Goal: Task Accomplishment & Management: Use online tool/utility

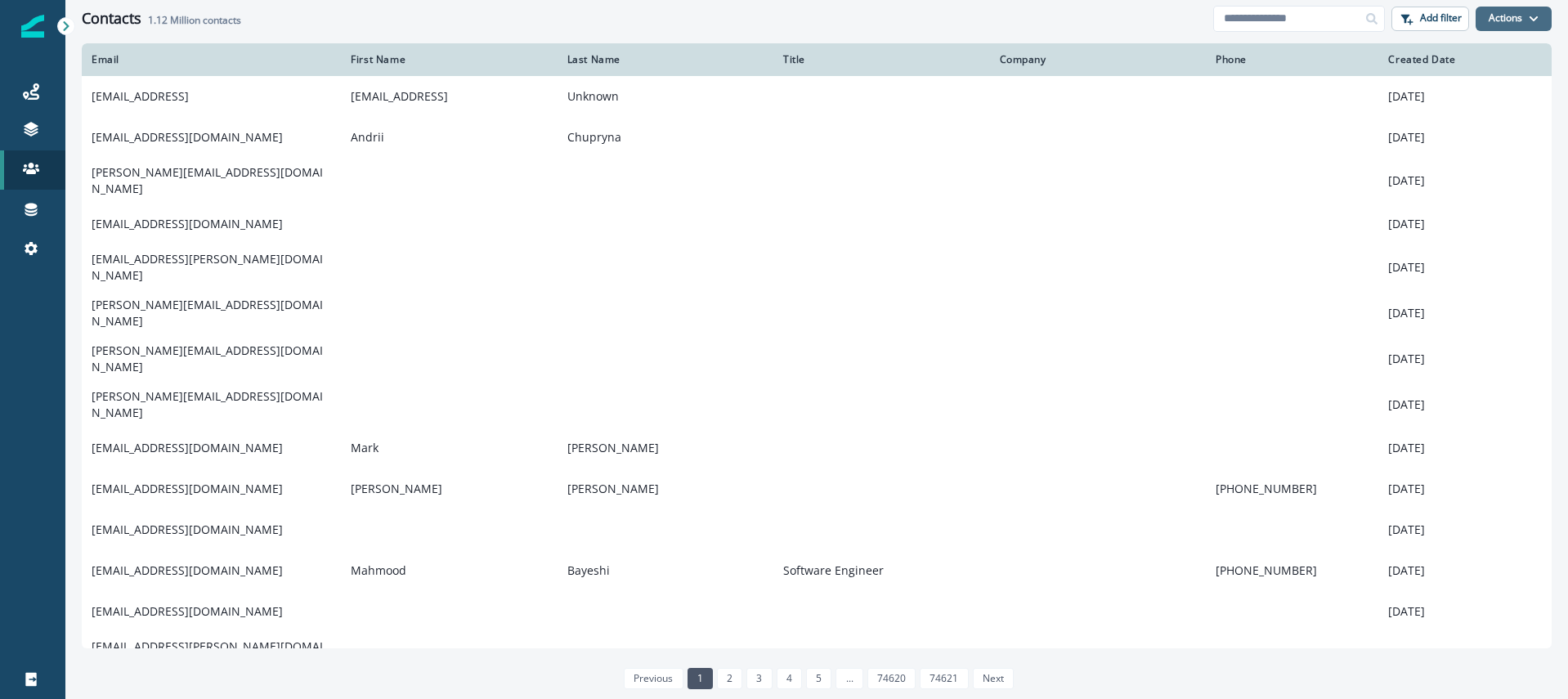
click at [1502, 14] on button "Actions" at bounding box center [1513, 18] width 76 height 24
click at [1431, 23] on p "Add filter" at bounding box center [1441, 17] width 42 height 11
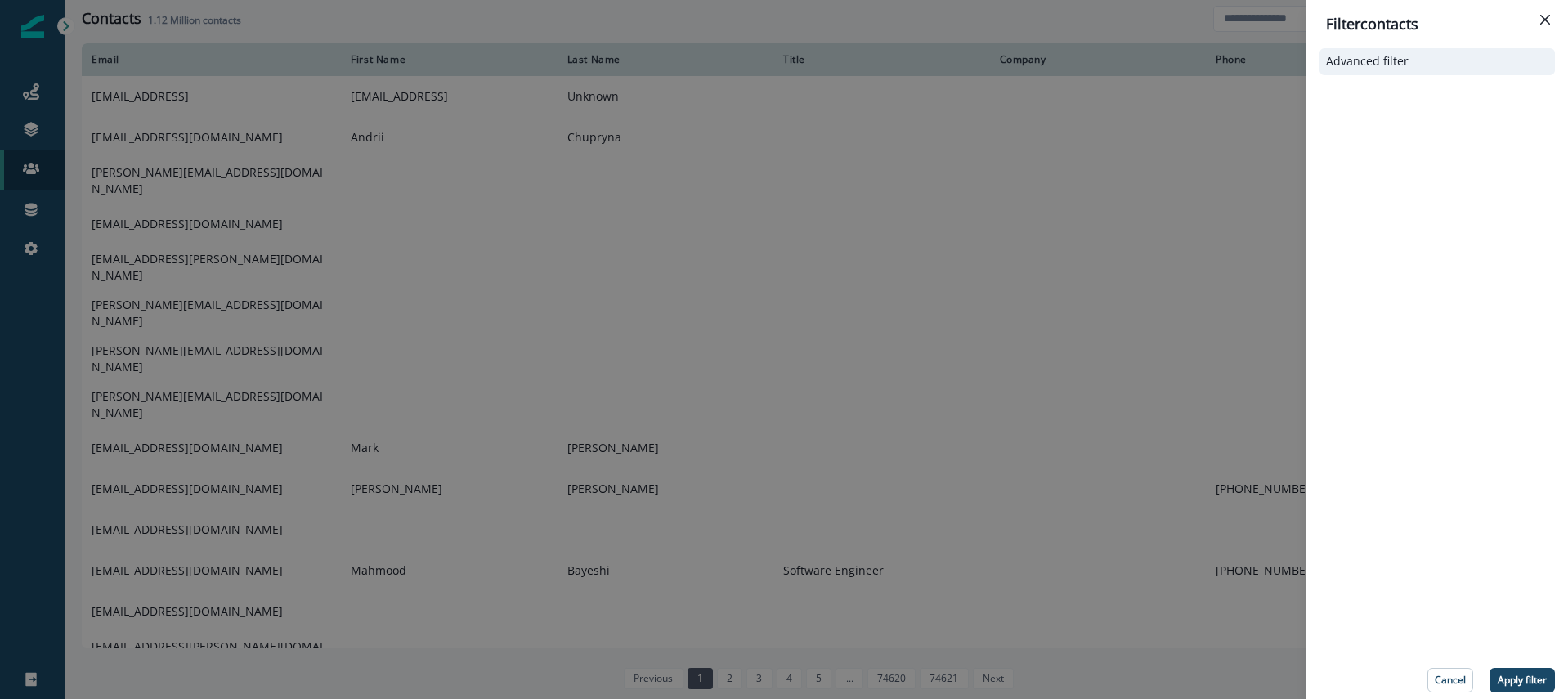
click at [1395, 58] on p "Advanced filter" at bounding box center [1367, 62] width 83 height 14
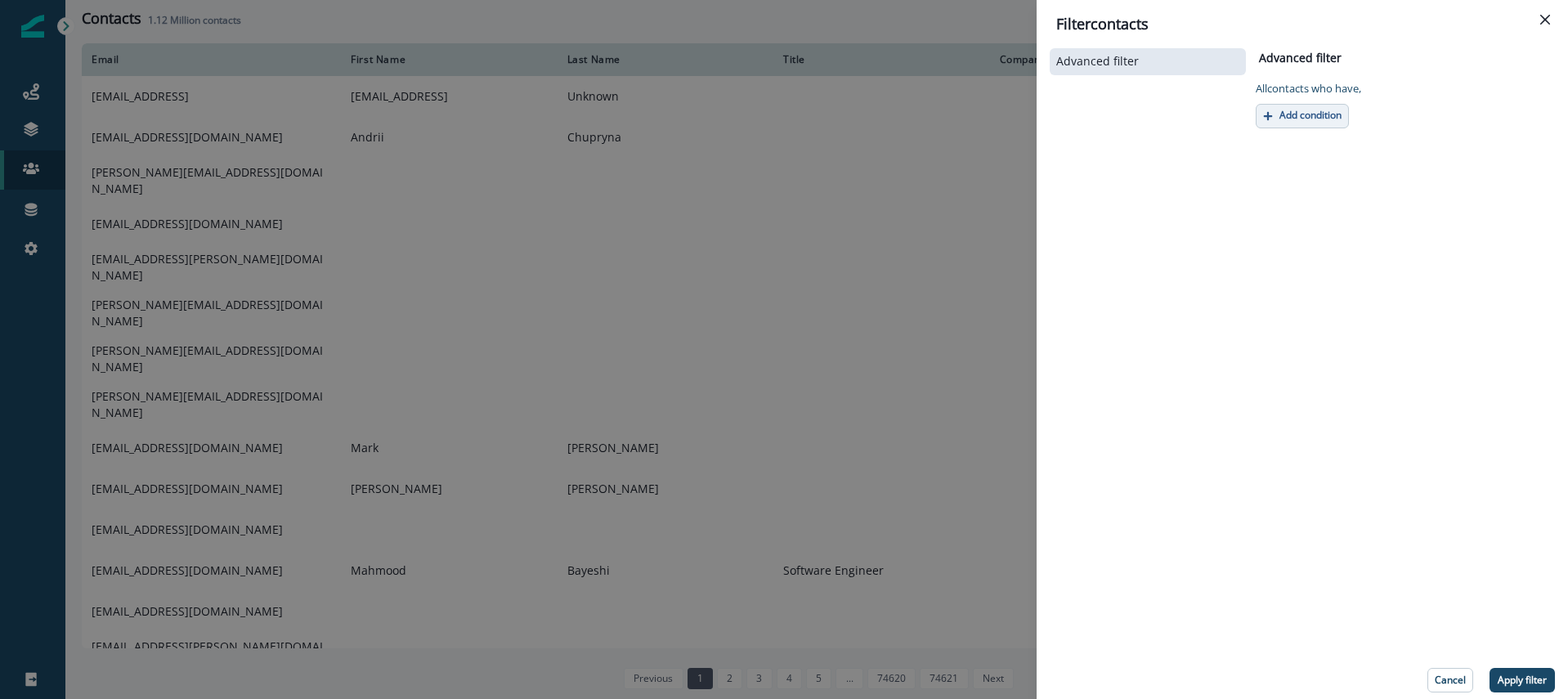
click at [1314, 121] on button "Add condition" at bounding box center [1302, 116] width 93 height 24
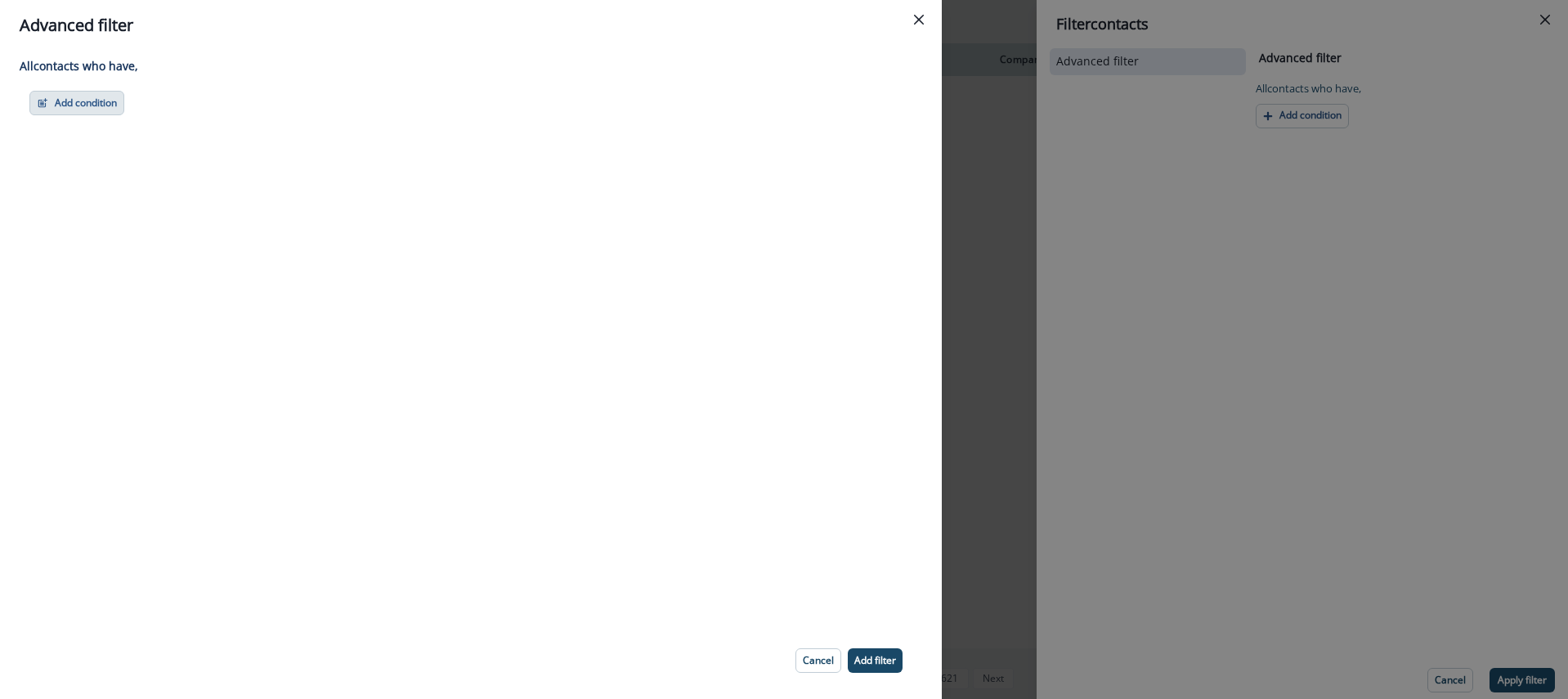
click at [88, 111] on button "Add condition" at bounding box center [77, 103] width 95 height 24
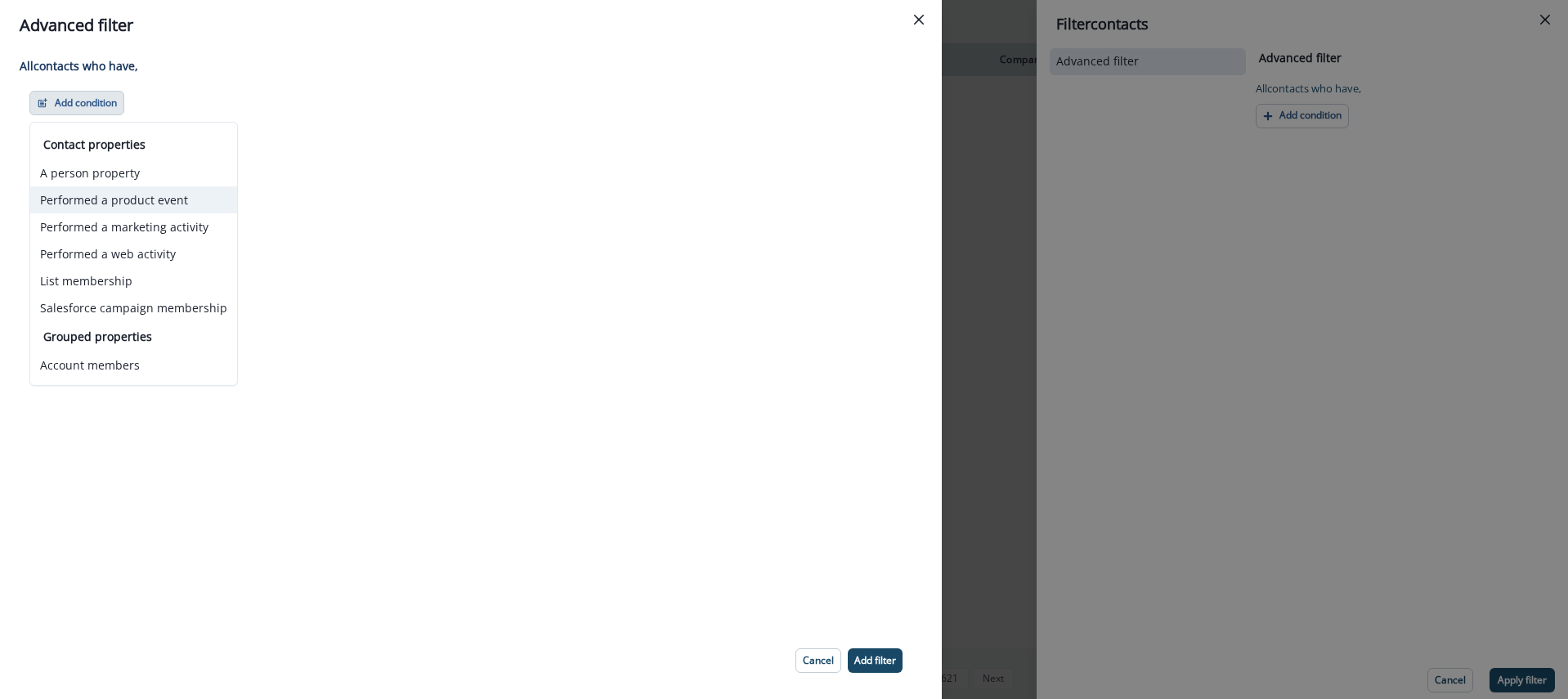
click at [122, 200] on button "Performed a product event" at bounding box center [134, 199] width 207 height 27
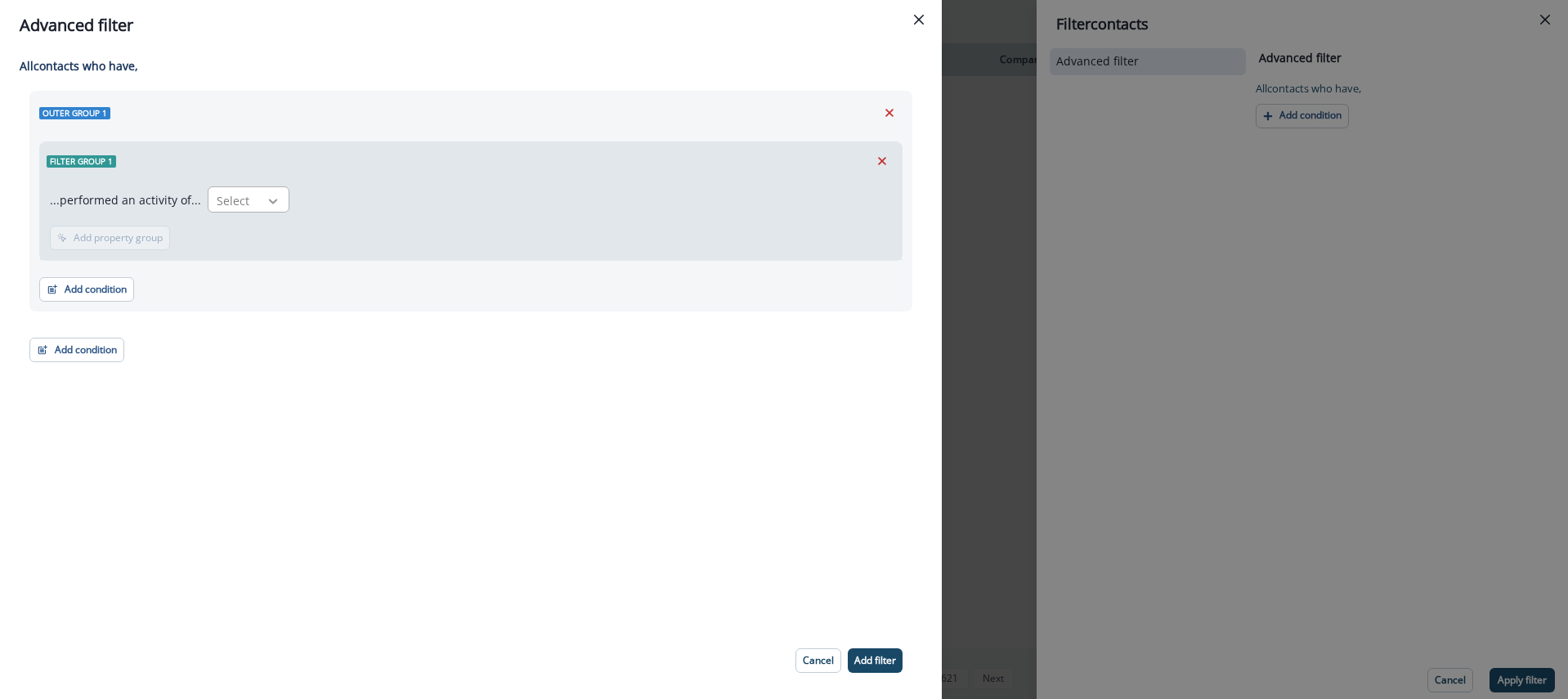
click at [269, 203] on icon at bounding box center [273, 201] width 15 height 17
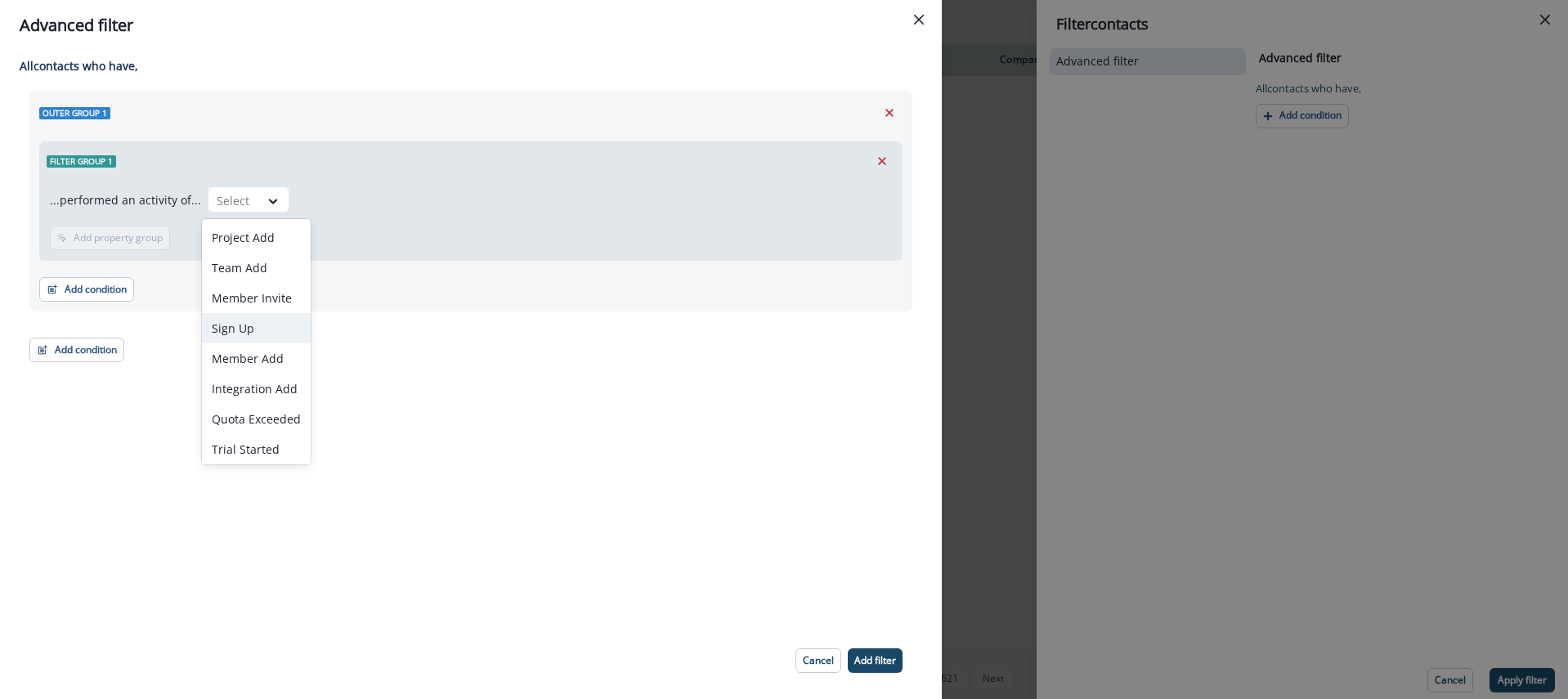
scroll to position [33, 0]
click at [248, 404] on div "Trial Started" at bounding box center [256, 416] width 108 height 31
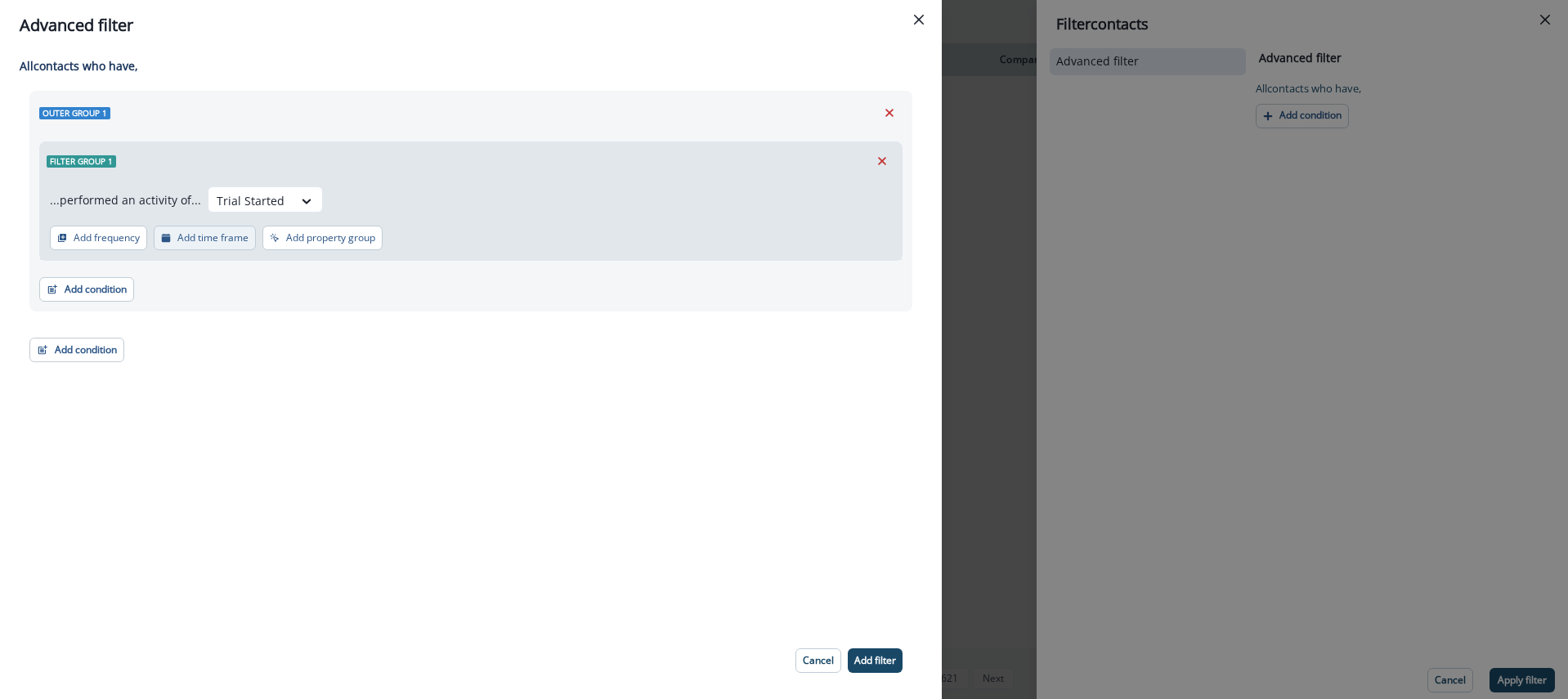
click at [183, 241] on p "Add time frame" at bounding box center [212, 238] width 71 height 11
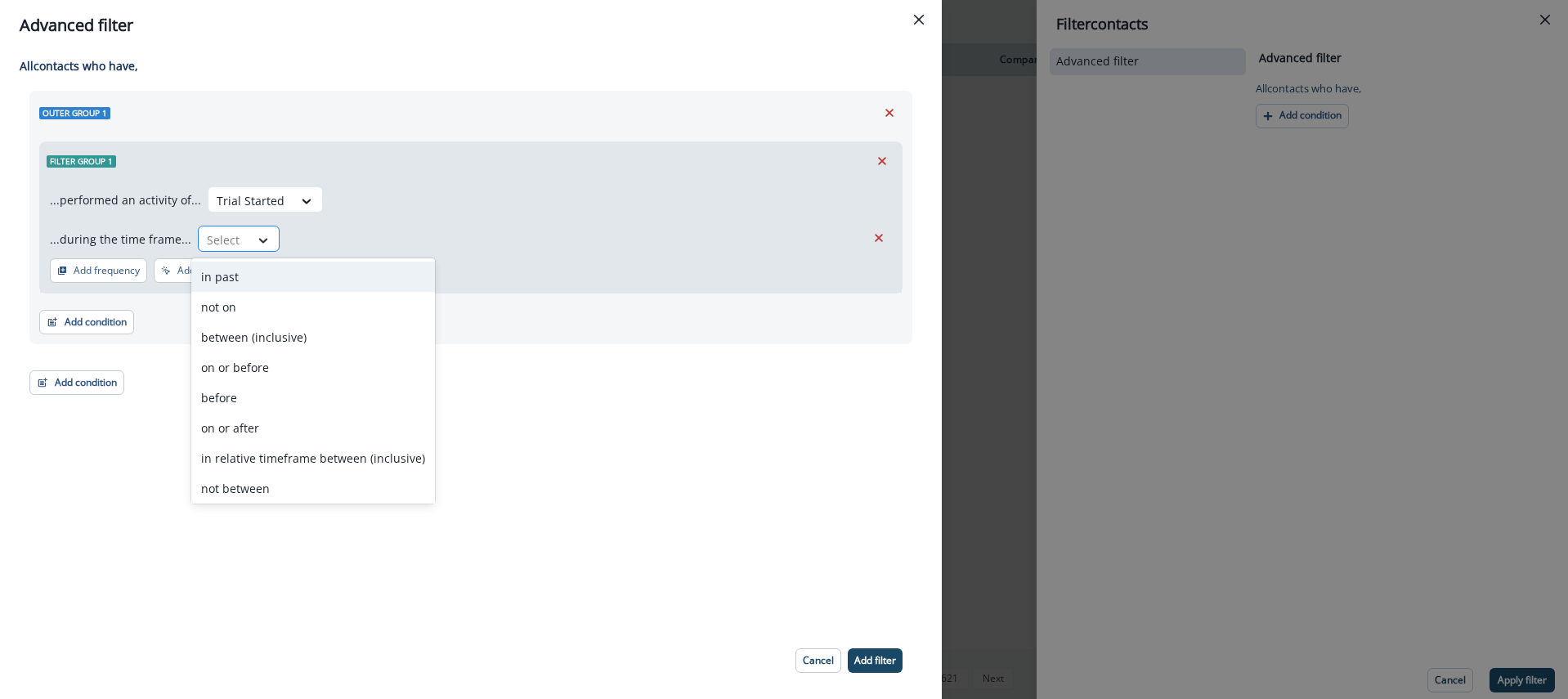
click at [259, 238] on icon at bounding box center [263, 240] width 15 height 17
click at [231, 277] on div "in past" at bounding box center [313, 276] width 244 height 31
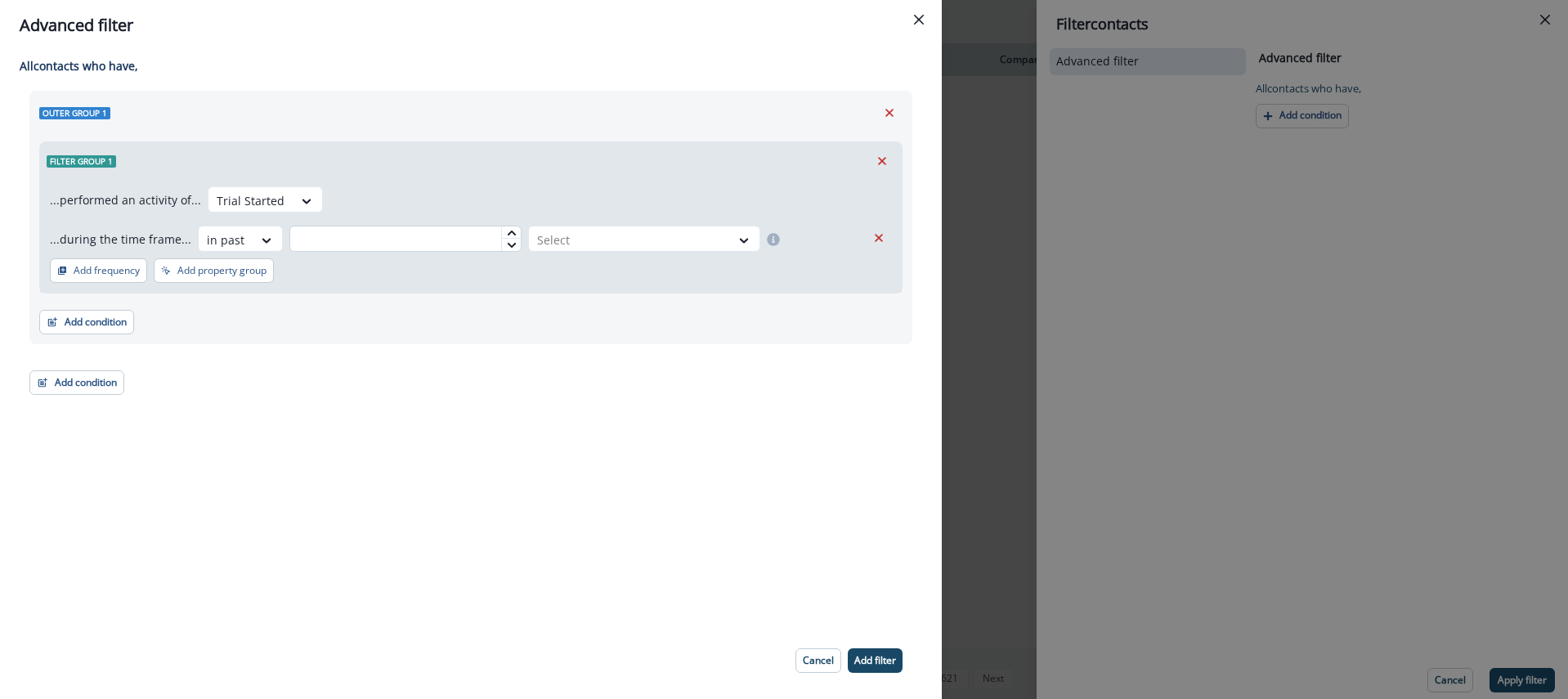
click at [463, 244] on input "text" at bounding box center [405, 239] width 232 height 26
type input "*"
click at [562, 246] on div at bounding box center [630, 239] width 185 height 20
click at [555, 273] on div "day(s)" at bounding box center [636, 276] width 232 height 31
drag, startPoint x: 490, startPoint y: 284, endPoint x: 473, endPoint y: 282, distance: 17.1
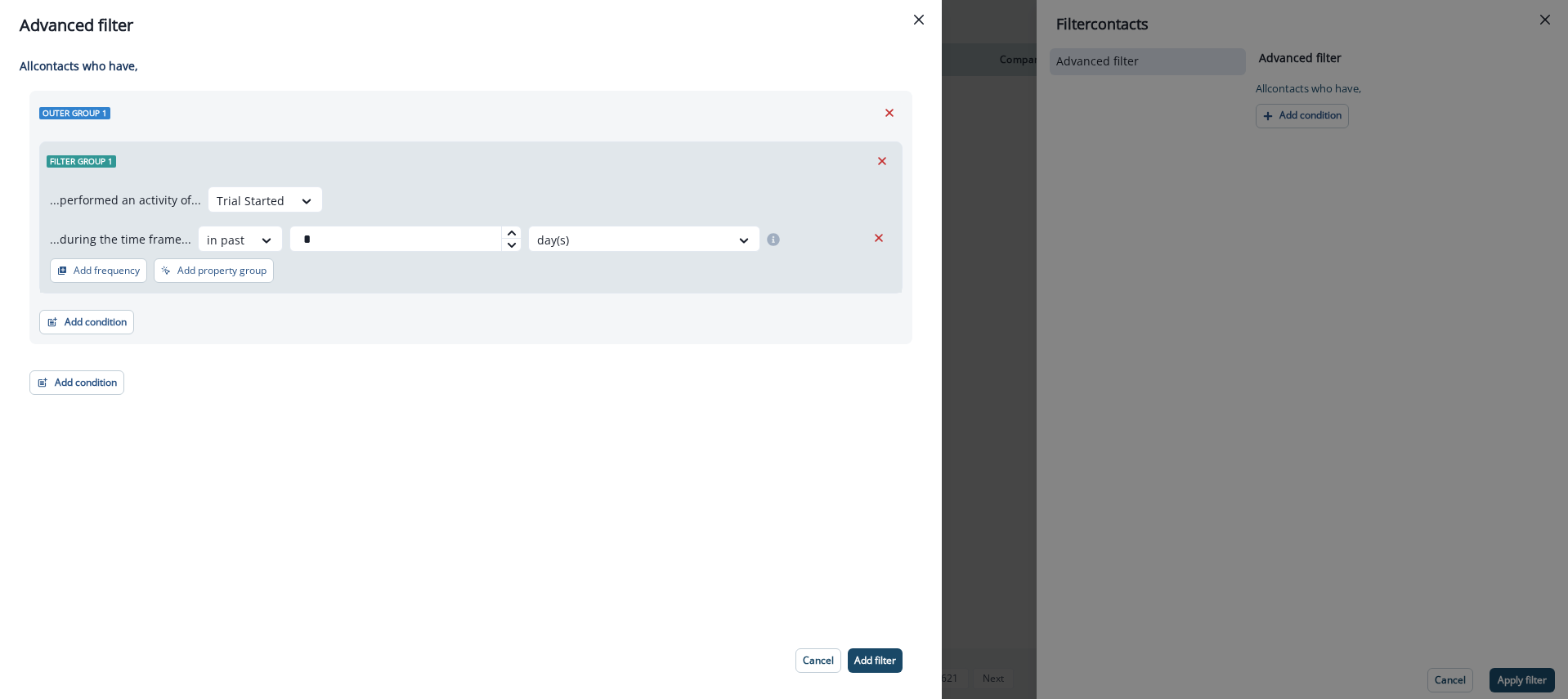
click at [488, 284] on div "...performed an activity of... Trial Started ...during the time frame... in pas…" at bounding box center [471, 236] width 861 height 113
click at [182, 267] on p "Add property group" at bounding box center [222, 270] width 89 height 11
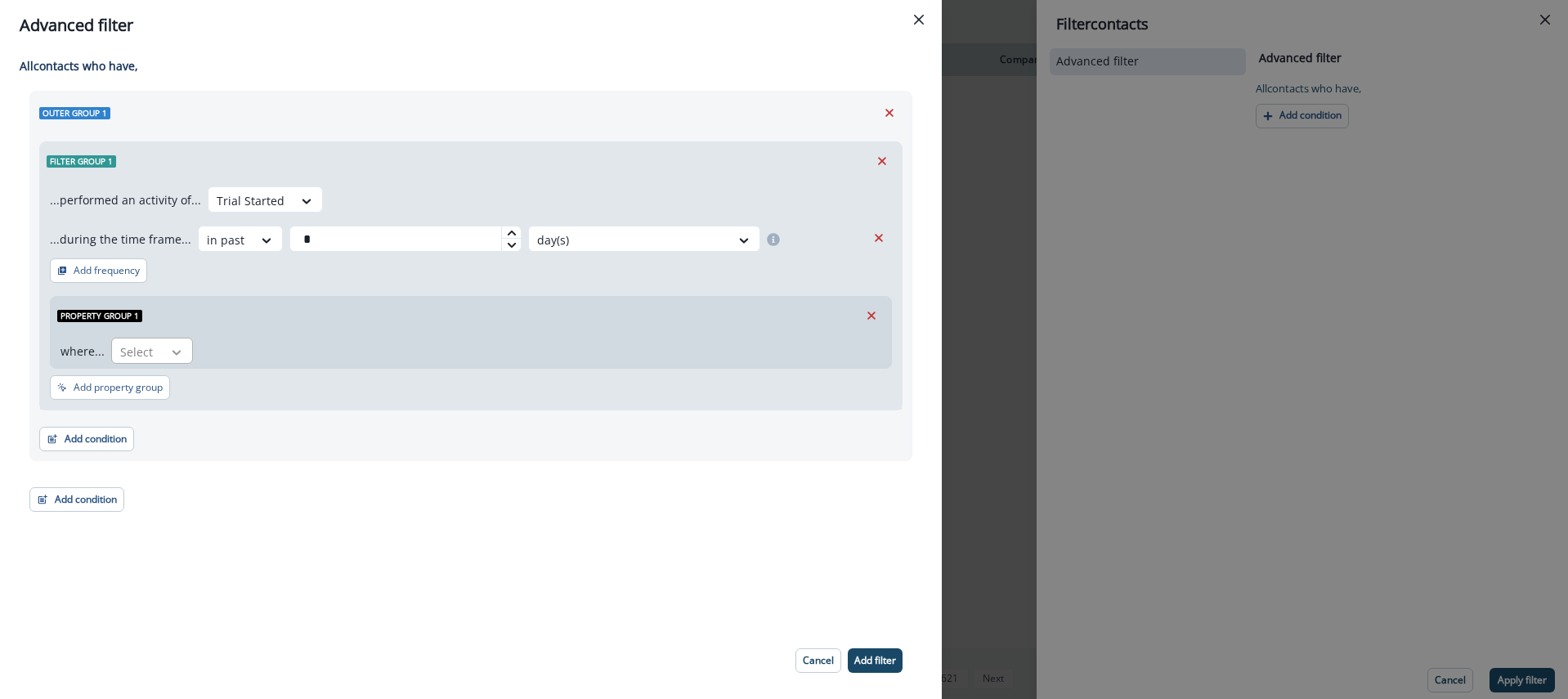
click at [178, 349] on icon at bounding box center [176, 352] width 15 height 17
click at [152, 453] on div "category" at bounding box center [155, 449] width 91 height 31
click at [238, 346] on div at bounding box center [238, 351] width 34 height 20
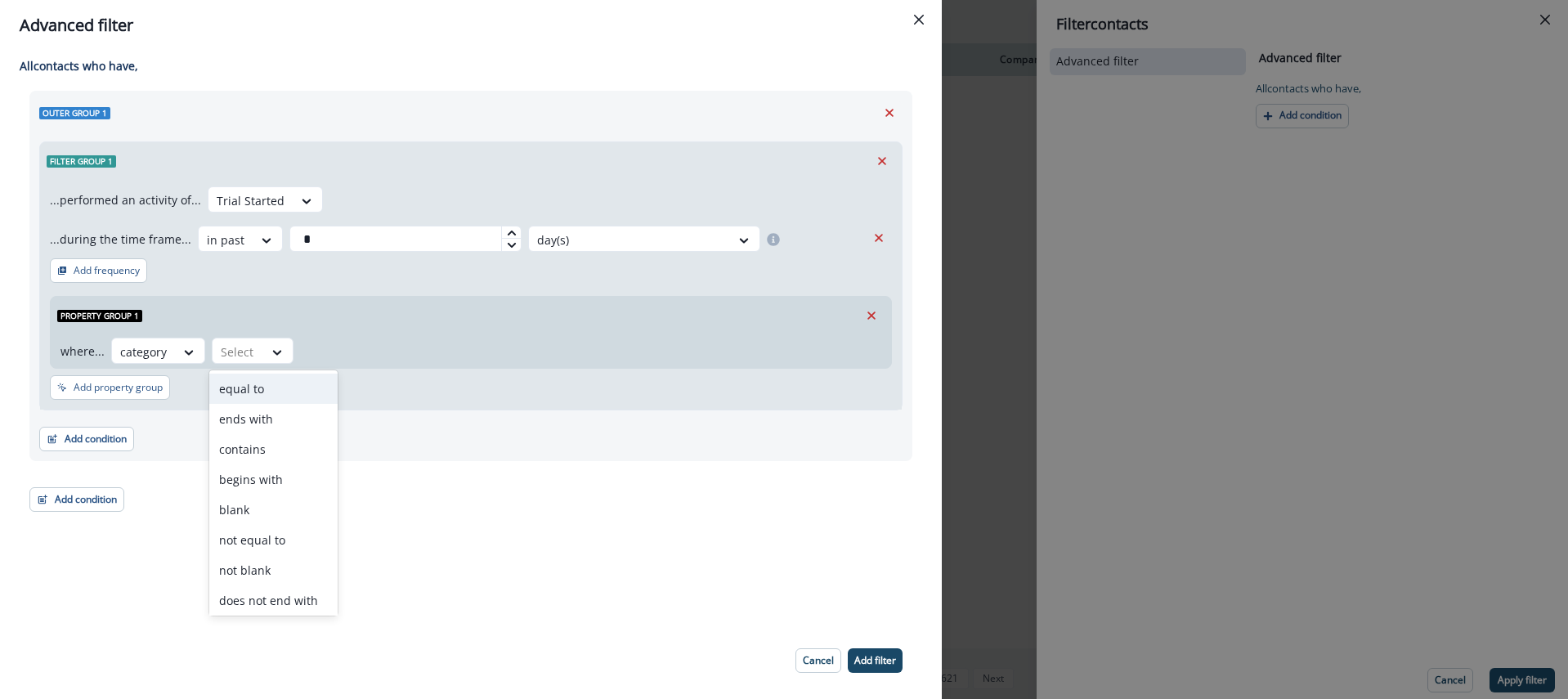
click at [246, 398] on div "equal to" at bounding box center [273, 389] width 128 height 31
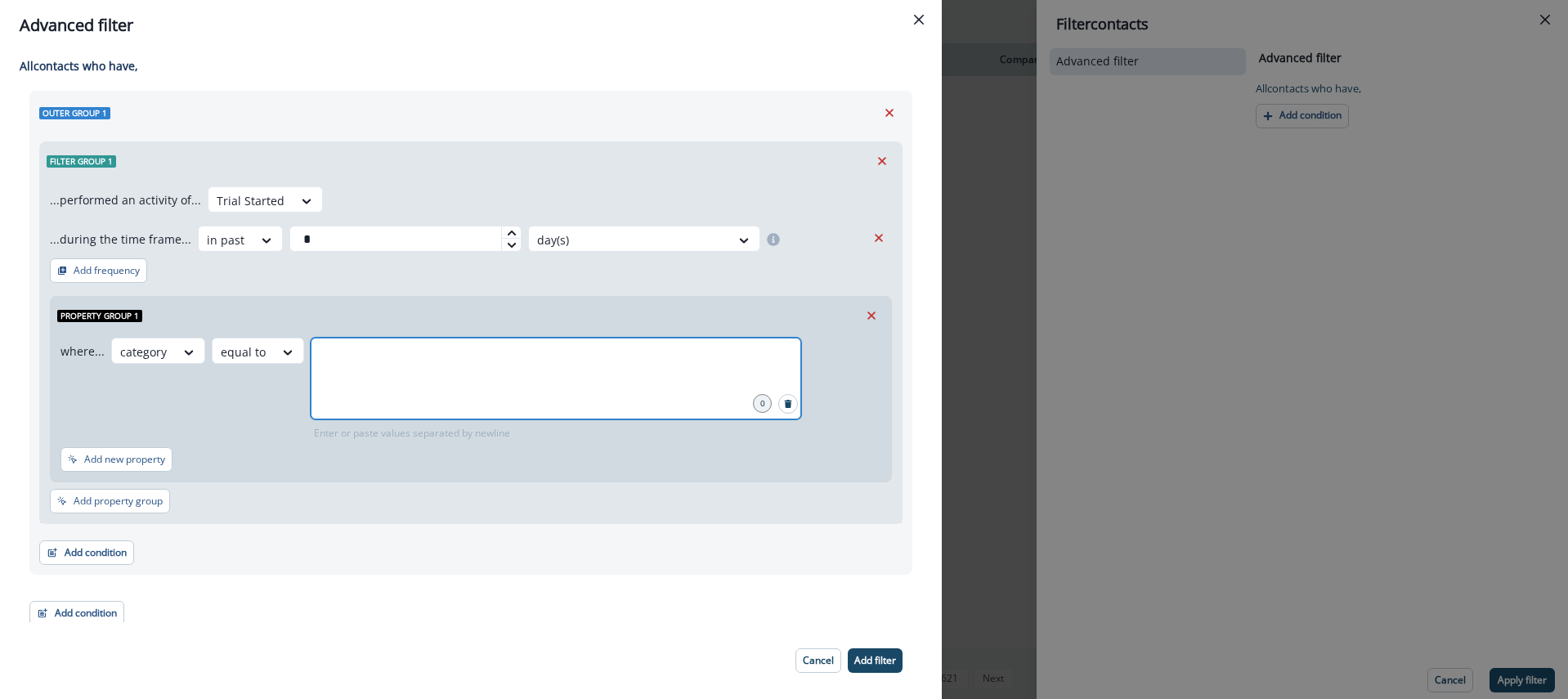
click at [363, 351] on input "text" at bounding box center [556, 357] width 486 height 32
type input "**"
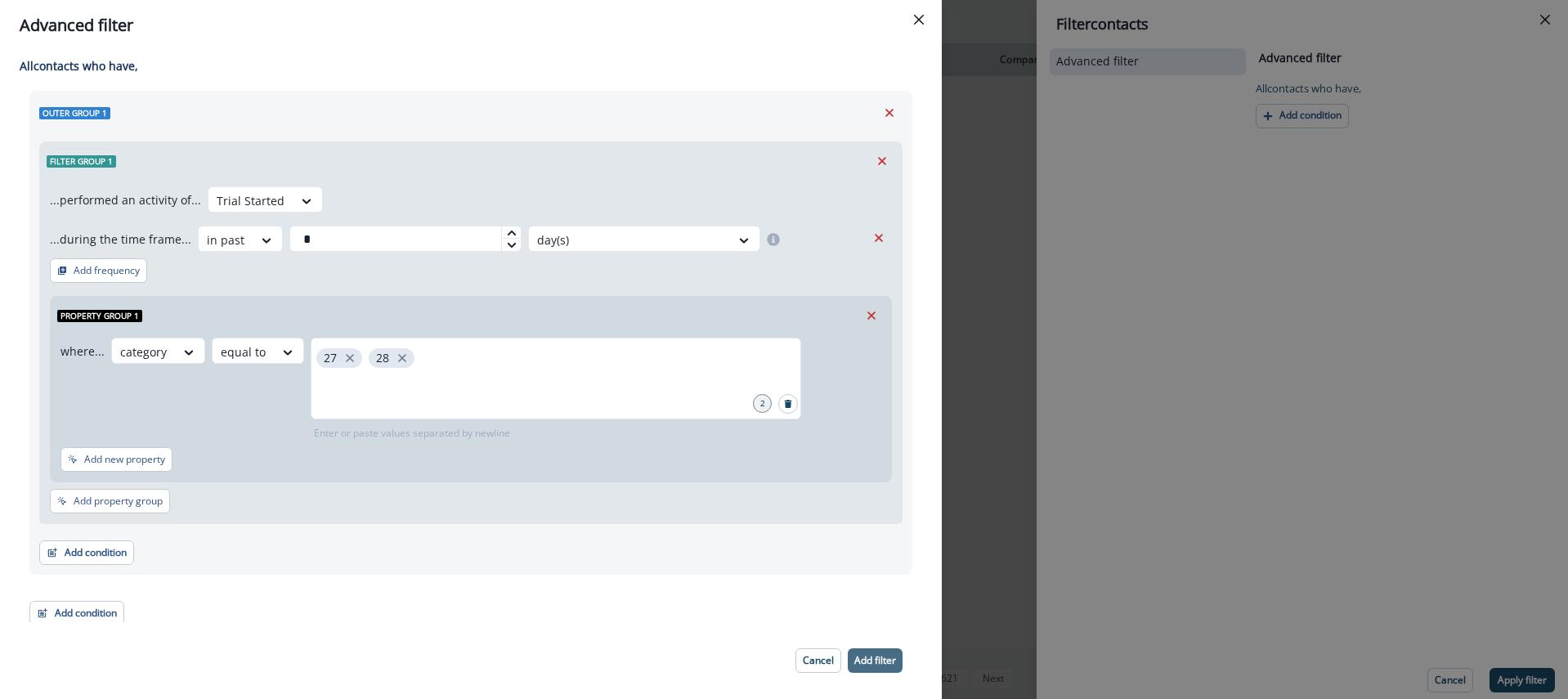
click at [867, 655] on p "Add filter" at bounding box center [875, 661] width 42 height 11
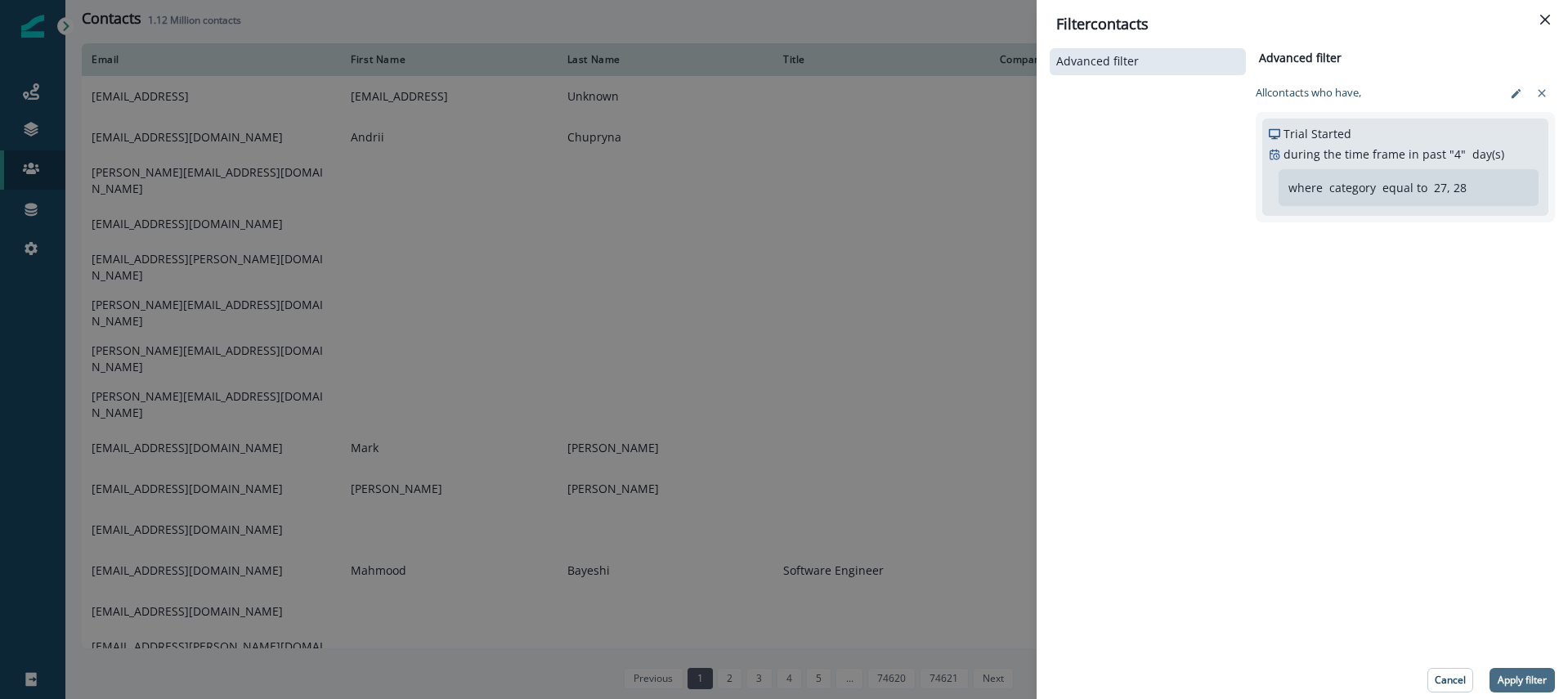
click at [1516, 678] on p "Apply filter" at bounding box center [1523, 680] width 49 height 11
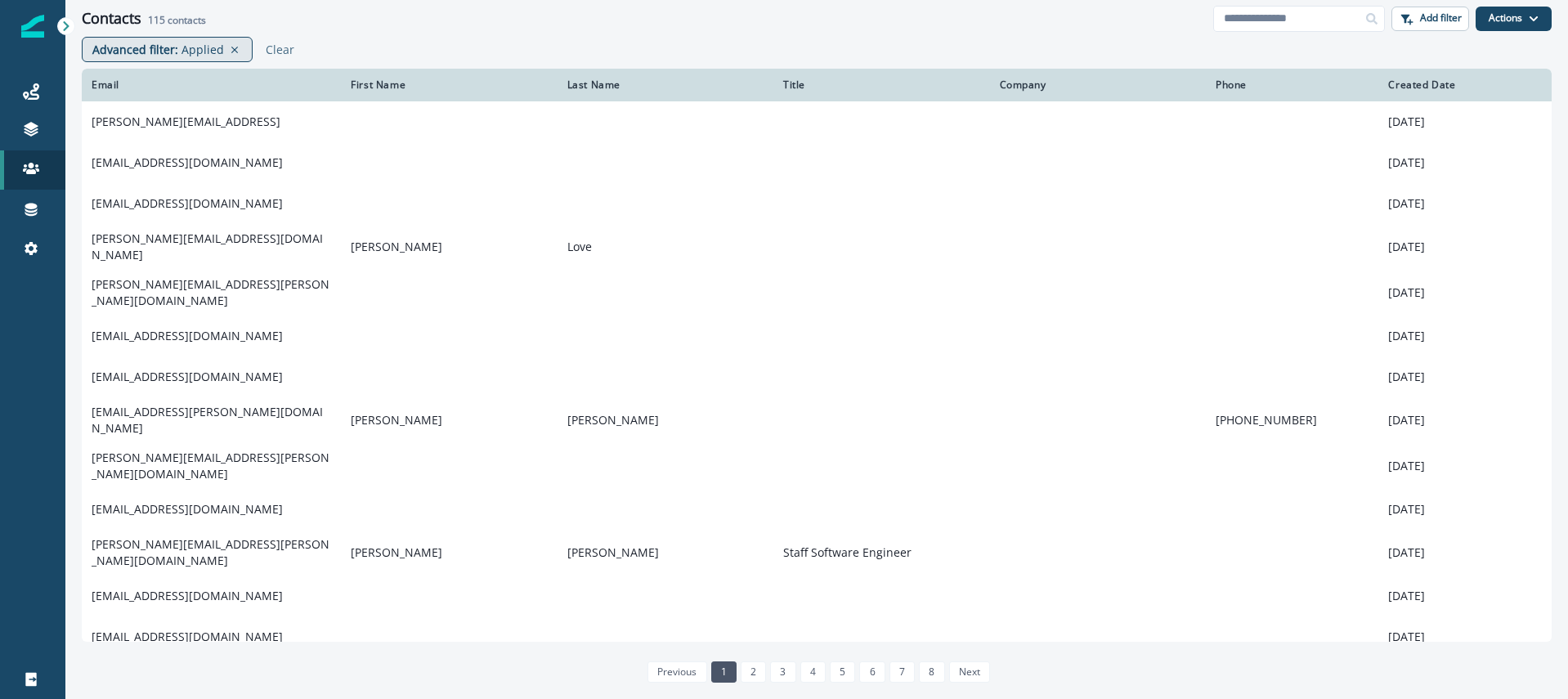
click at [195, 56] on p "Applied" at bounding box center [203, 50] width 43 height 17
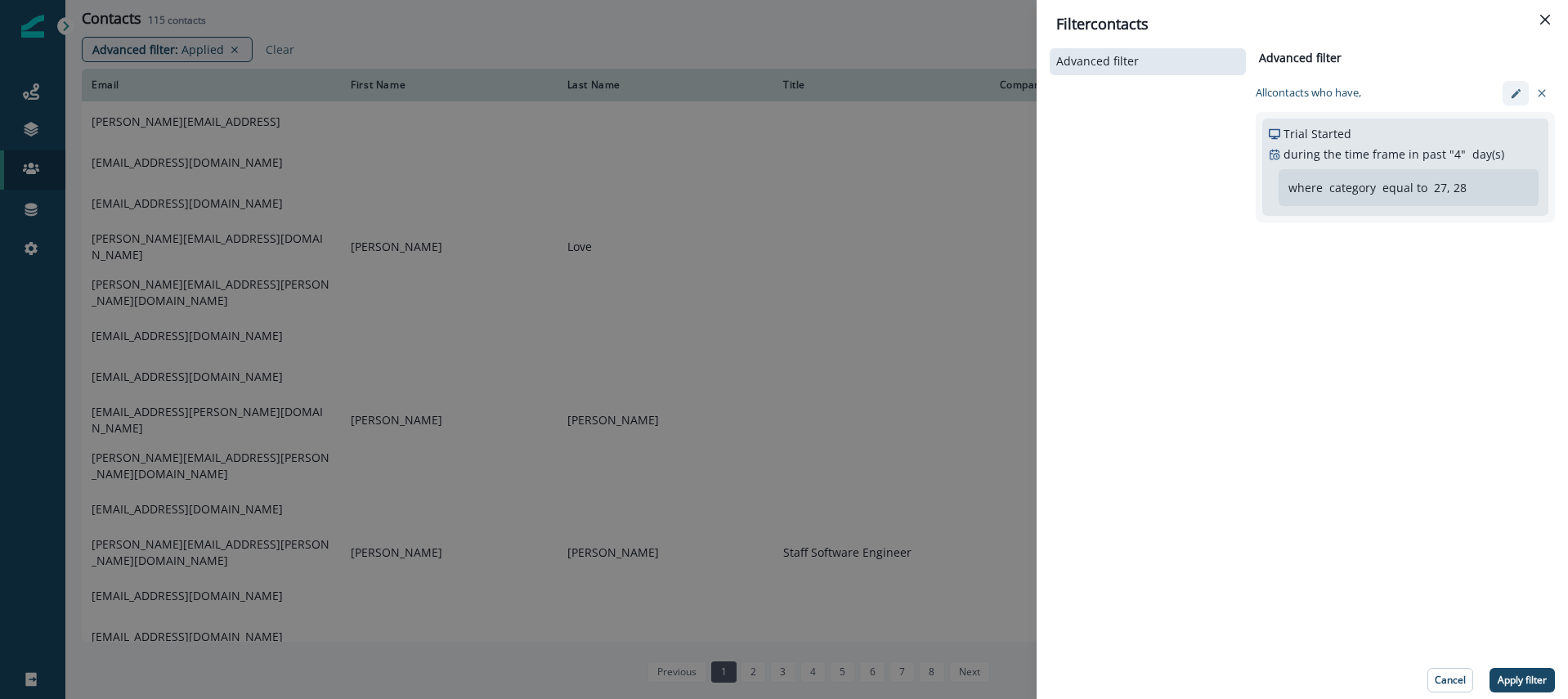
click at [1510, 96] on icon "edit-filter" at bounding box center [1516, 93] width 12 height 12
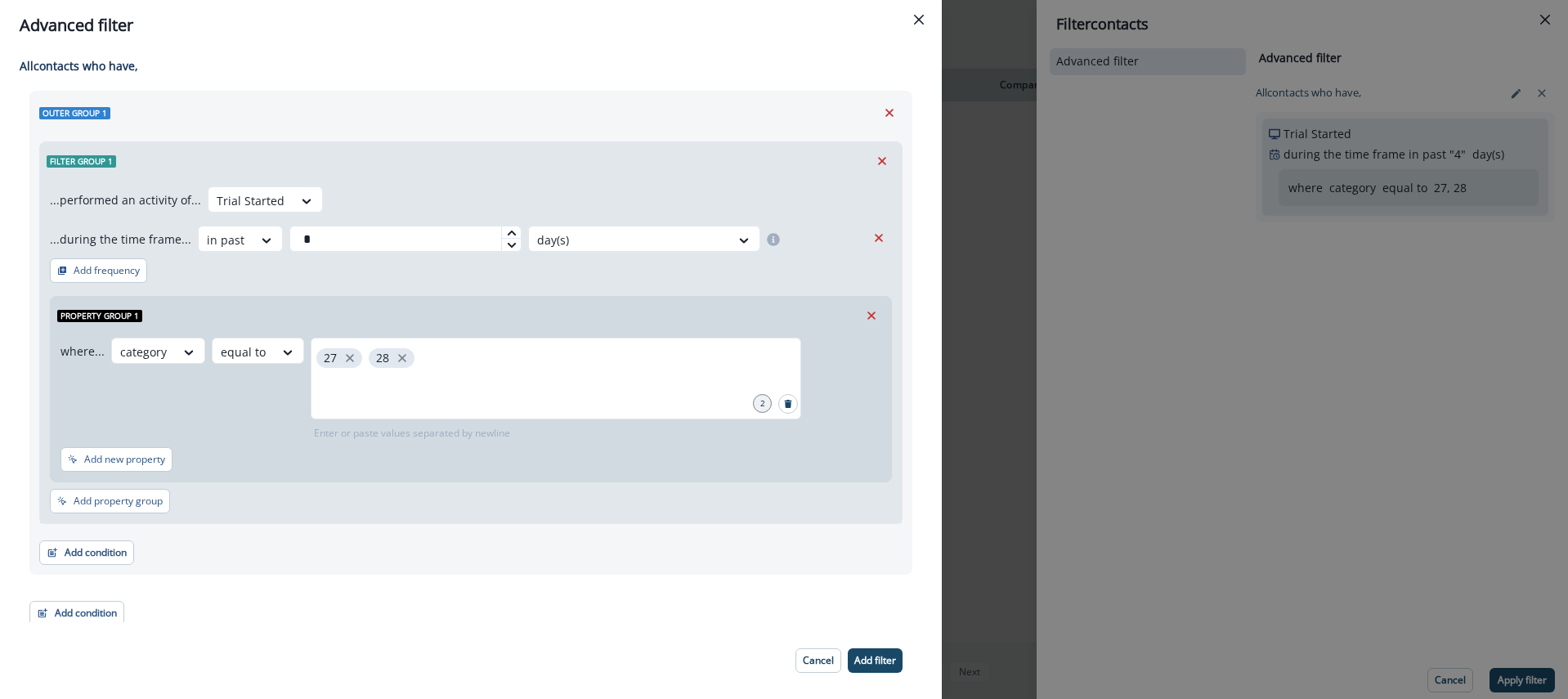
click at [507, 243] on icon at bounding box center [511, 245] width 10 height 10
type input "*"
click at [507, 243] on icon at bounding box center [511, 245] width 10 height 10
click at [874, 655] on p "Add filter" at bounding box center [875, 661] width 42 height 11
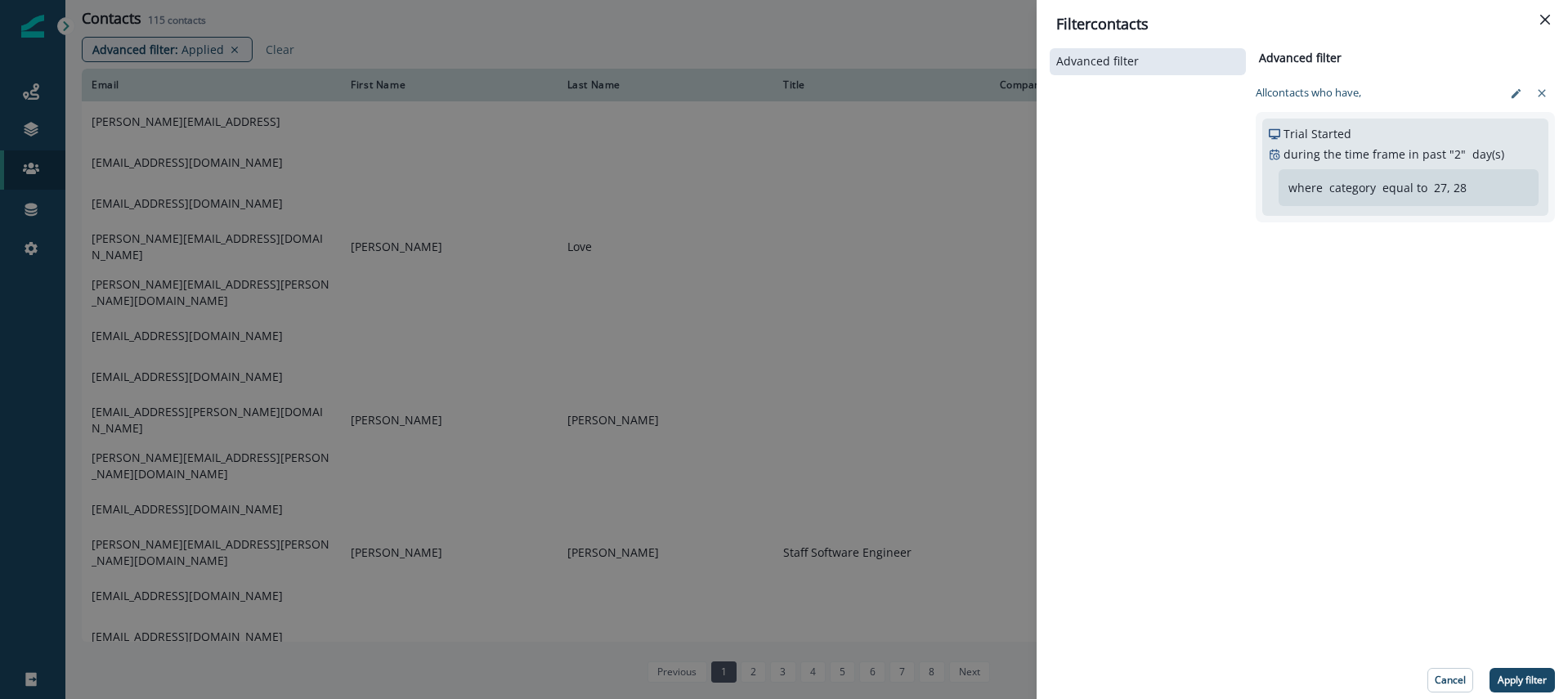
drag, startPoint x: 1534, startPoint y: 682, endPoint x: 1484, endPoint y: 649, distance: 59.9
click at [1533, 682] on p "Apply filter" at bounding box center [1523, 680] width 49 height 11
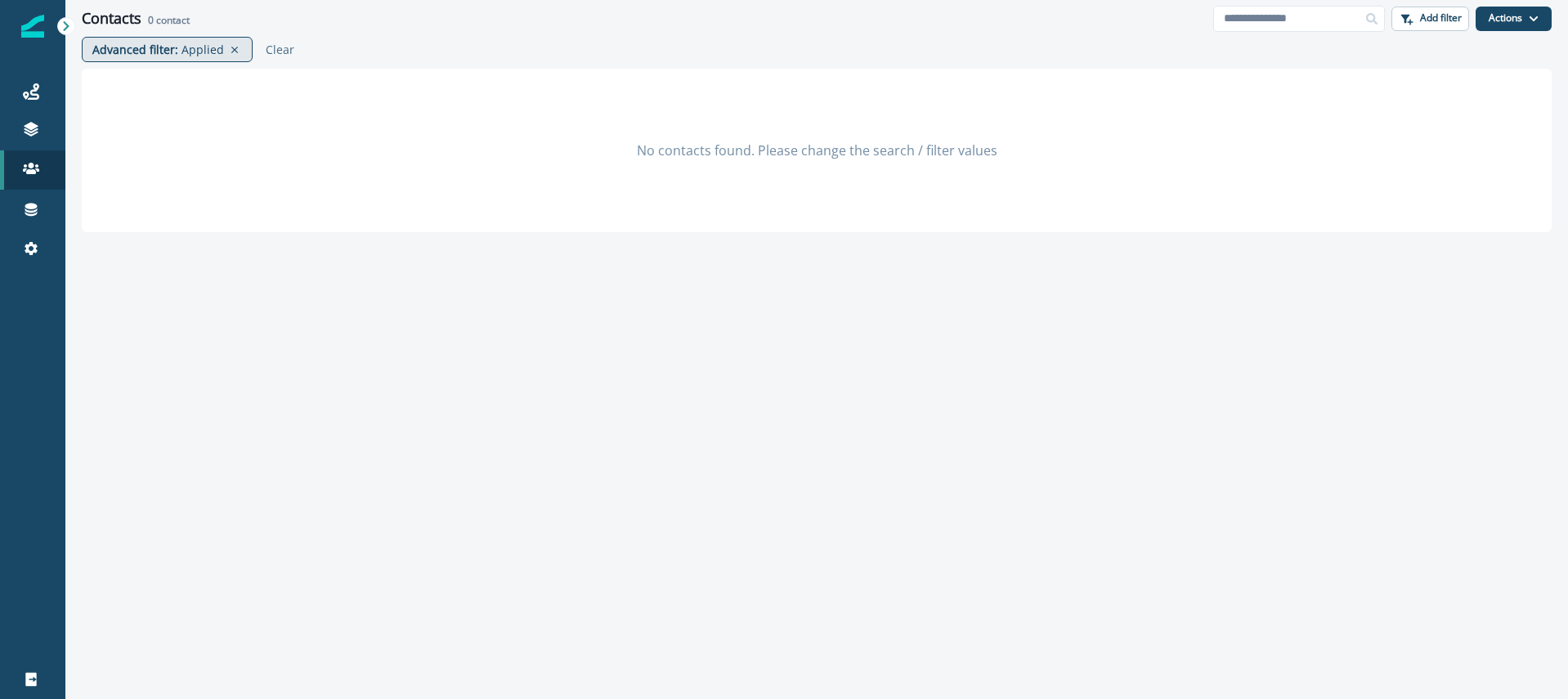
click at [205, 51] on p "Applied" at bounding box center [203, 50] width 43 height 17
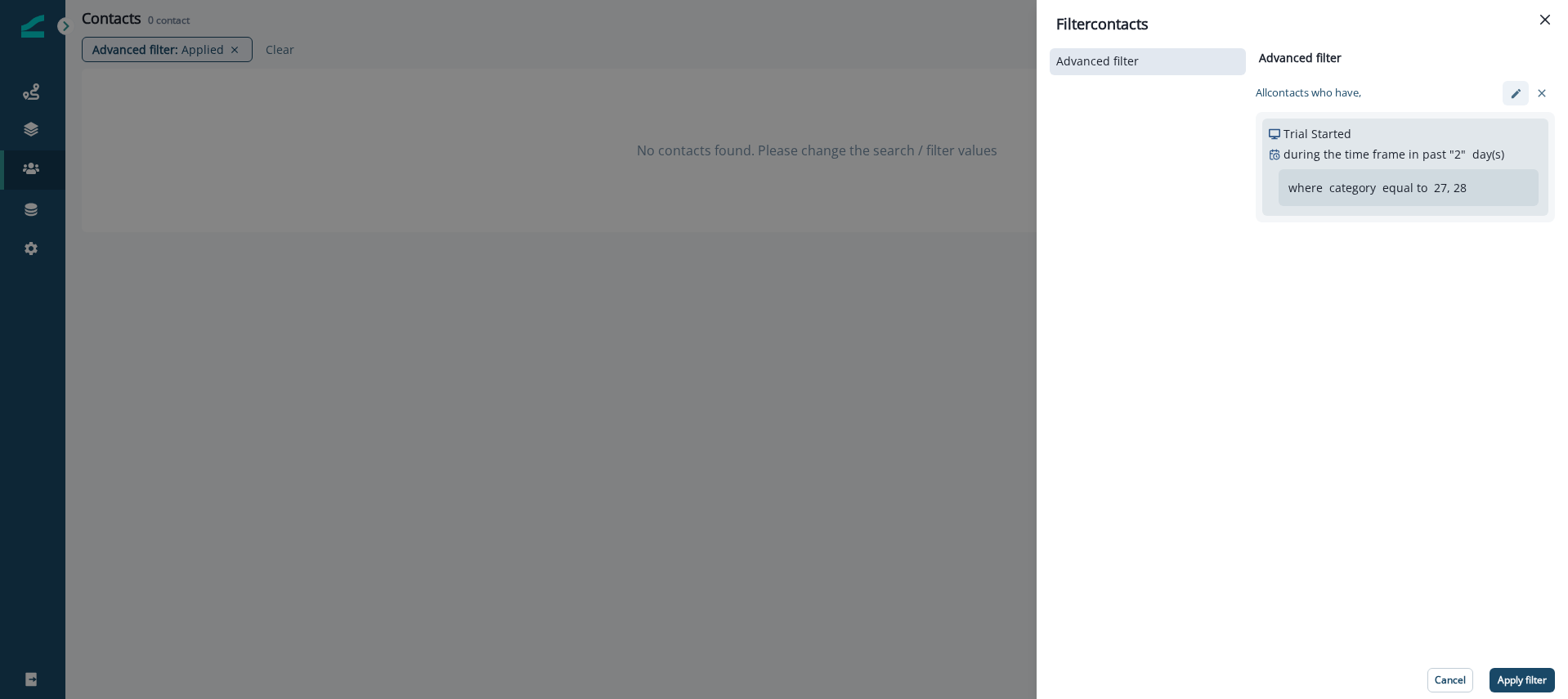
click at [1514, 94] on icon "edit-filter" at bounding box center [1516, 93] width 9 height 9
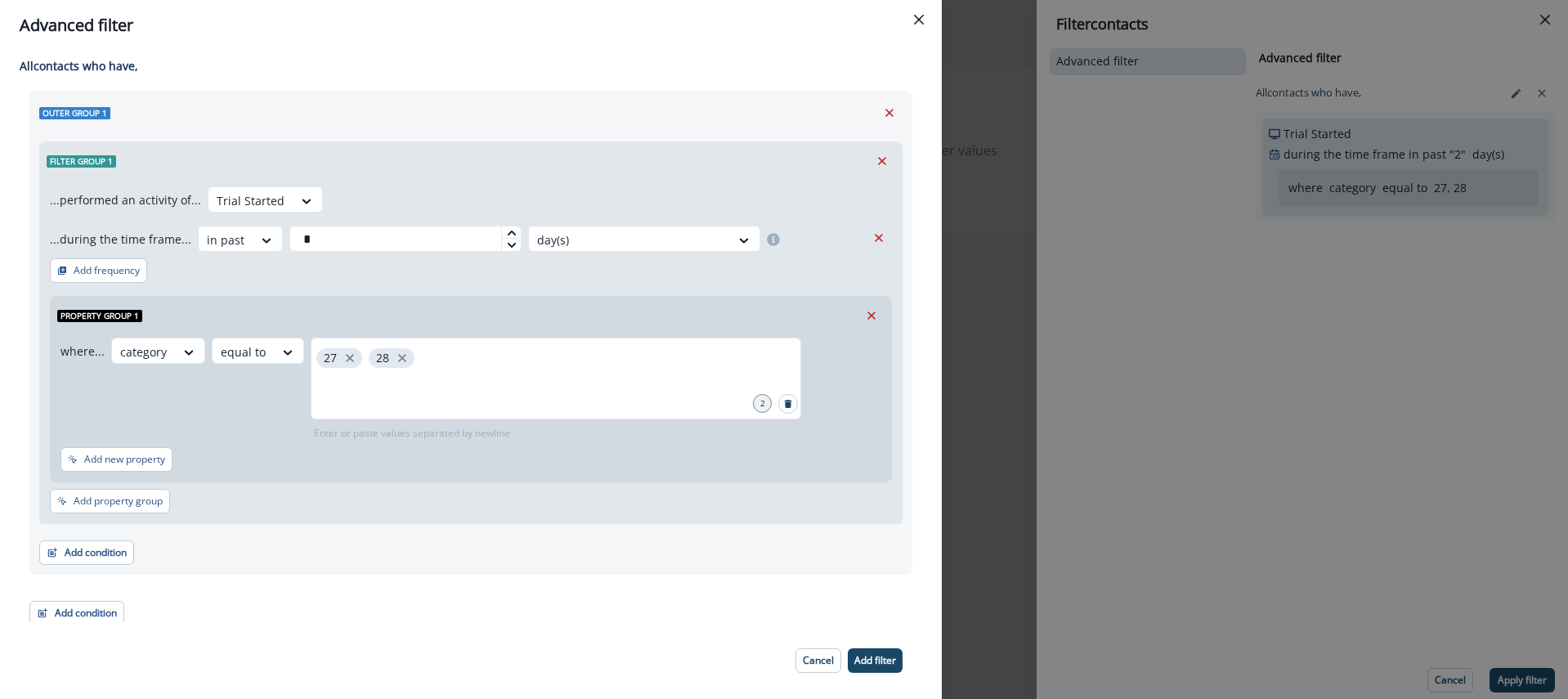
click at [507, 230] on icon at bounding box center [511, 232] width 10 height 10
type input "*"
click at [507, 230] on icon at bounding box center [511, 232] width 10 height 10
click at [880, 658] on p "Add filter" at bounding box center [875, 661] width 42 height 11
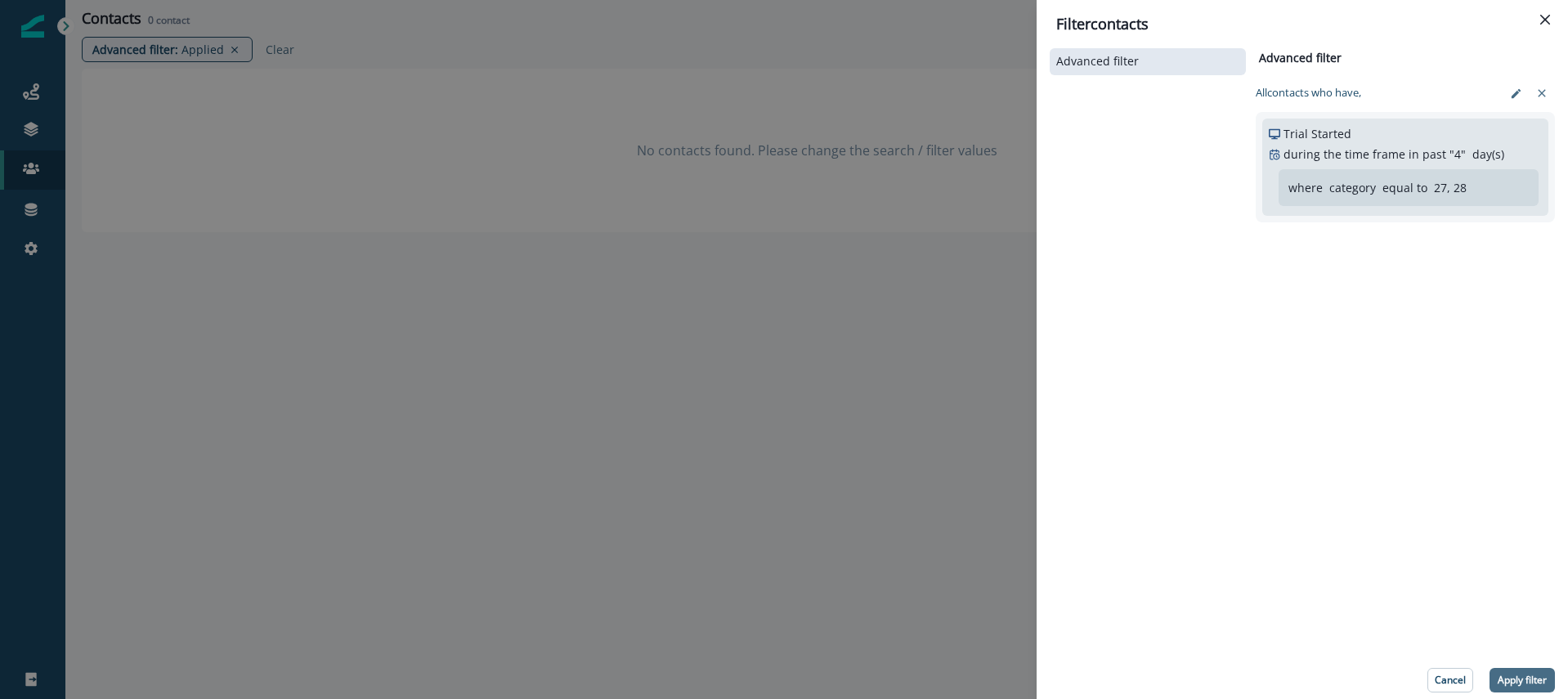
click at [1526, 670] on button "Apply filter" at bounding box center [1522, 681] width 66 height 24
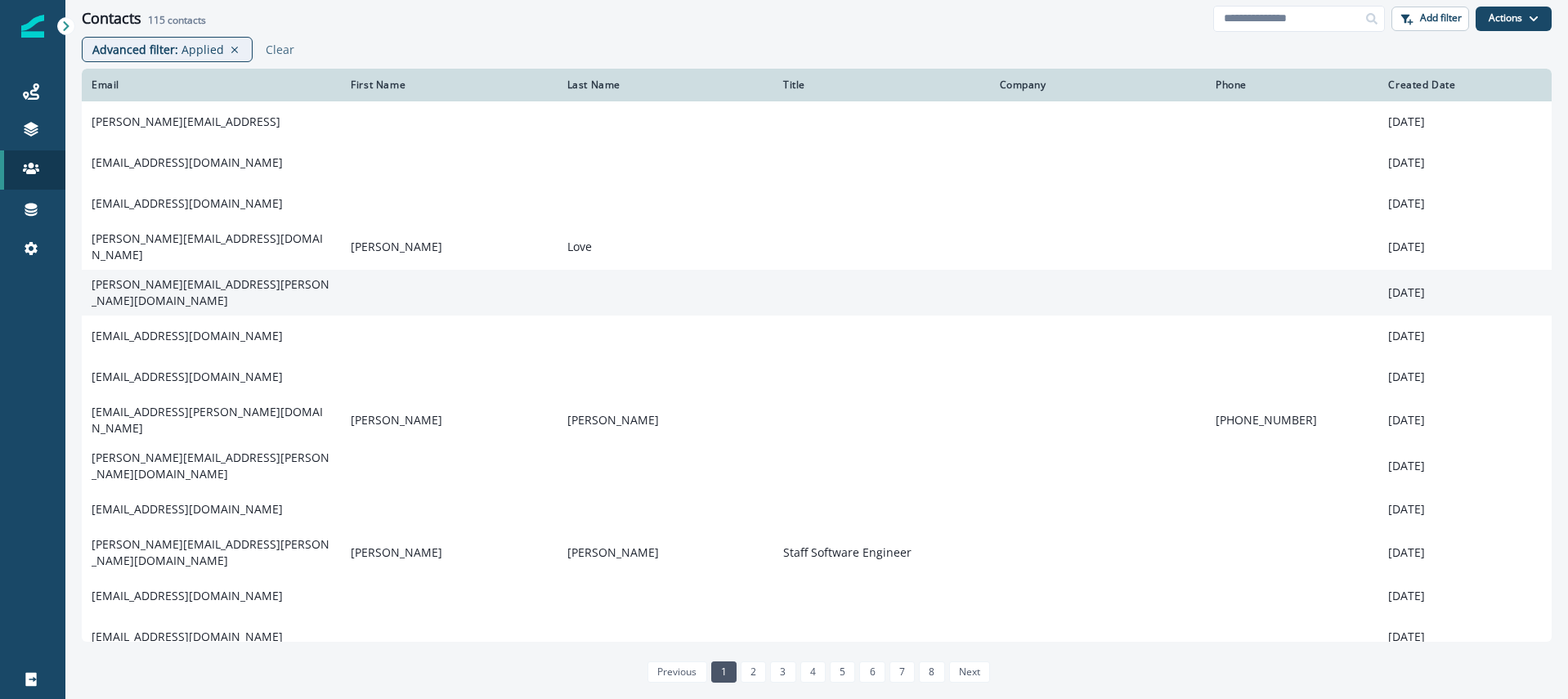
scroll to position [1, 0]
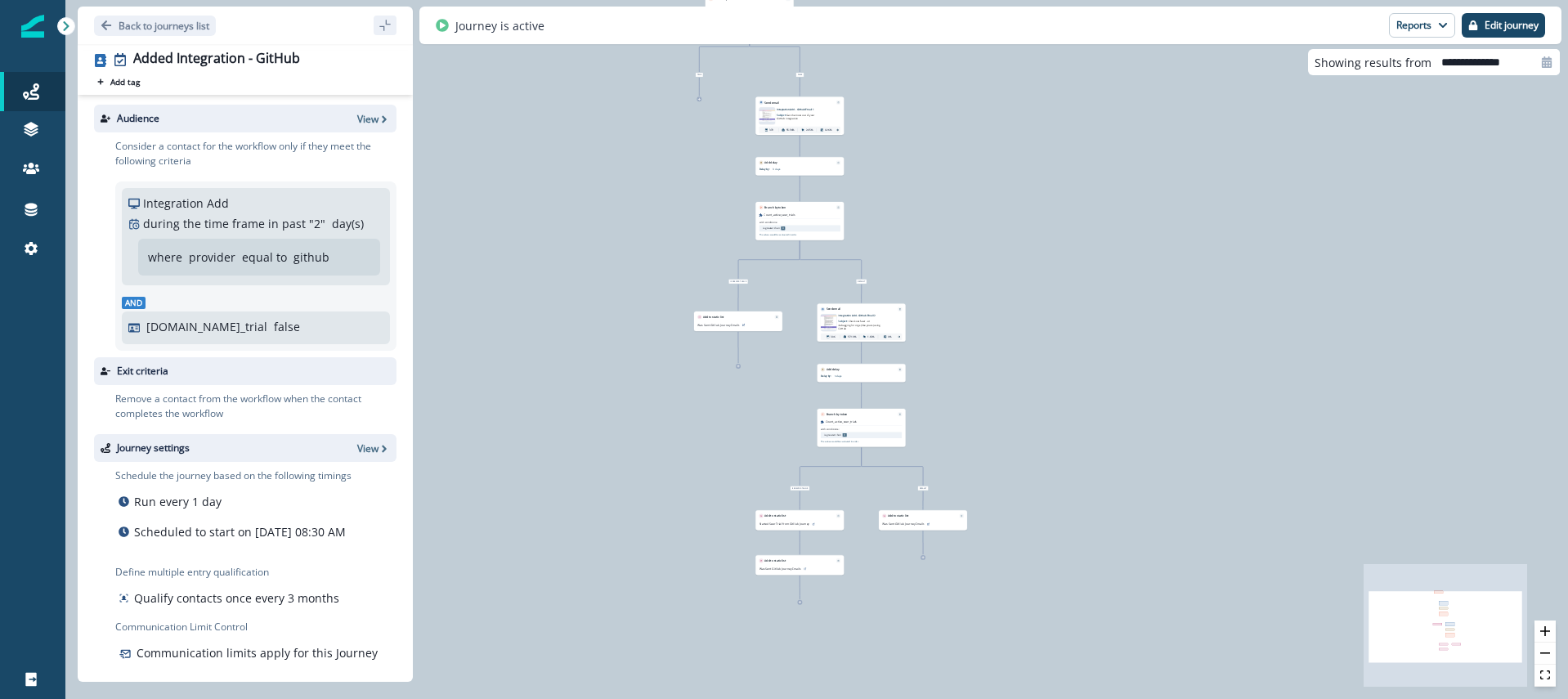
drag, startPoint x: 542, startPoint y: 157, endPoint x: 564, endPoint y: 147, distance: 24.2
click at [542, 156] on div "428 contacts have entered the journey Branch by filter product user.sentry_cons…" at bounding box center [817, 350] width 1502 height 699
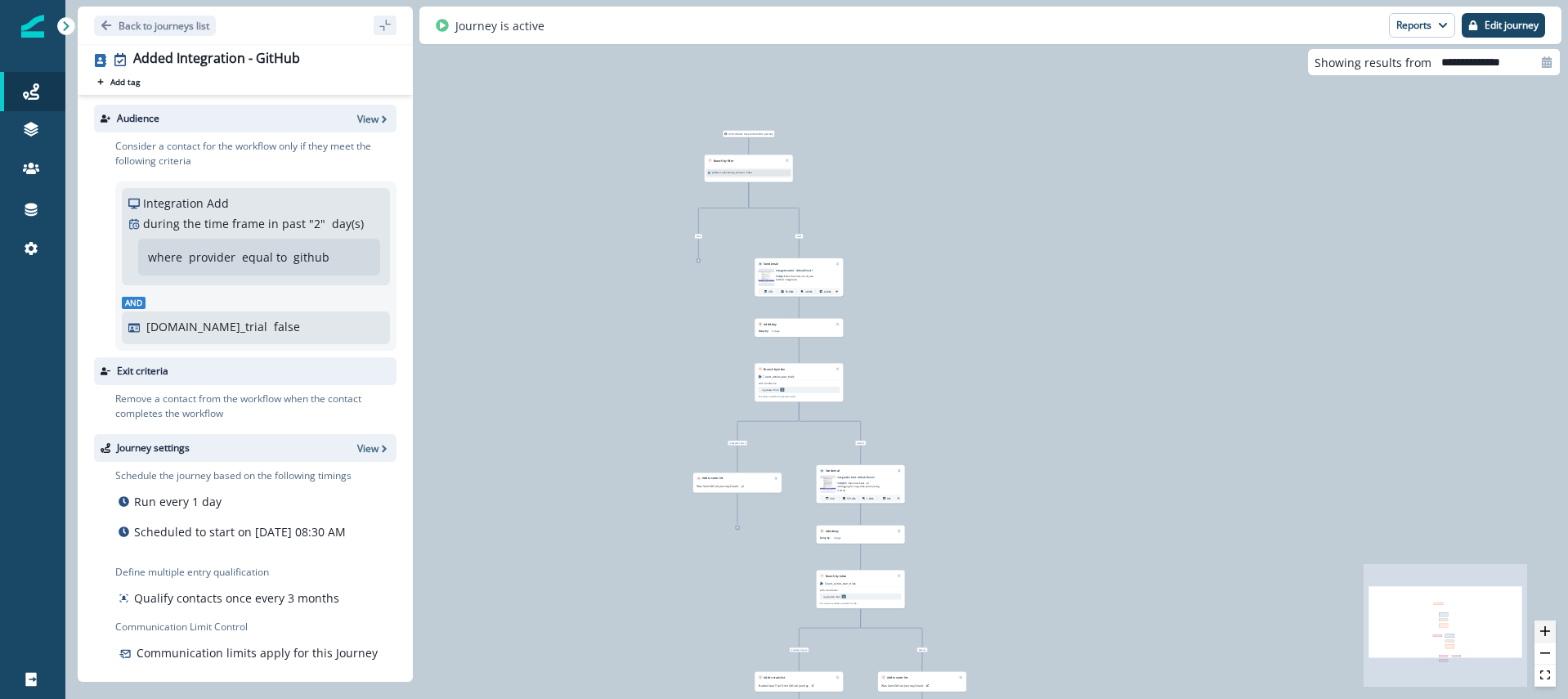
click at [1538, 626] on button "zoom in" at bounding box center [1545, 631] width 21 height 22
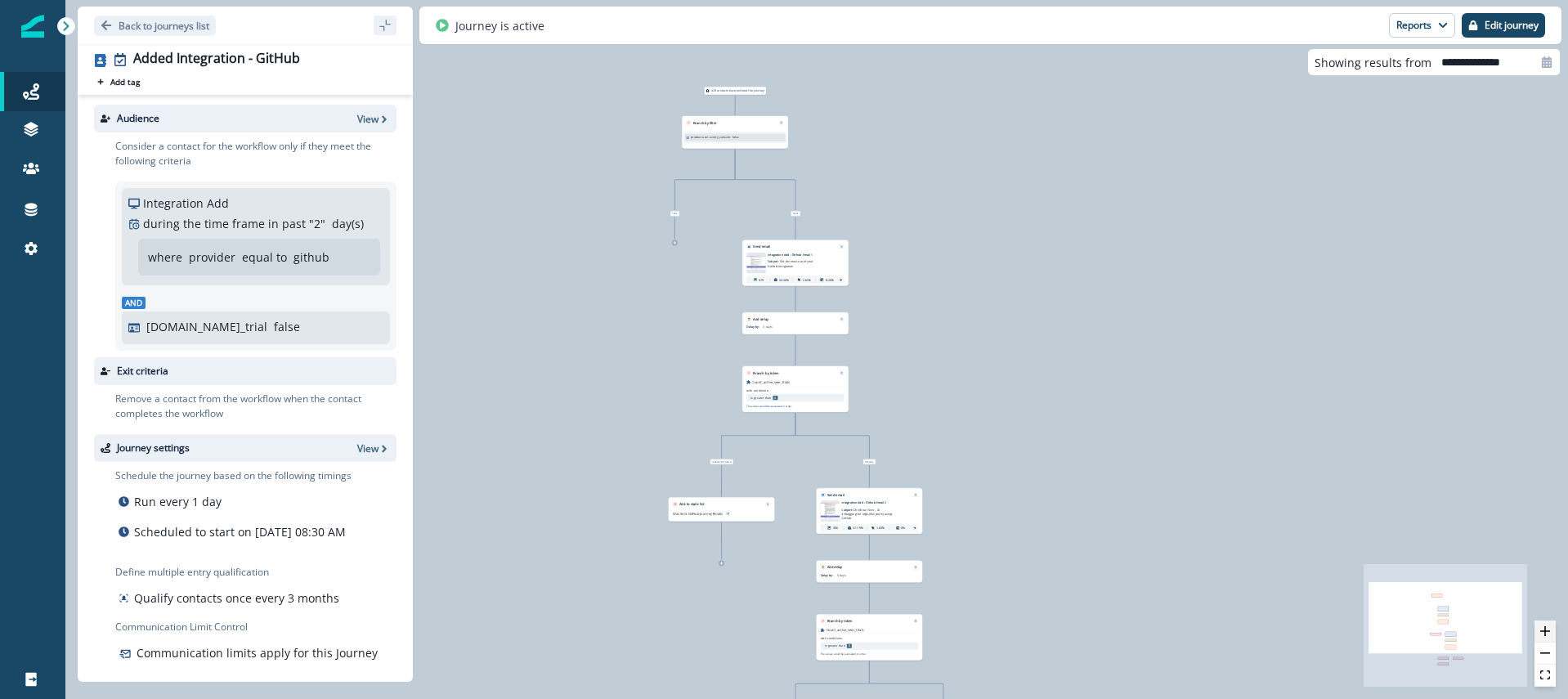
click at [1538, 626] on button "zoom in" at bounding box center [1545, 631] width 21 height 22
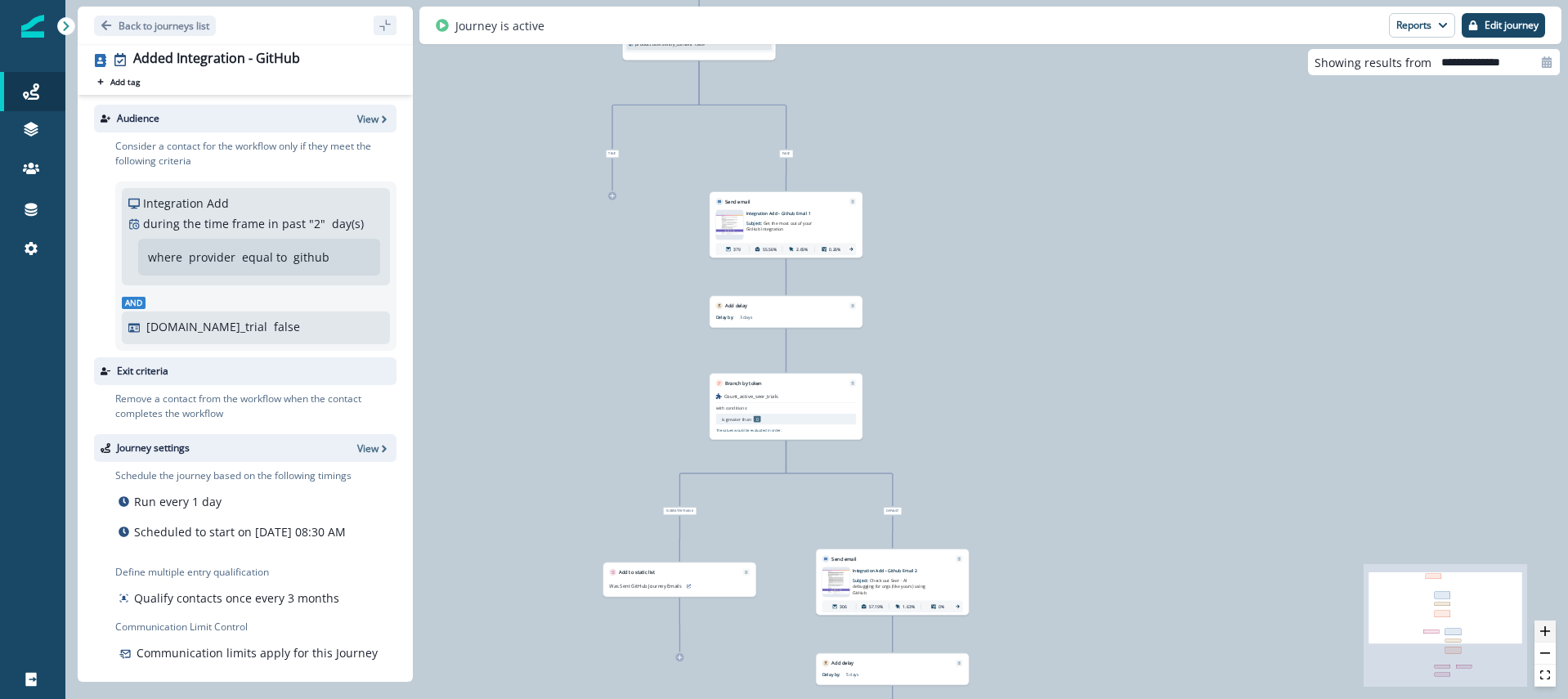
click at [1538, 626] on button "zoom in" at bounding box center [1545, 631] width 21 height 22
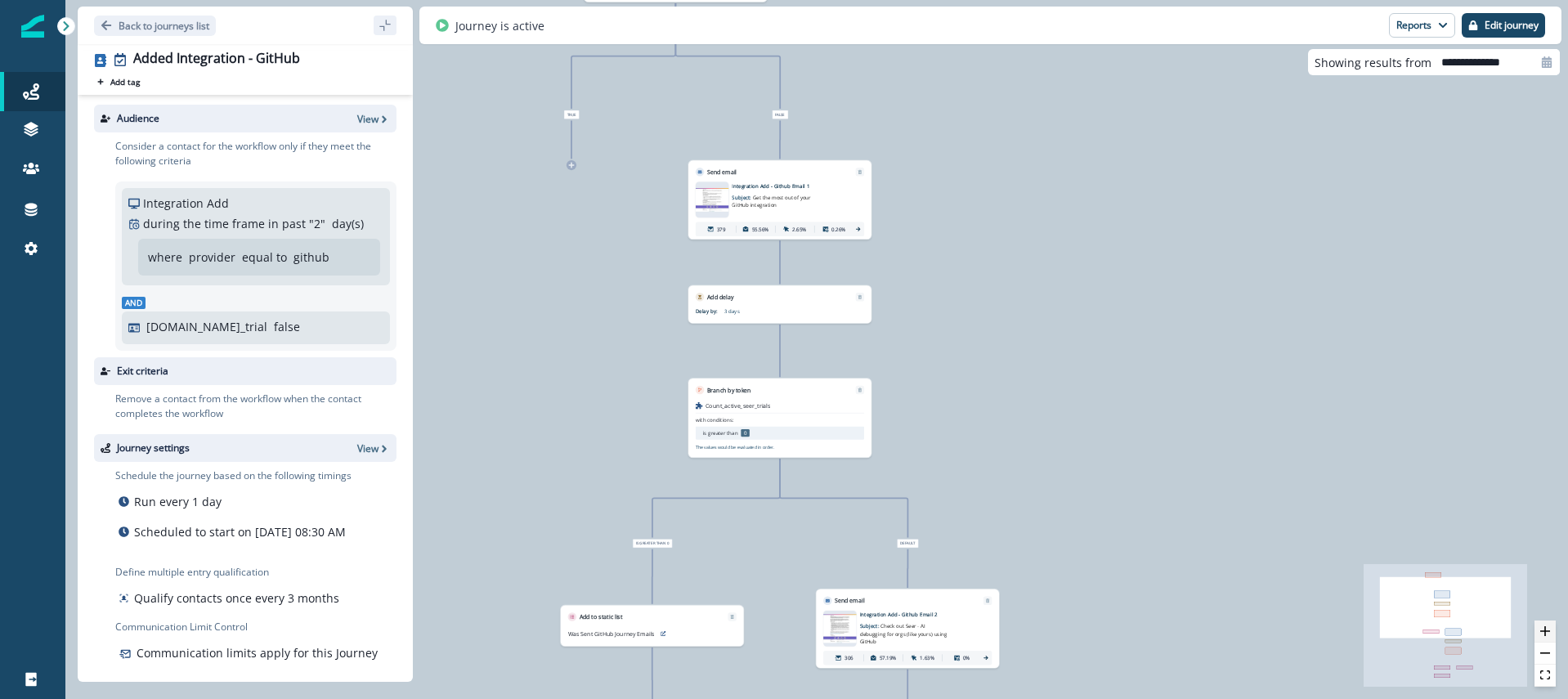
click at [1538, 626] on button "zoom in" at bounding box center [1545, 631] width 21 height 22
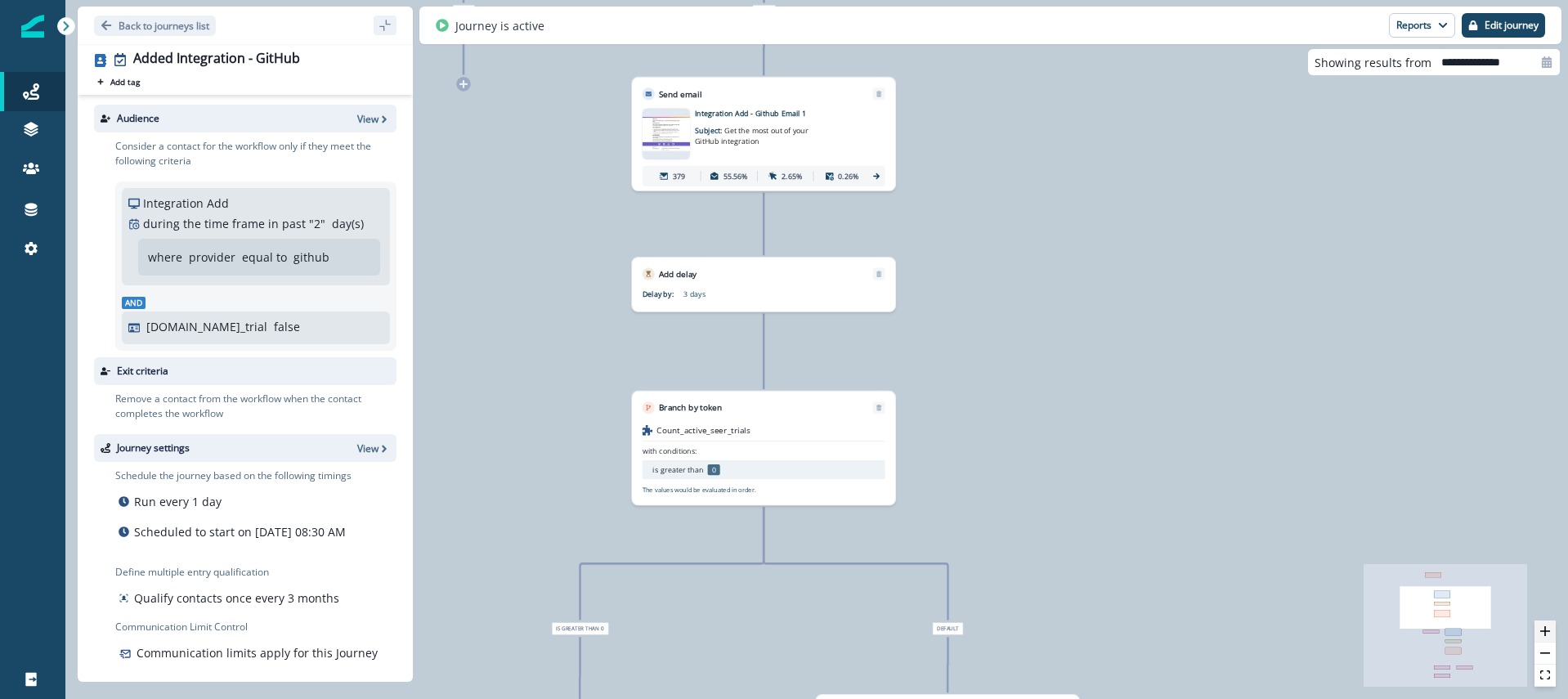
click at [1538, 626] on button "zoom in" at bounding box center [1545, 631] width 21 height 22
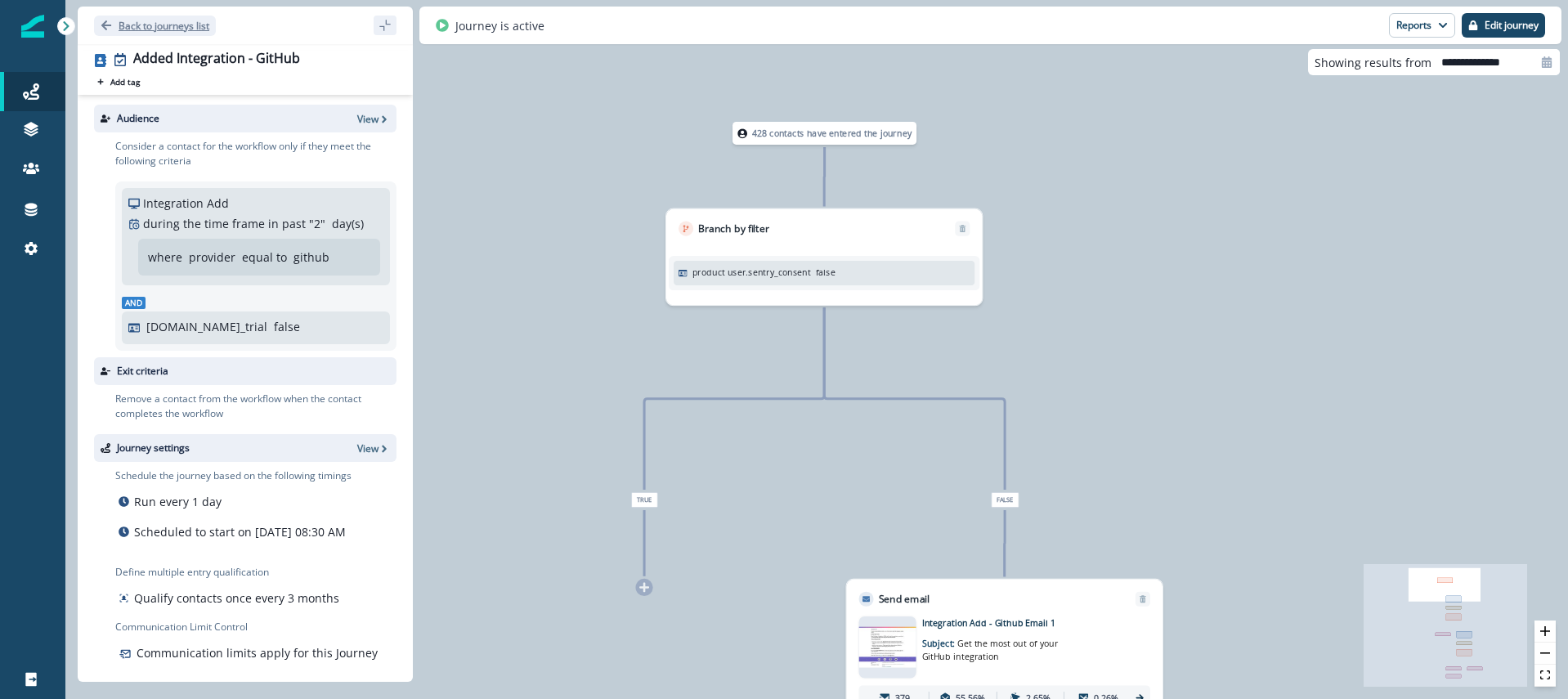
click at [114, 26] on button "Back to journeys list" at bounding box center [155, 25] width 121 height 20
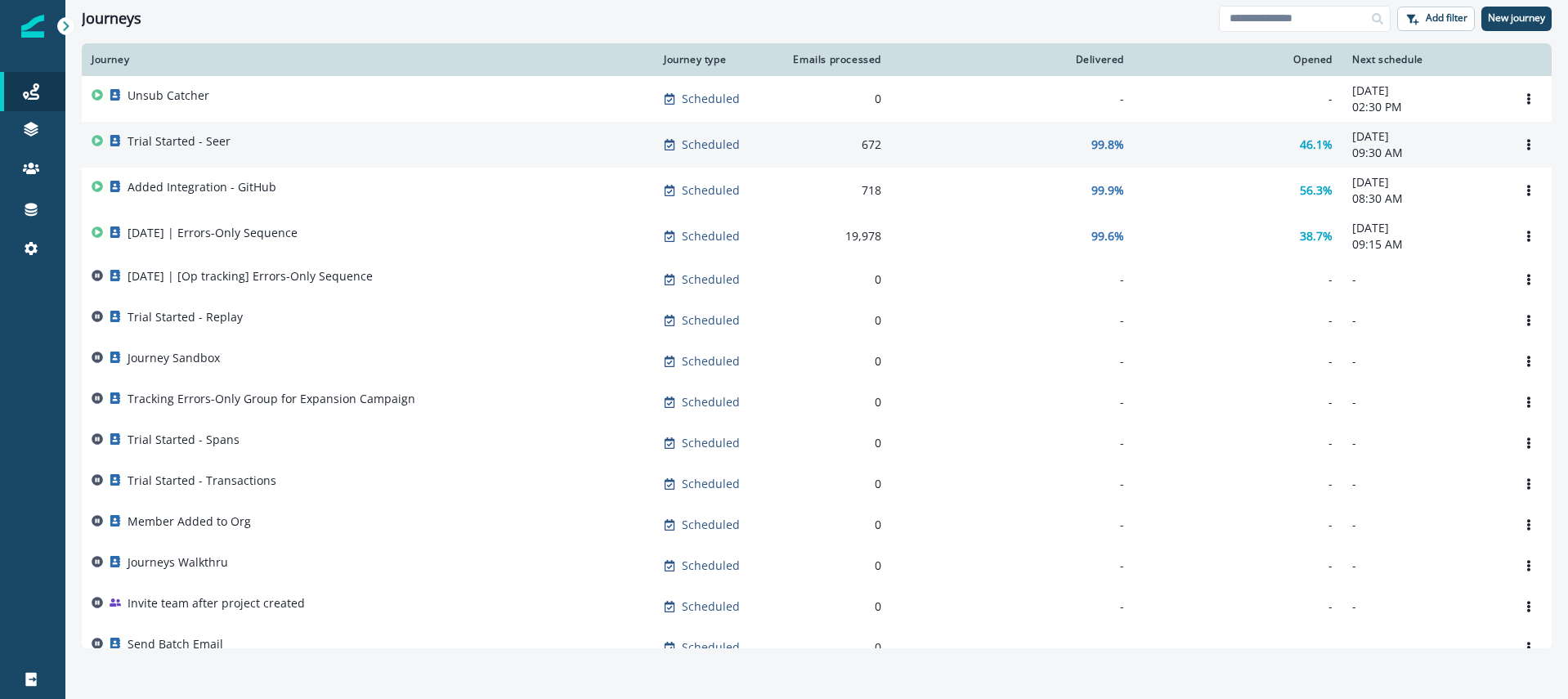
click at [172, 147] on p "Trial Started - Seer" at bounding box center [179, 142] width 103 height 17
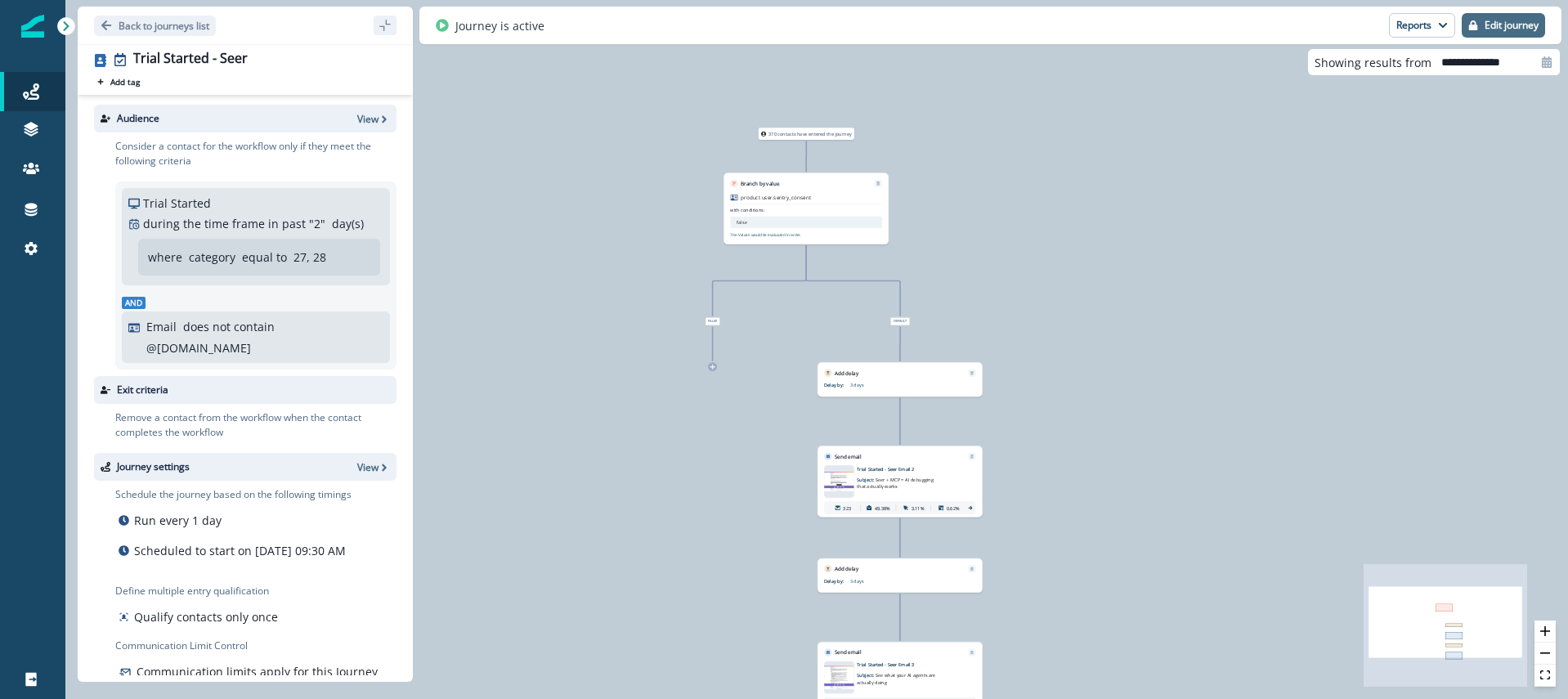
click at [1494, 32] on button "Edit journey" at bounding box center [1502, 25] width 83 height 24
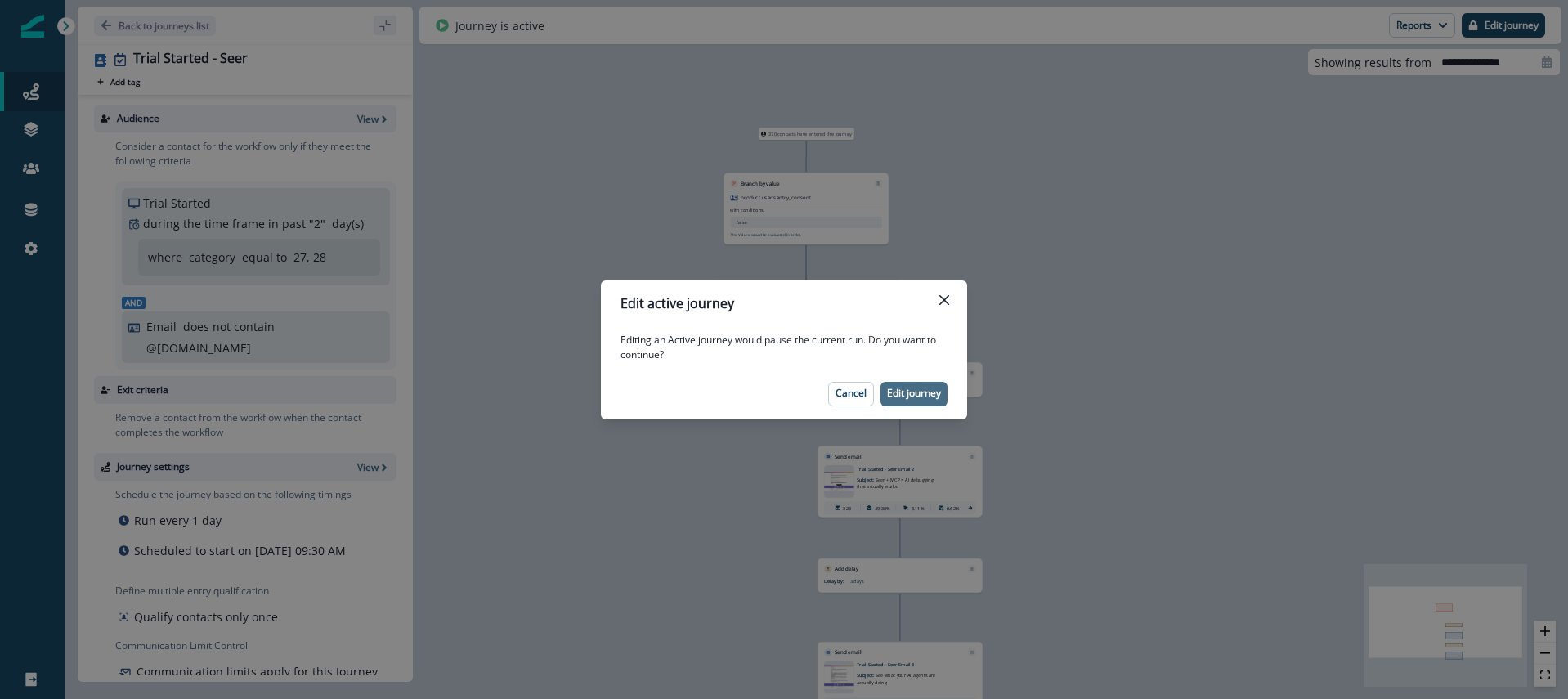
click at [915, 391] on p "Edit journey" at bounding box center [914, 393] width 54 height 11
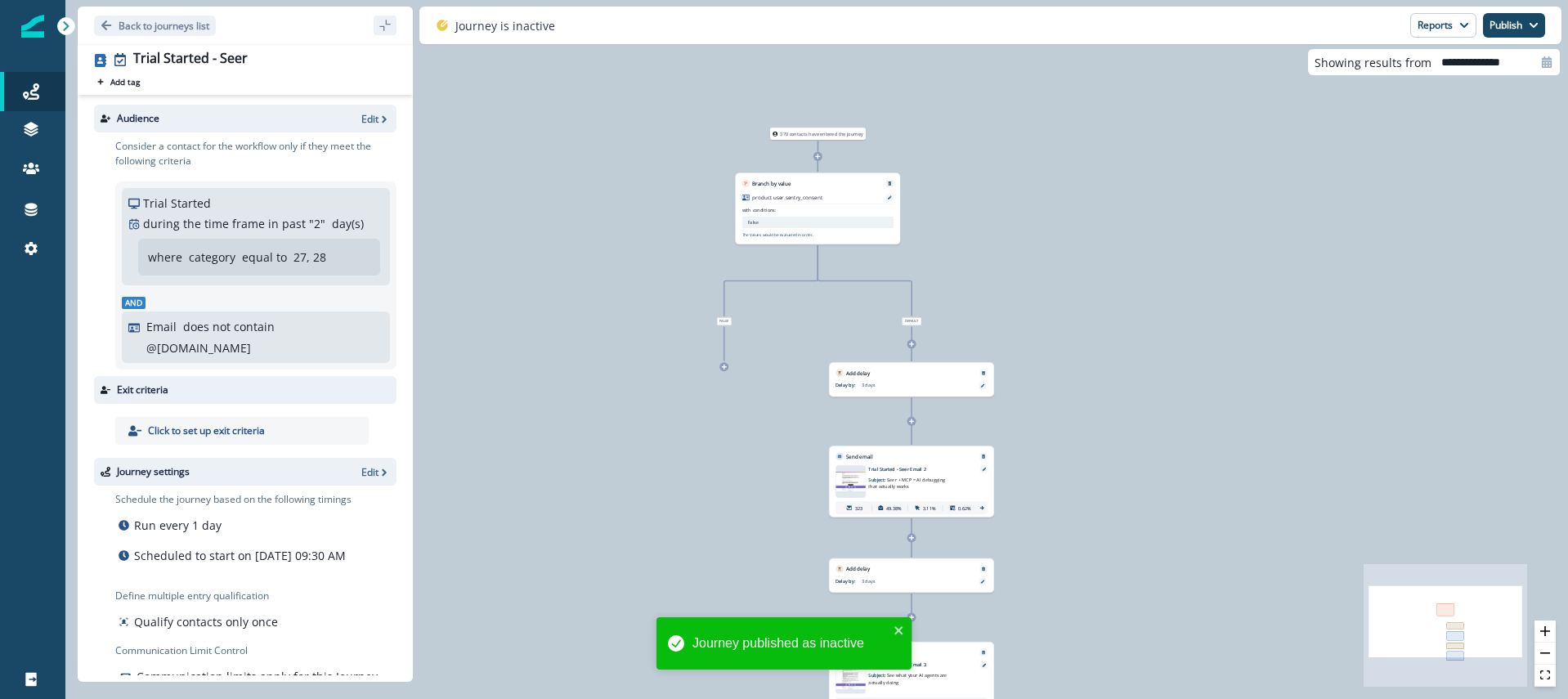
click at [874, 382] on p "3 days" at bounding box center [901, 384] width 80 height 6
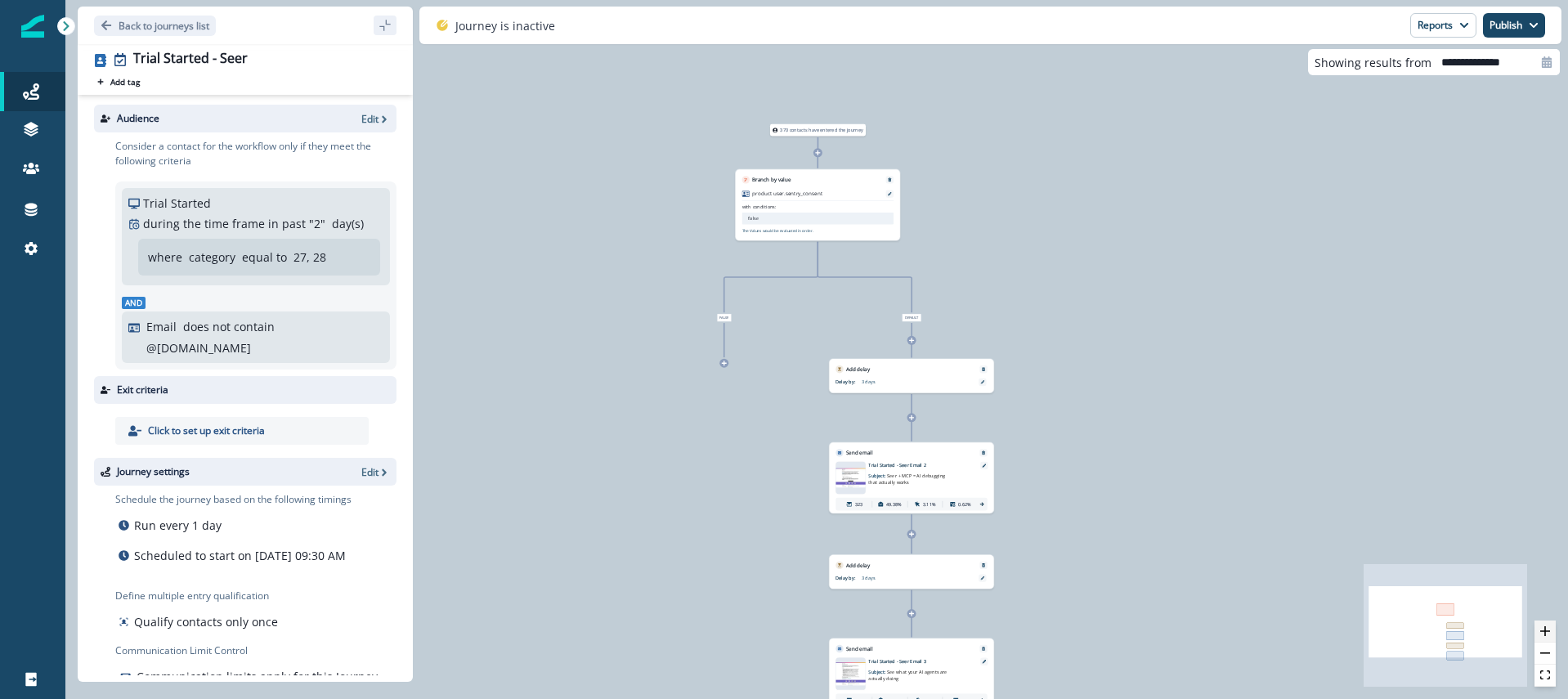
click at [1547, 630] on icon "zoom in" at bounding box center [1544, 631] width 10 height 10
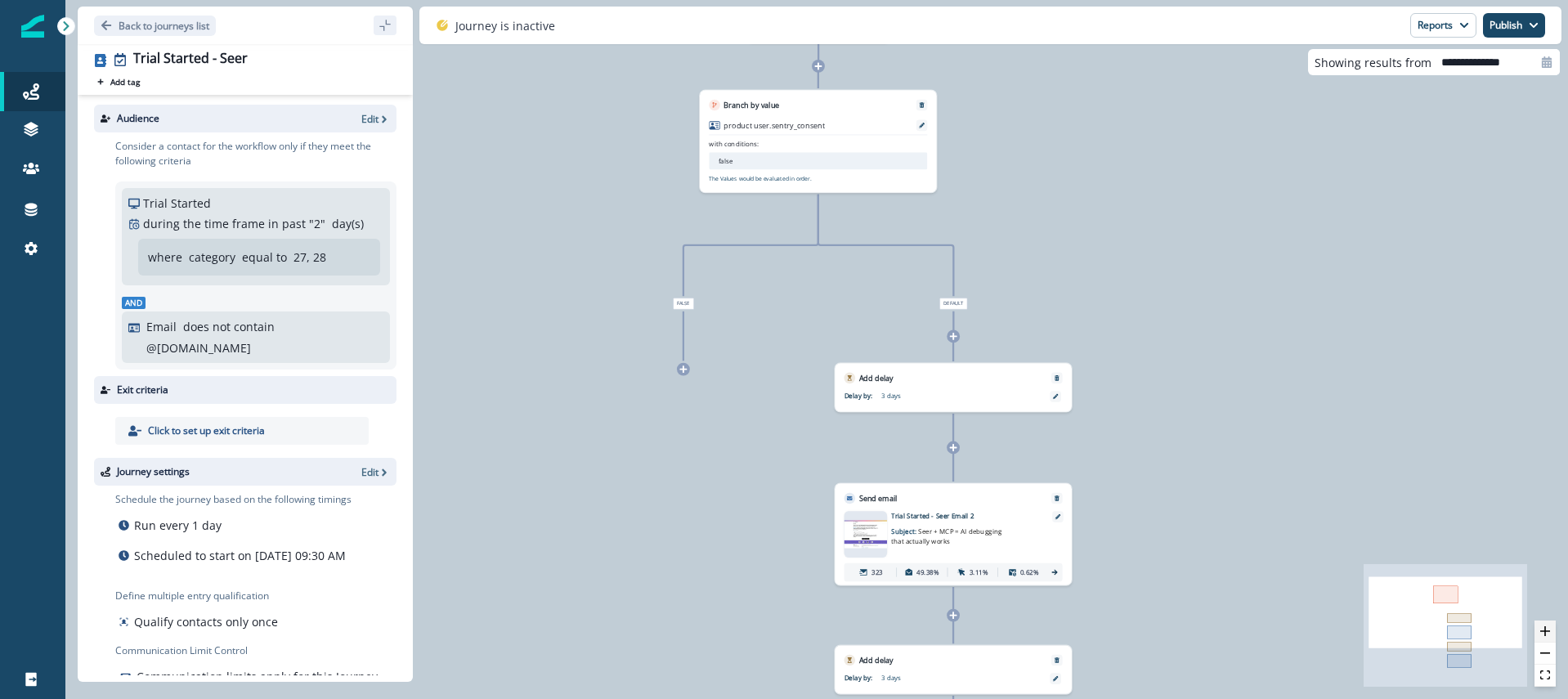
click at [1547, 630] on icon "zoom in" at bounding box center [1544, 631] width 10 height 10
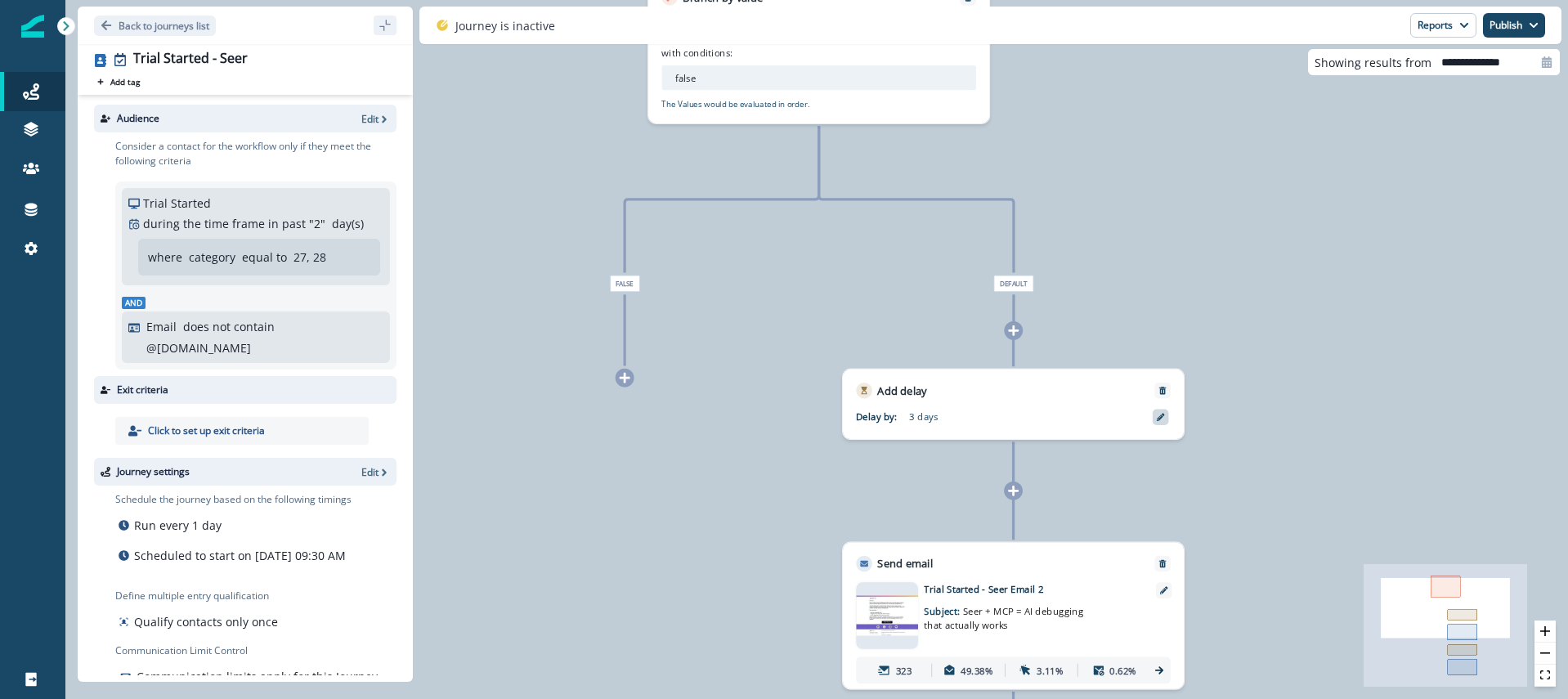
click at [1157, 411] on div at bounding box center [1161, 417] width 17 height 17
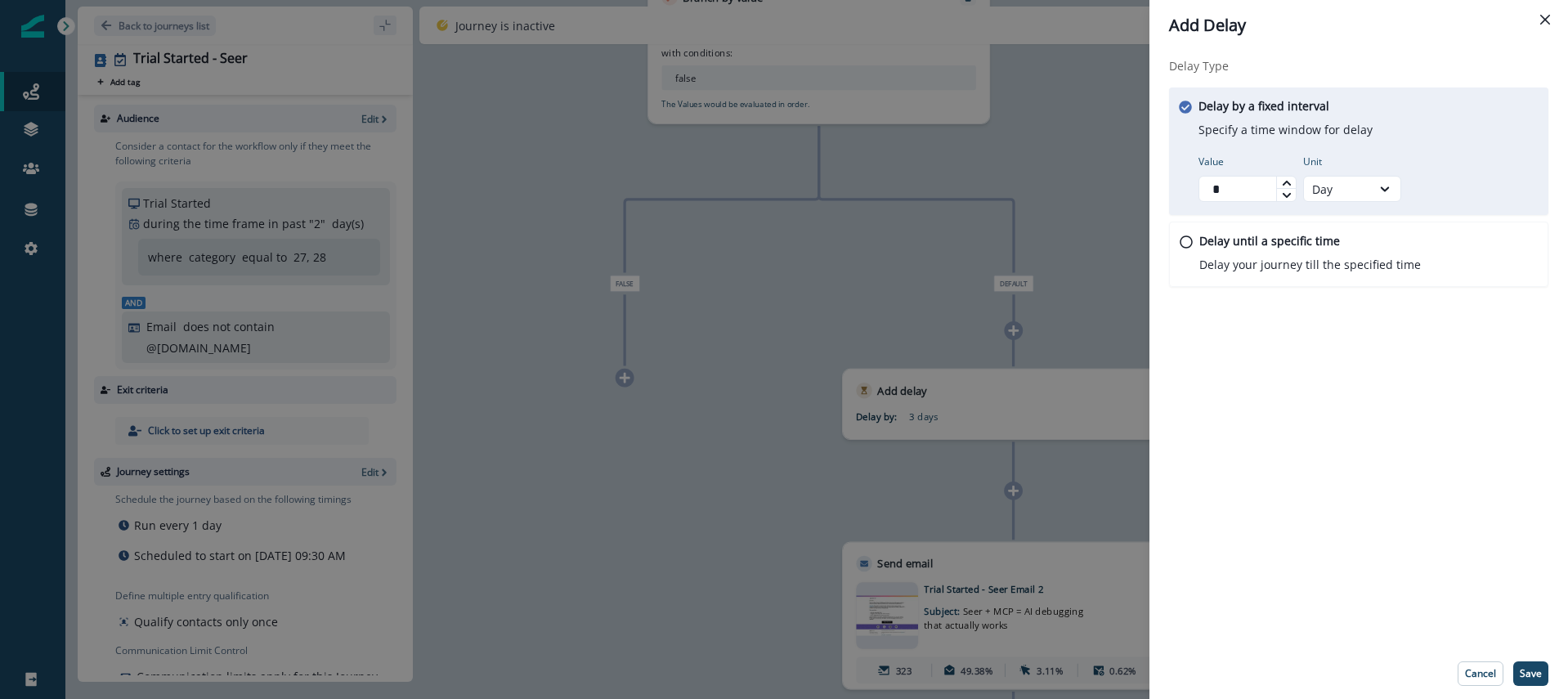
drag, startPoint x: 1231, startPoint y: 185, endPoint x: 1154, endPoint y: 183, distance: 77.0
click at [1154, 183] on div "Delay Type Delay by a fixed interval Specify a time window for delay Value * Un…" at bounding box center [1358, 350] width 418 height 598
type input "*"
drag, startPoint x: 1535, startPoint y: 666, endPoint x: 1524, endPoint y: 658, distance: 13.6
click at [1533, 665] on button "Save" at bounding box center [1530, 674] width 35 height 24
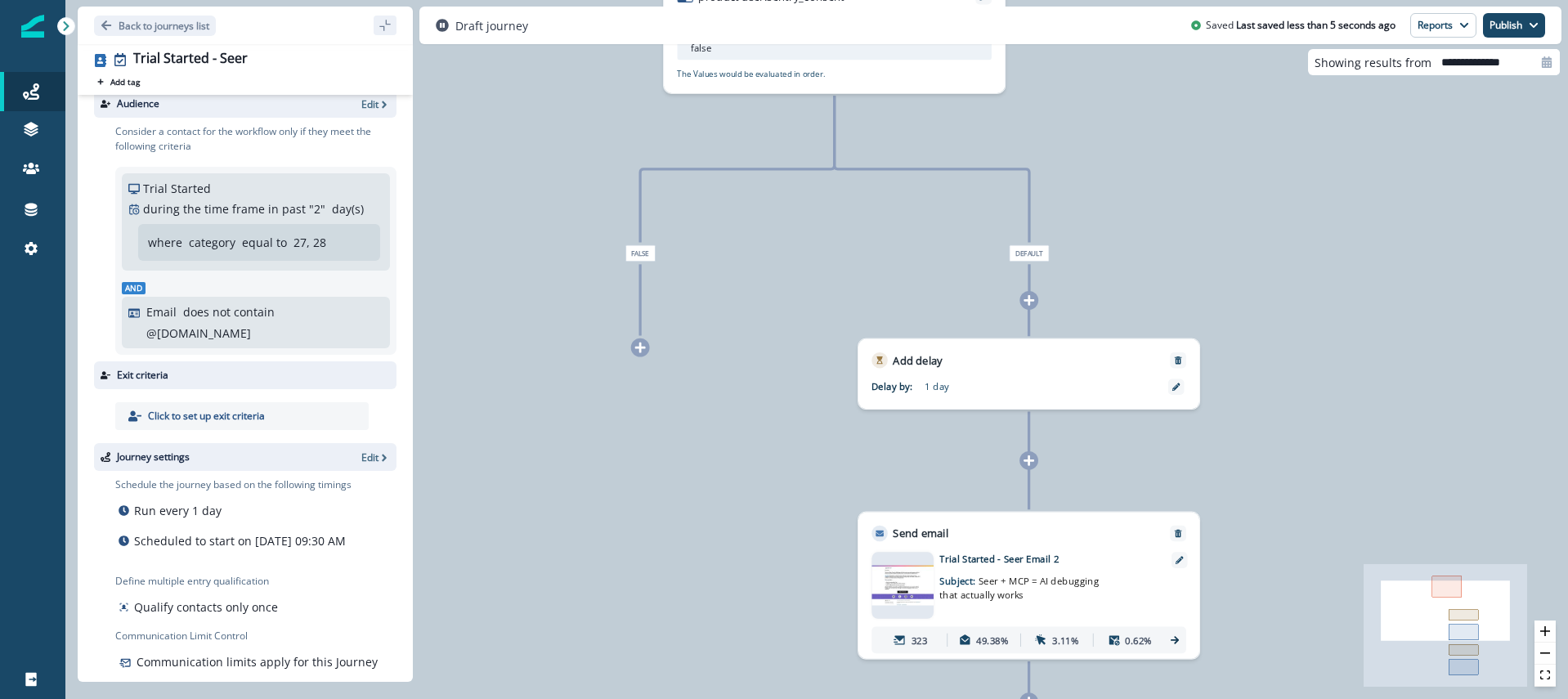
scroll to position [17, 0]
click at [371, 111] on div "Audience Edit" at bounding box center [245, 102] width 302 height 28
click at [371, 108] on div "Audience Edit" at bounding box center [245, 102] width 302 height 28
click at [372, 107] on p "Edit" at bounding box center [370, 103] width 17 height 14
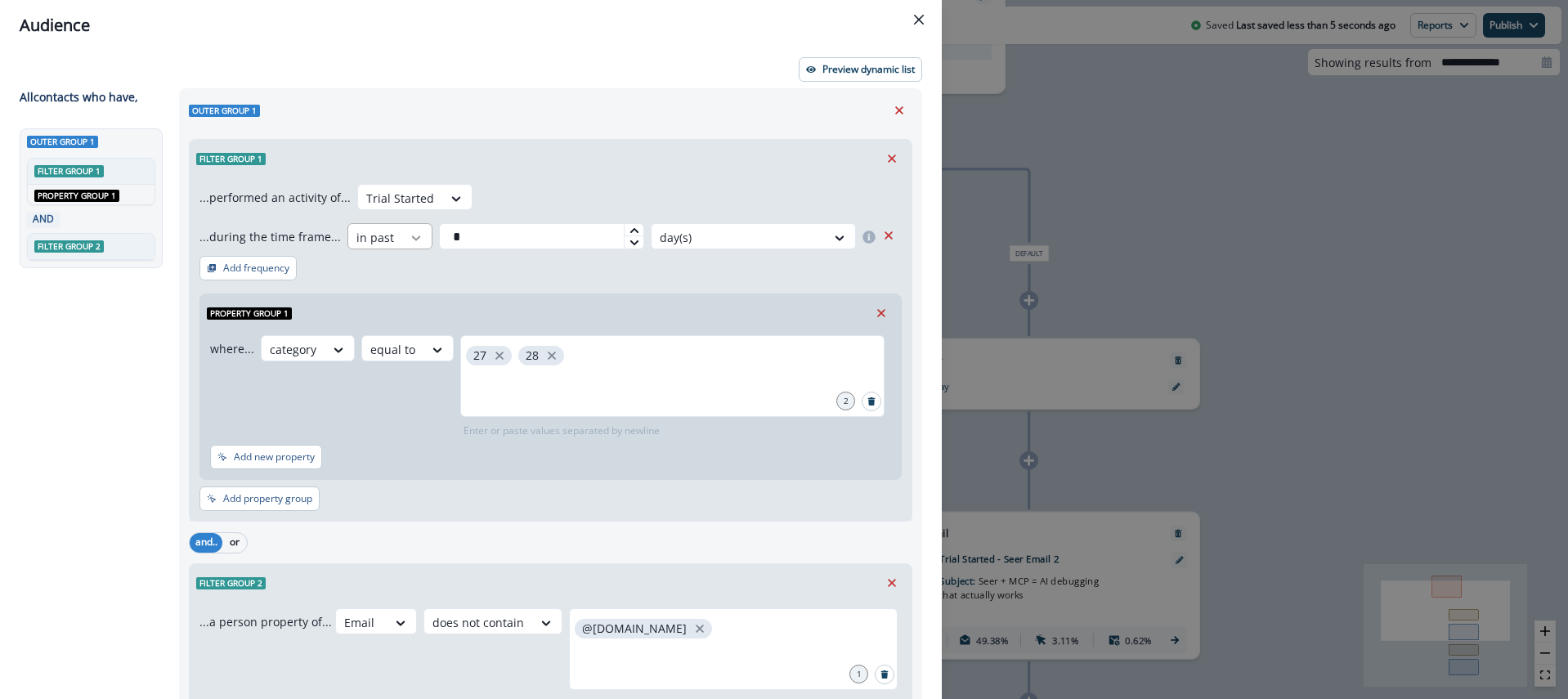
drag, startPoint x: 470, startPoint y: 231, endPoint x: 415, endPoint y: 232, distance: 55.0
click at [415, 232] on div "...during the time frame... in past * day(s)" at bounding box center [537, 237] width 676 height 26
type input "*"
drag, startPoint x: 513, startPoint y: 270, endPoint x: 574, endPoint y: 276, distance: 61.3
click at [515, 269] on div "...performed an activity of... Trial Started ...during the time frame... in pas…" at bounding box center [550, 349] width 722 height 343
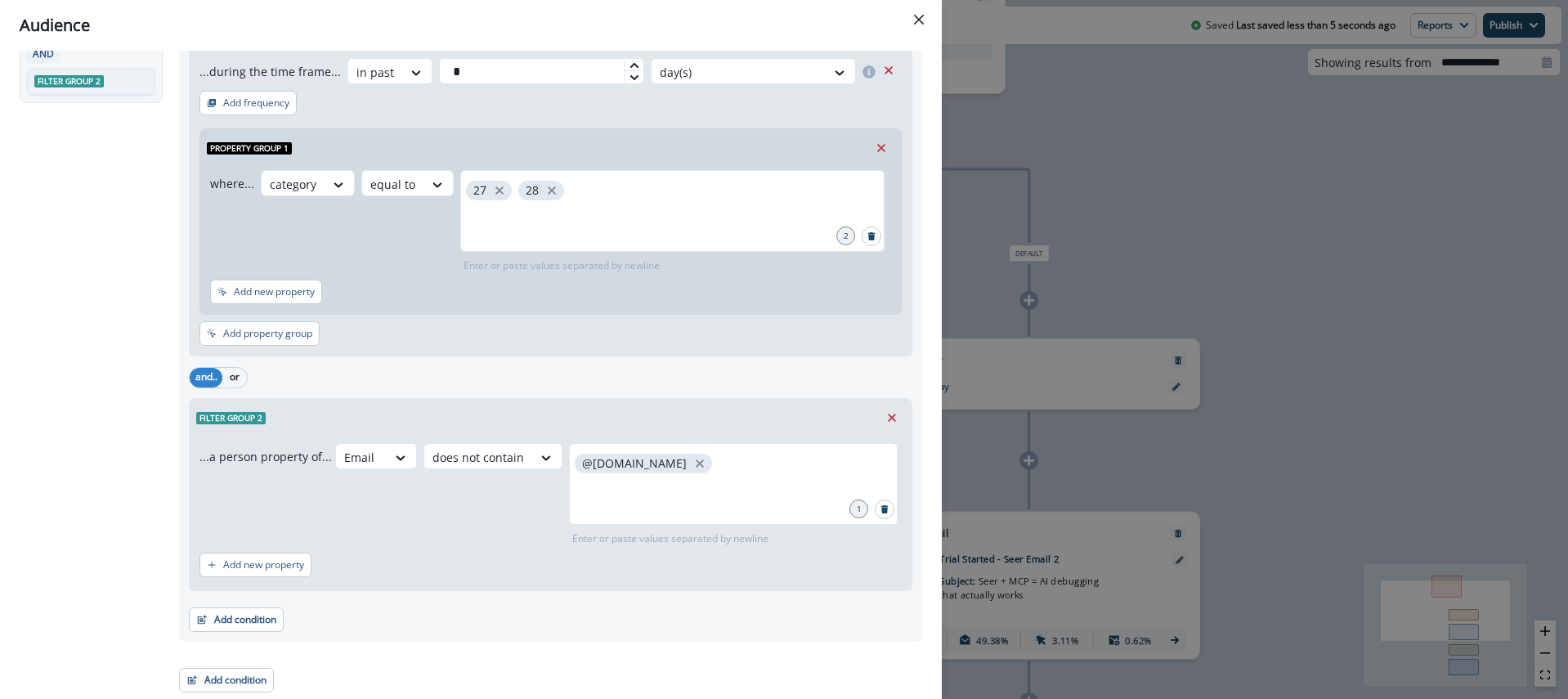
scroll to position [0, 0]
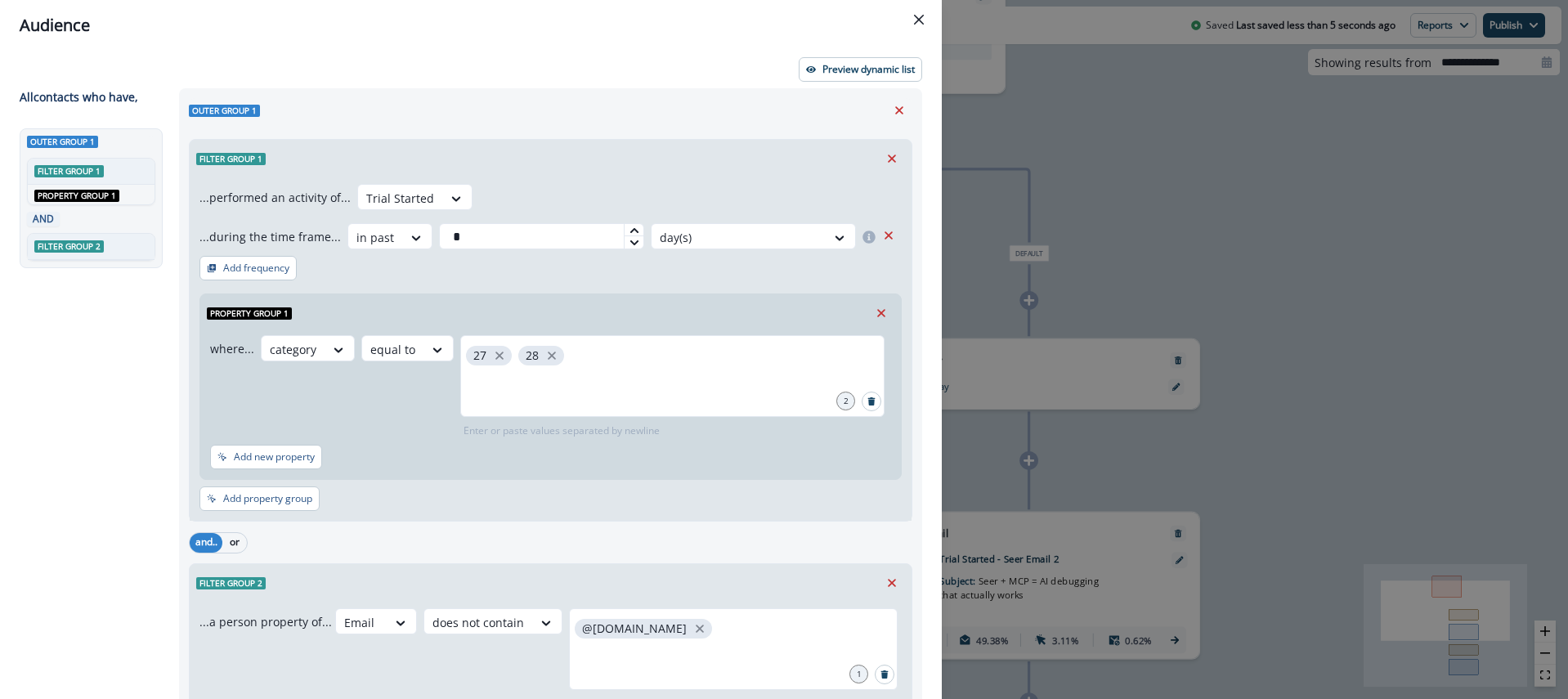
click at [687, 85] on div "Preview dynamic list All contact s who have, Outer group 1 Filter group 1 AND P…" at bounding box center [471, 375] width 942 height 648
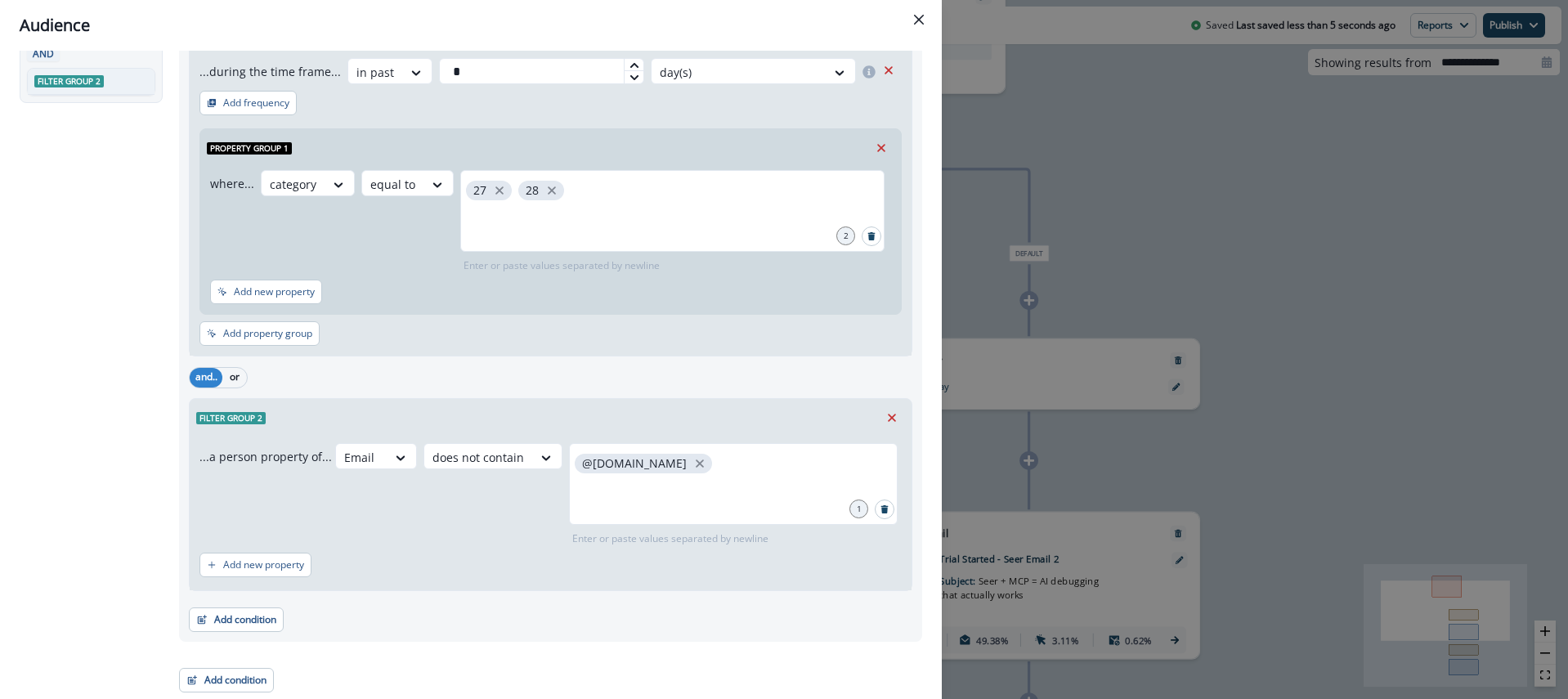
drag, startPoint x: 95, startPoint y: 257, endPoint x: 121, endPoint y: 250, distance: 26.9
click at [96, 256] on div "Outer group 1 Filter group 1 AND Property group 1 AND Filter group 2" at bounding box center [93, 218] width 149 height 511
drag, startPoint x: 1003, startPoint y: 232, endPoint x: 838, endPoint y: 224, distance: 165.2
click at [1003, 232] on div "Audience Preview dynamic list All contact s who have, Outer group 1 Filter grou…" at bounding box center [784, 350] width 1568 height 699
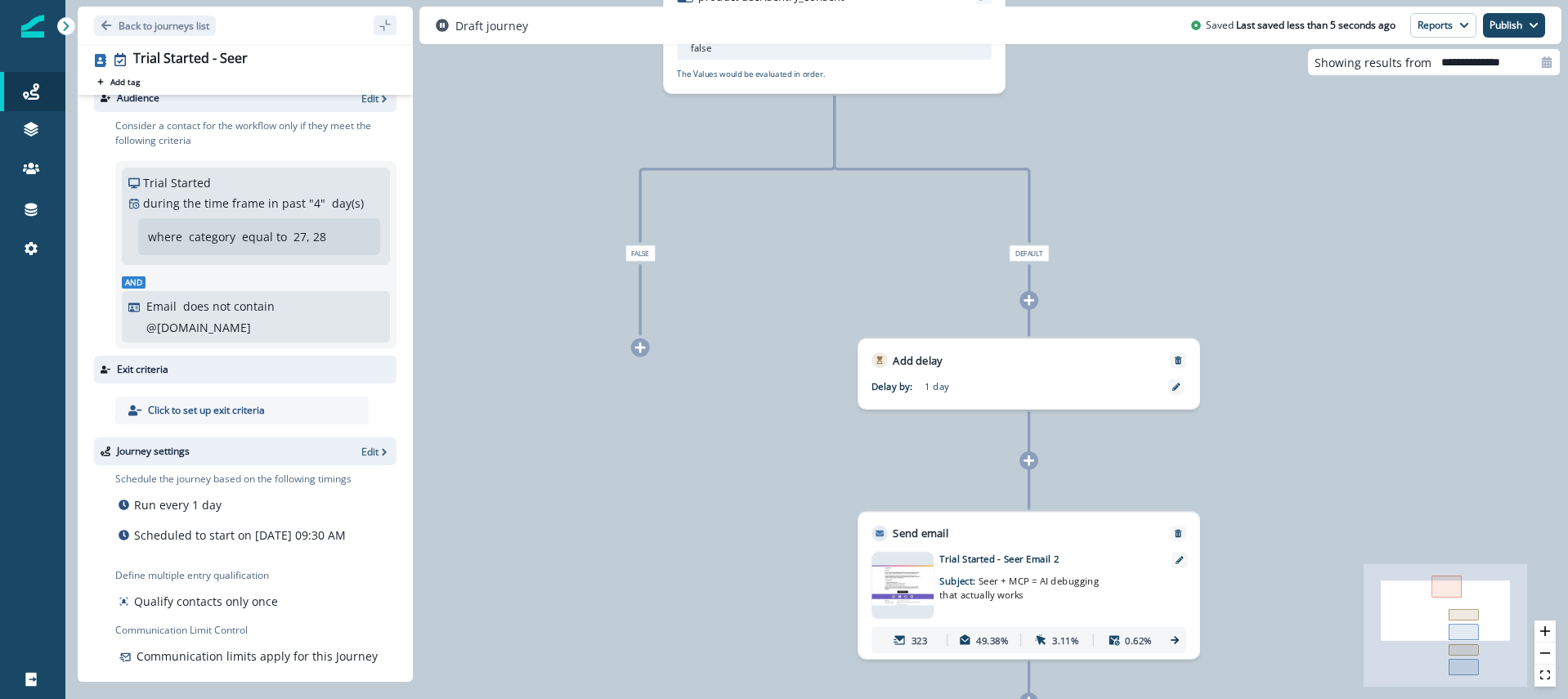
scroll to position [0, 0]
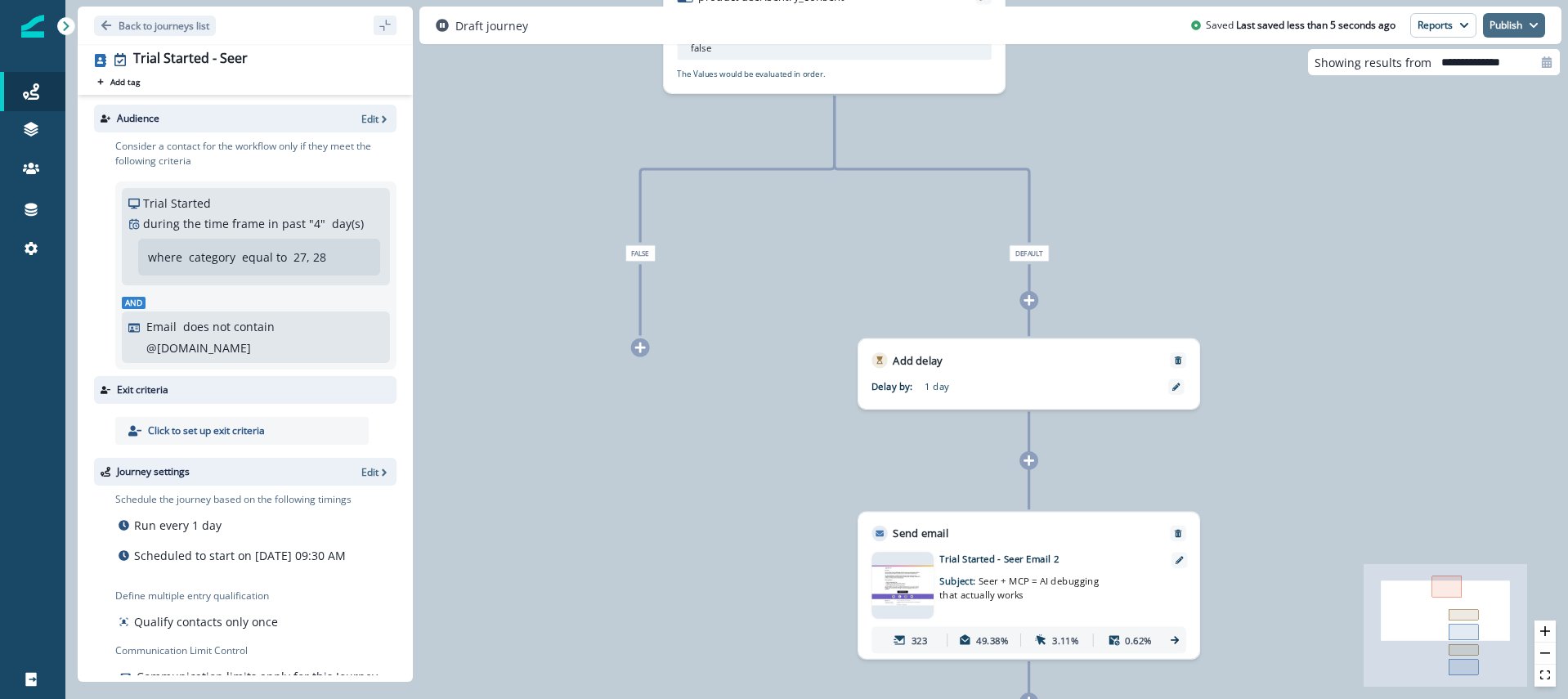
click at [1511, 28] on button "Publish" at bounding box center [1514, 25] width 62 height 24
click at [1454, 68] on button "as active journey" at bounding box center [1454, 66] width 182 height 30
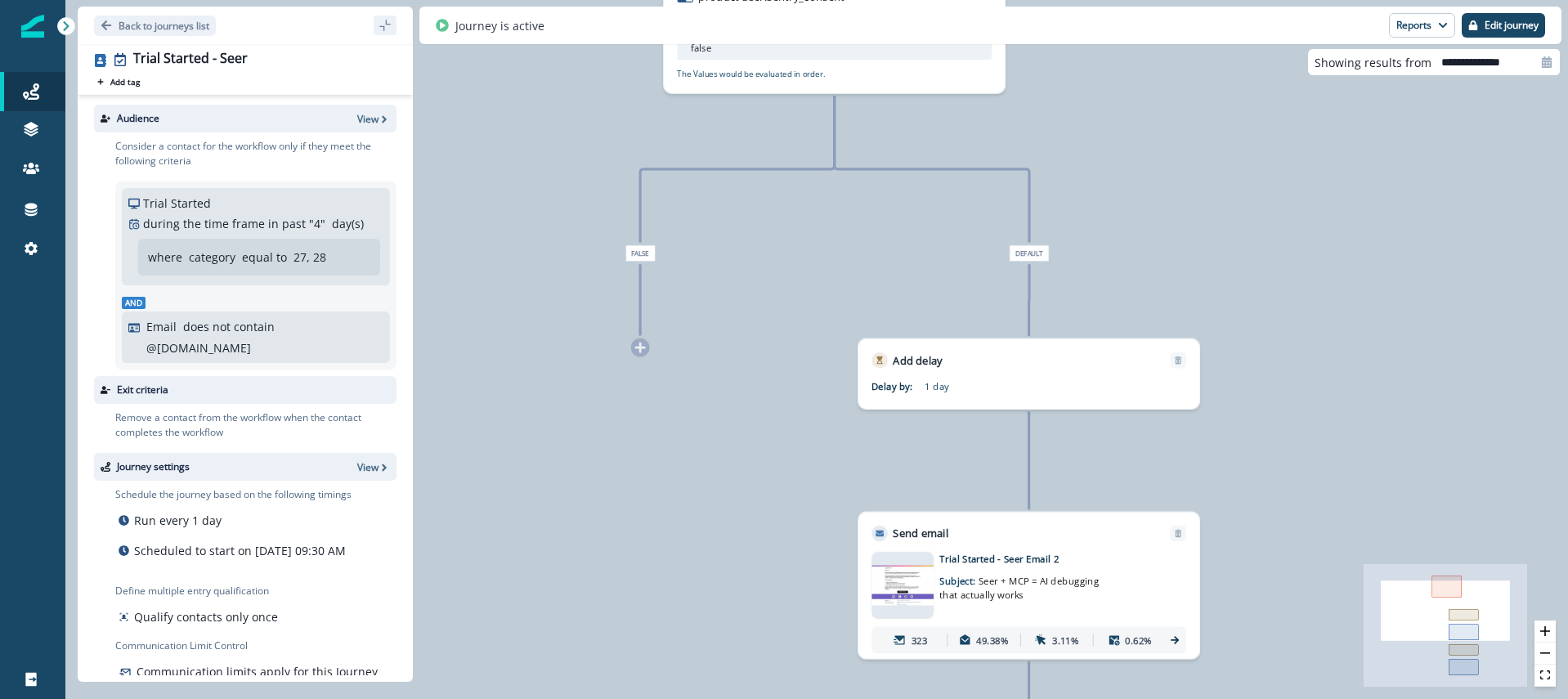
click at [1457, 28] on div "Reports Email Report Journey Member Report Edit journey" at bounding box center [1467, 25] width 156 height 24
click at [1447, 27] on button "Reports" at bounding box center [1422, 25] width 66 height 24
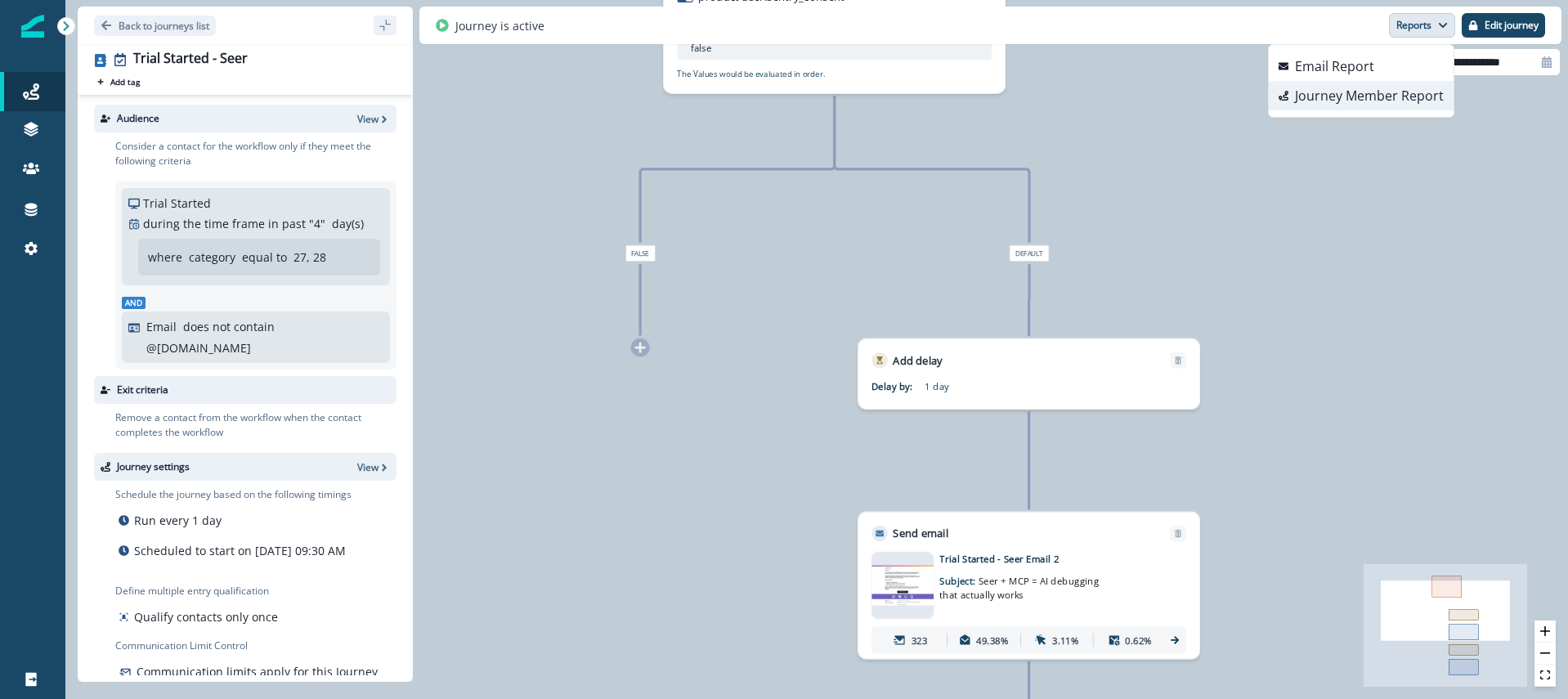
click at [1388, 93] on p "Journey Member Report" at bounding box center [1369, 95] width 149 height 19
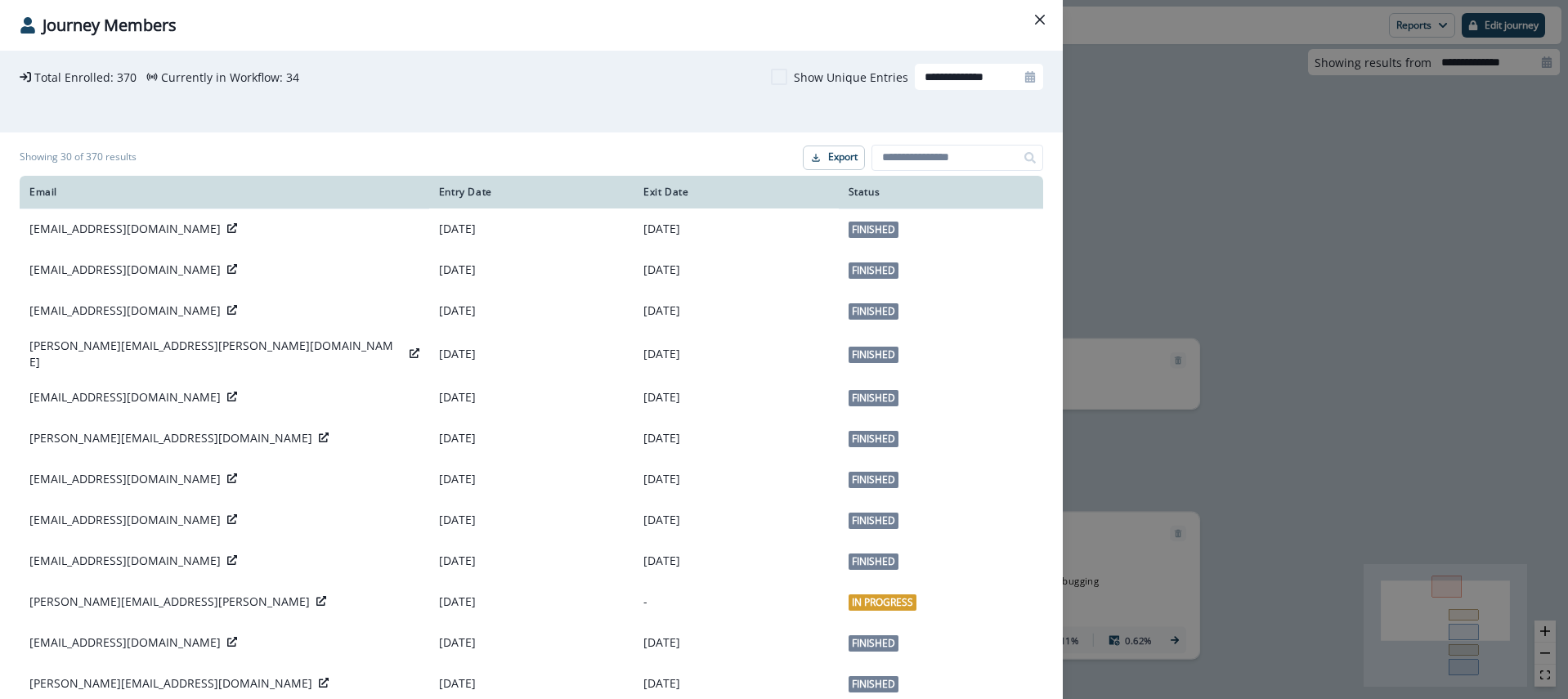
drag, startPoint x: 1040, startPoint y: 70, endPoint x: 1031, endPoint y: 74, distance: 9.8
click at [1040, 70] on div at bounding box center [1030, 77] width 26 height 26
select select "*"
select select "****"
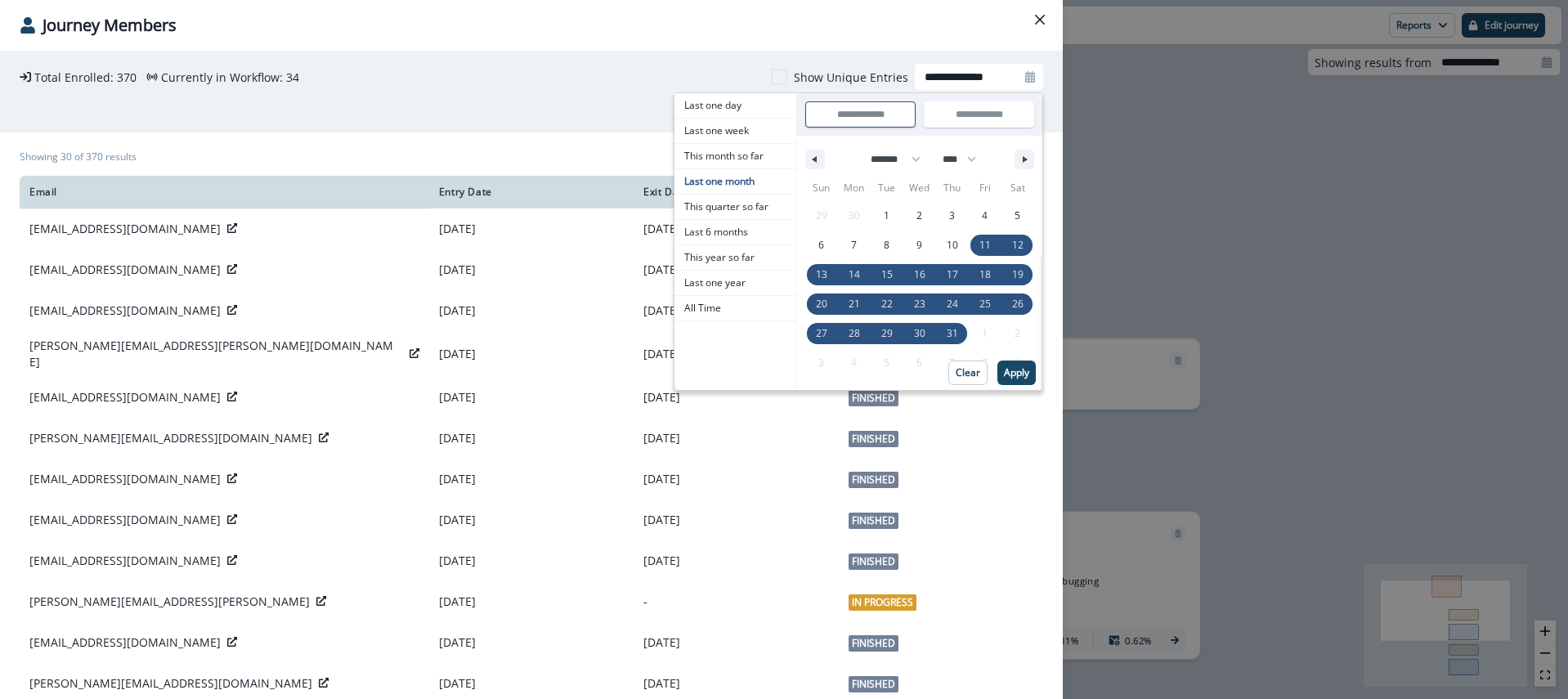
click at [1031, 74] on icon at bounding box center [1030, 76] width 11 height 11
select select "*"
select select "****"
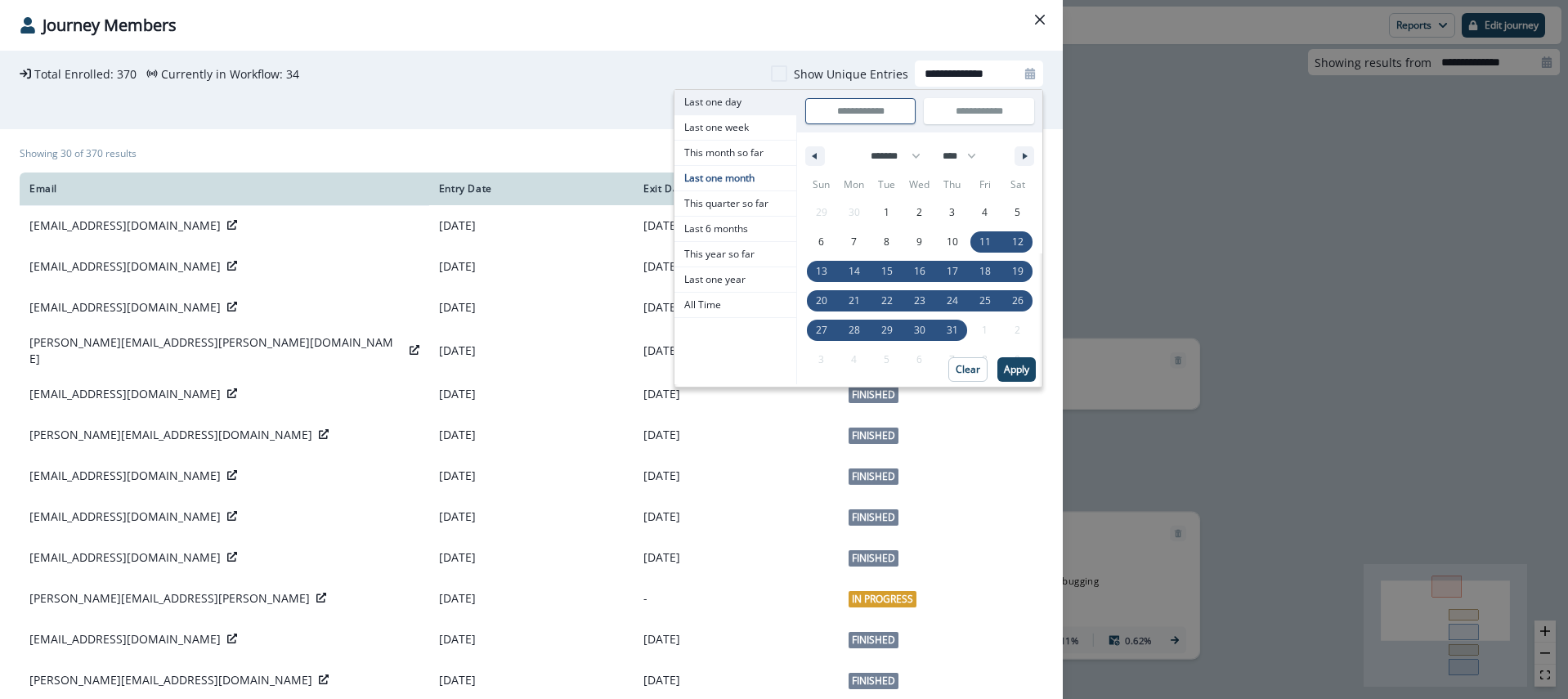
click at [722, 106] on span "Last one day" at bounding box center [735, 102] width 121 height 24
type input "**********"
select select "*"
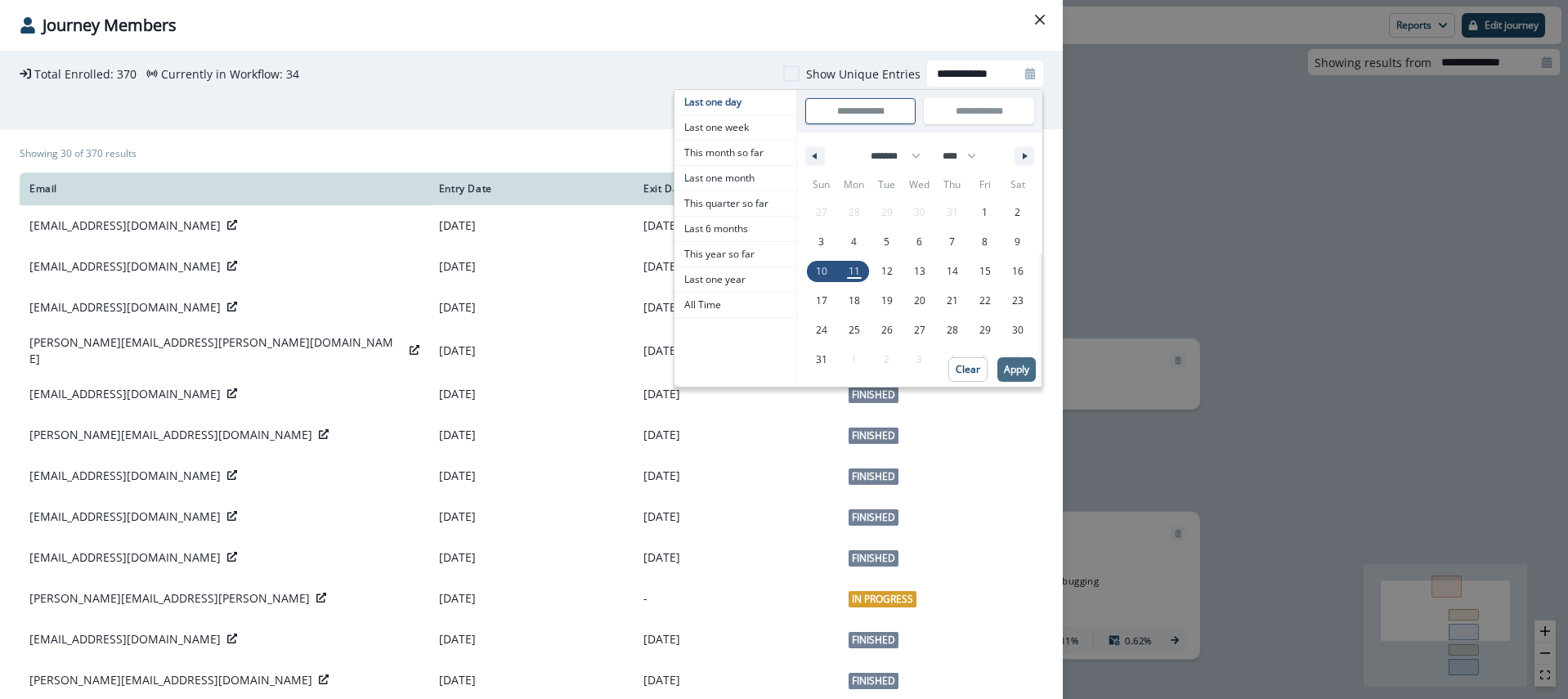
click at [1005, 365] on p "Apply" at bounding box center [1016, 369] width 25 height 11
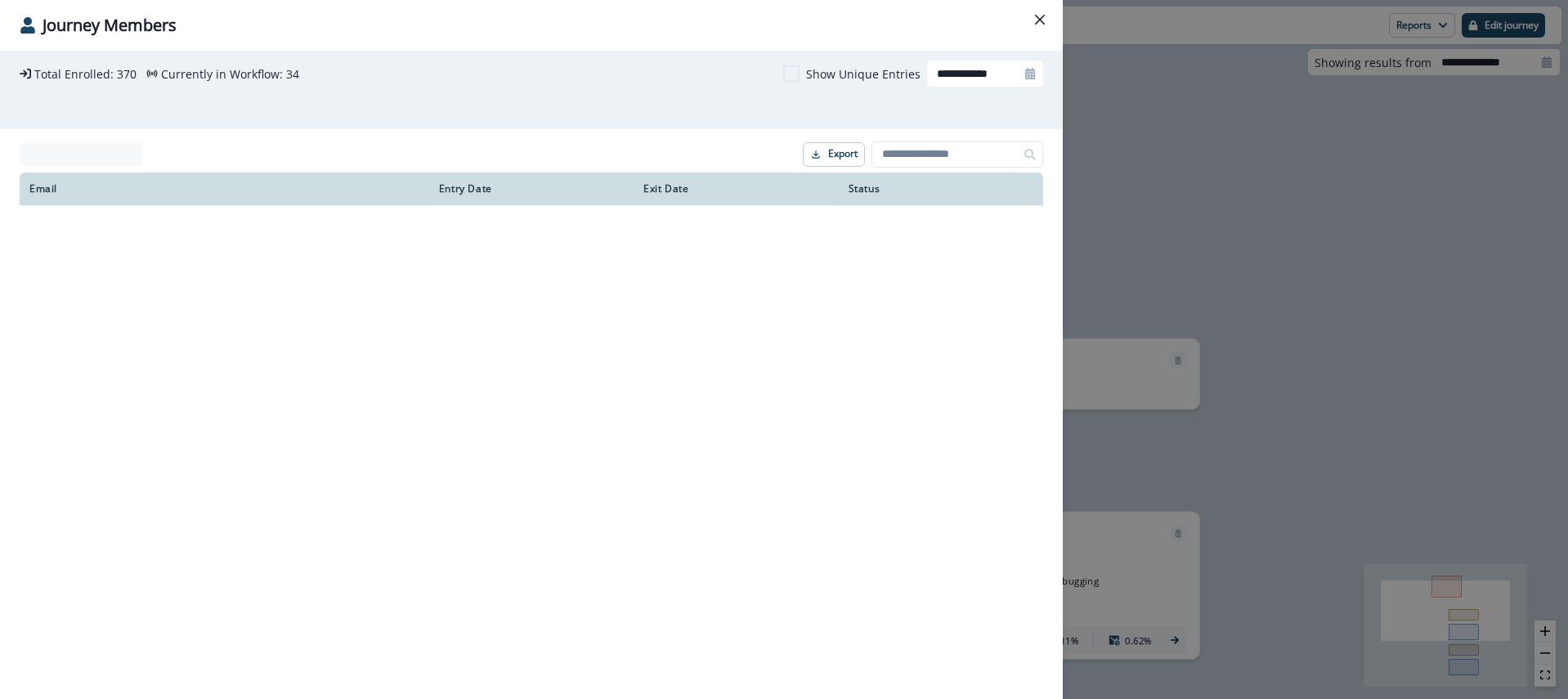
scroll to position [0, 0]
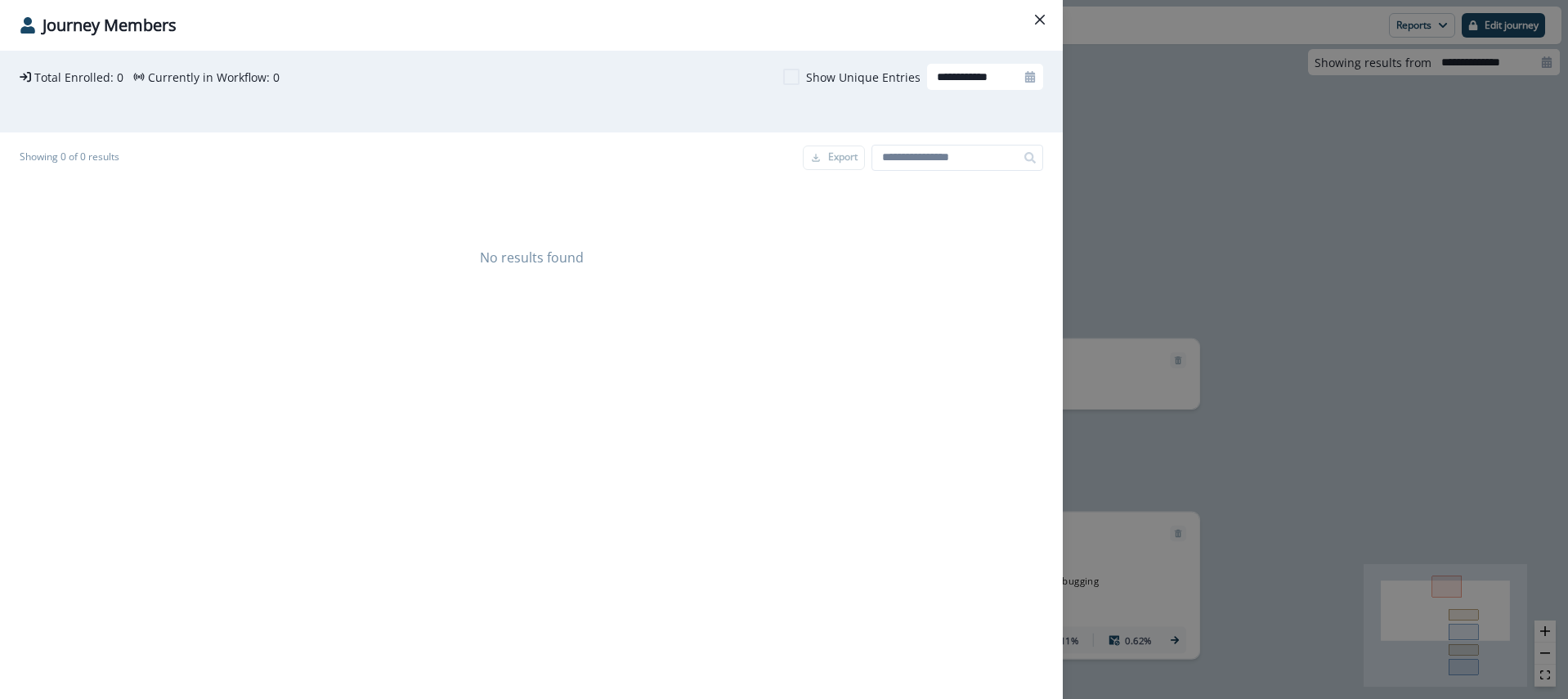
click at [984, 78] on input "**********" at bounding box center [984, 77] width 116 height 26
select select "*"
select select "****"
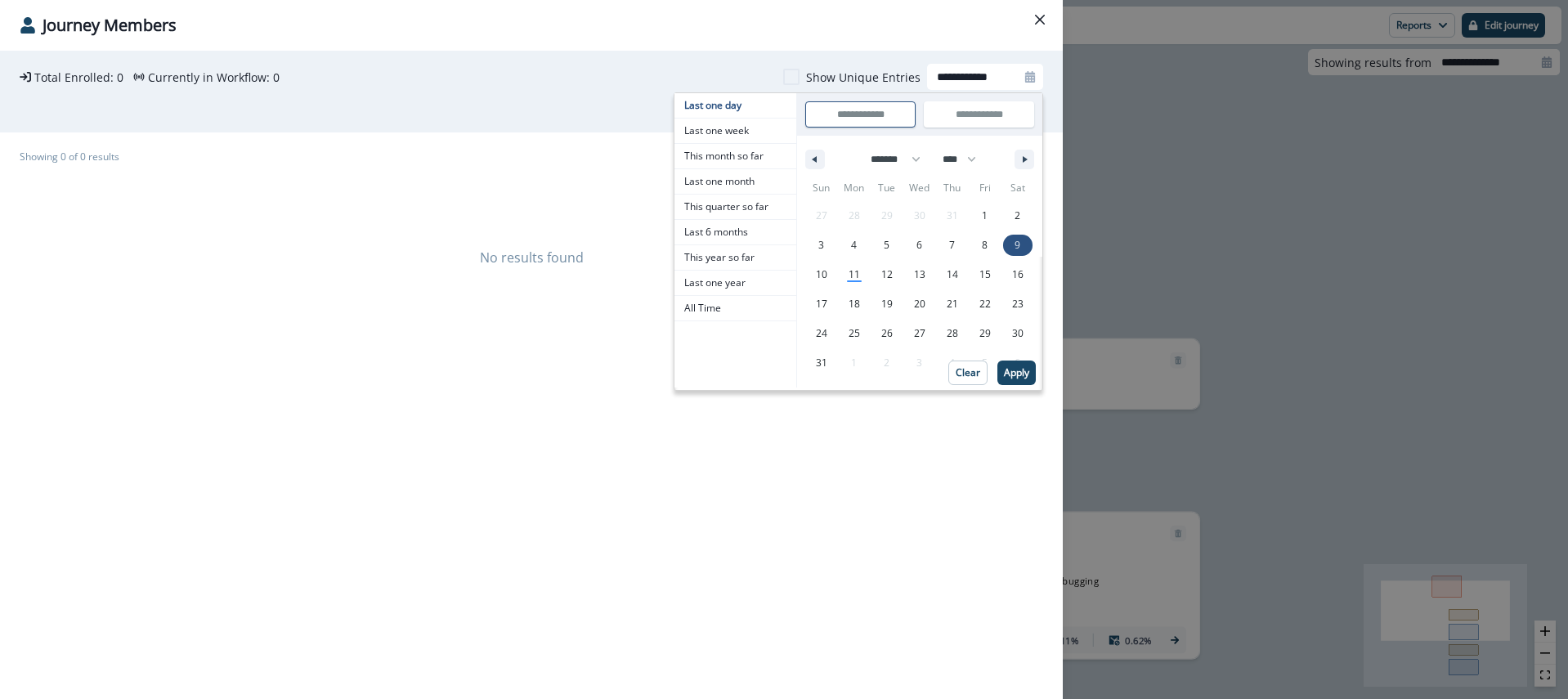
click at [1015, 244] on span "9" at bounding box center [1017, 246] width 6 height 30
type input "**********"
click at [1015, 244] on span "9" at bounding box center [1019, 246] width 32 height 21
type input "**********"
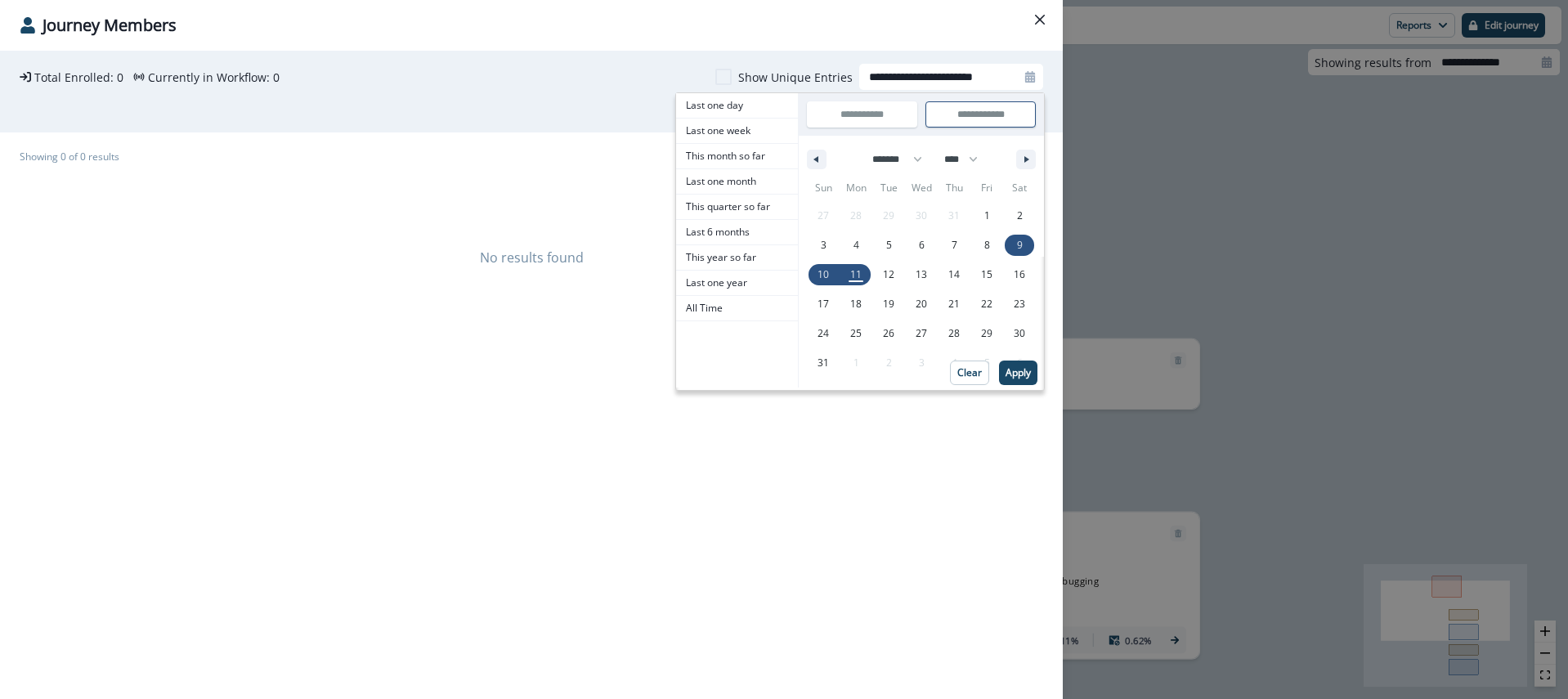
type input "**********"
click at [1018, 381] on button "Apply" at bounding box center [1019, 373] width 38 height 24
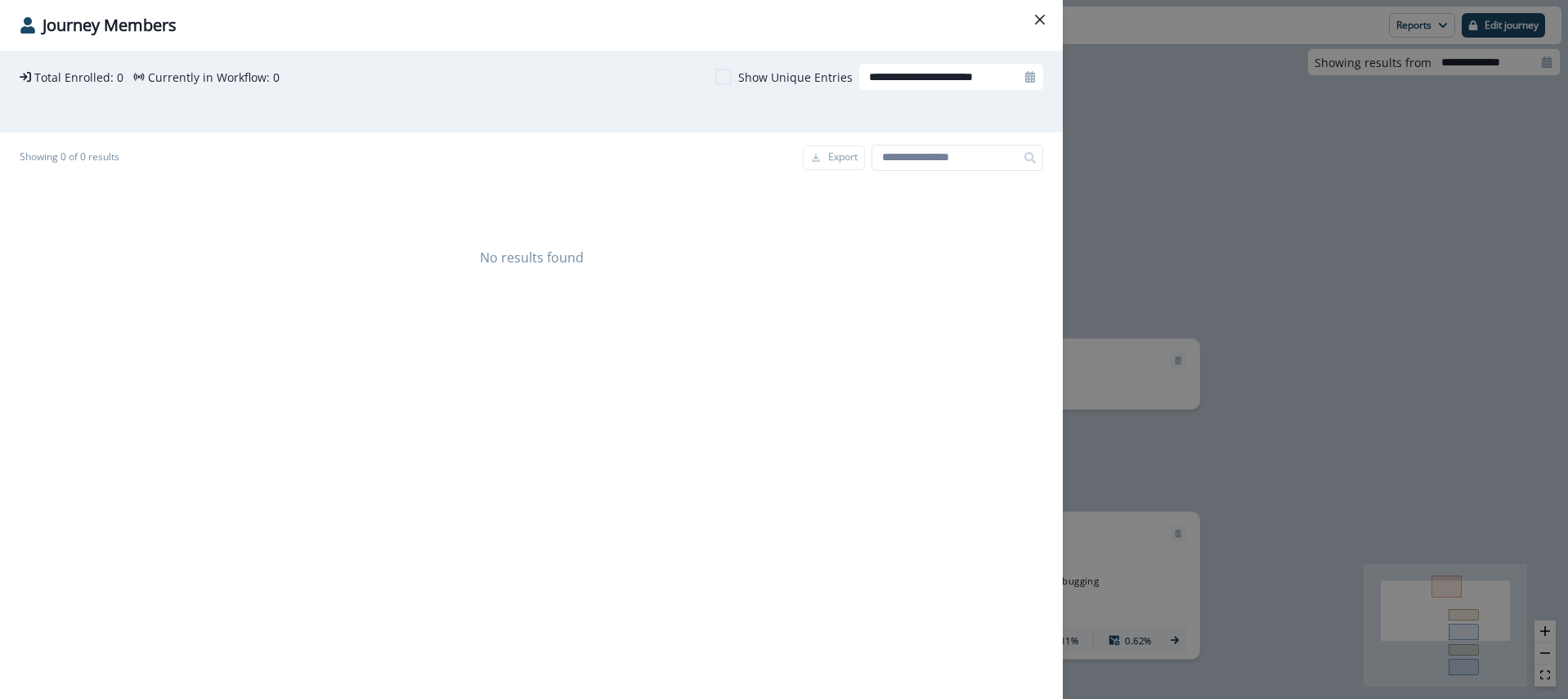
click at [1026, 74] on icon at bounding box center [1030, 76] width 10 height 11
select select "*"
select select "****"
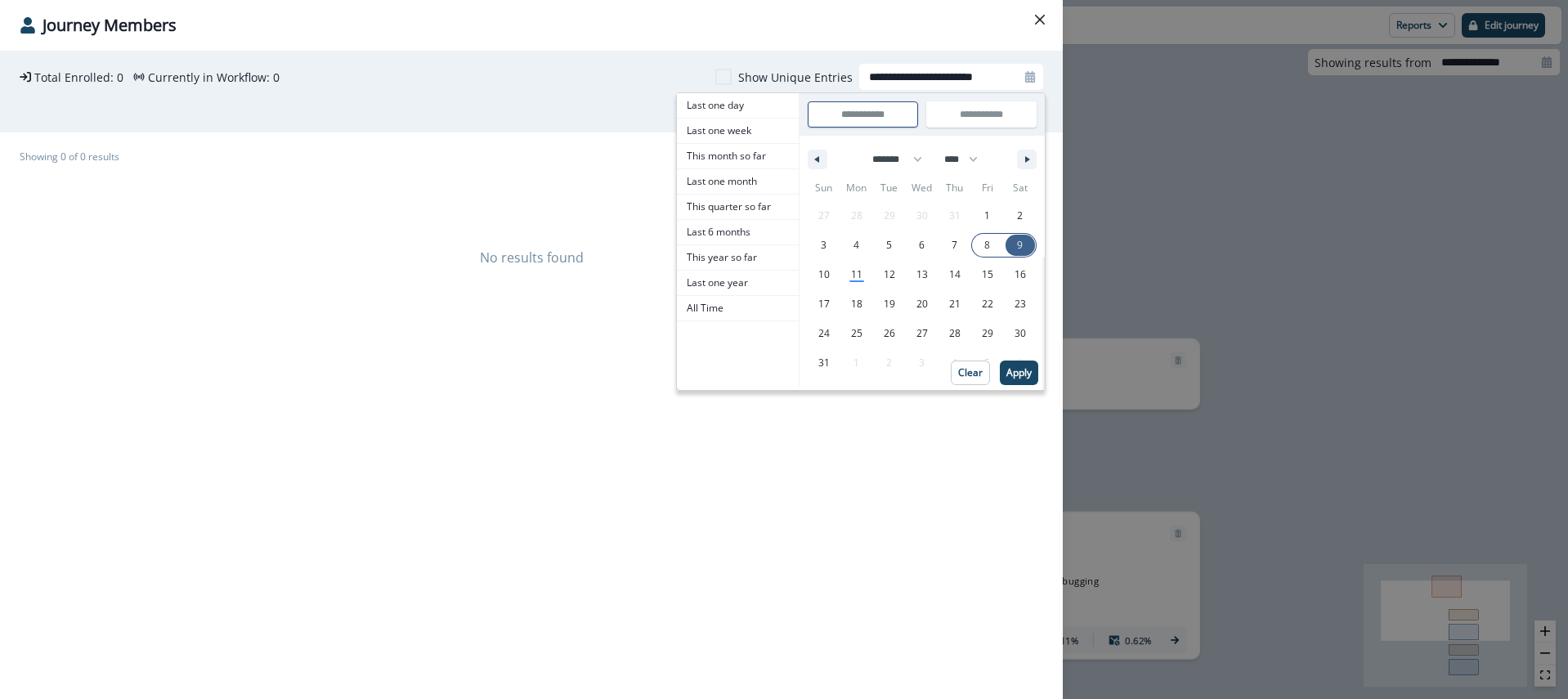
click at [984, 246] on span "8" at bounding box center [987, 246] width 6 height 30
type input "**********"
click at [984, 246] on span "8" at bounding box center [987, 246] width 32 height 21
type input "**********"
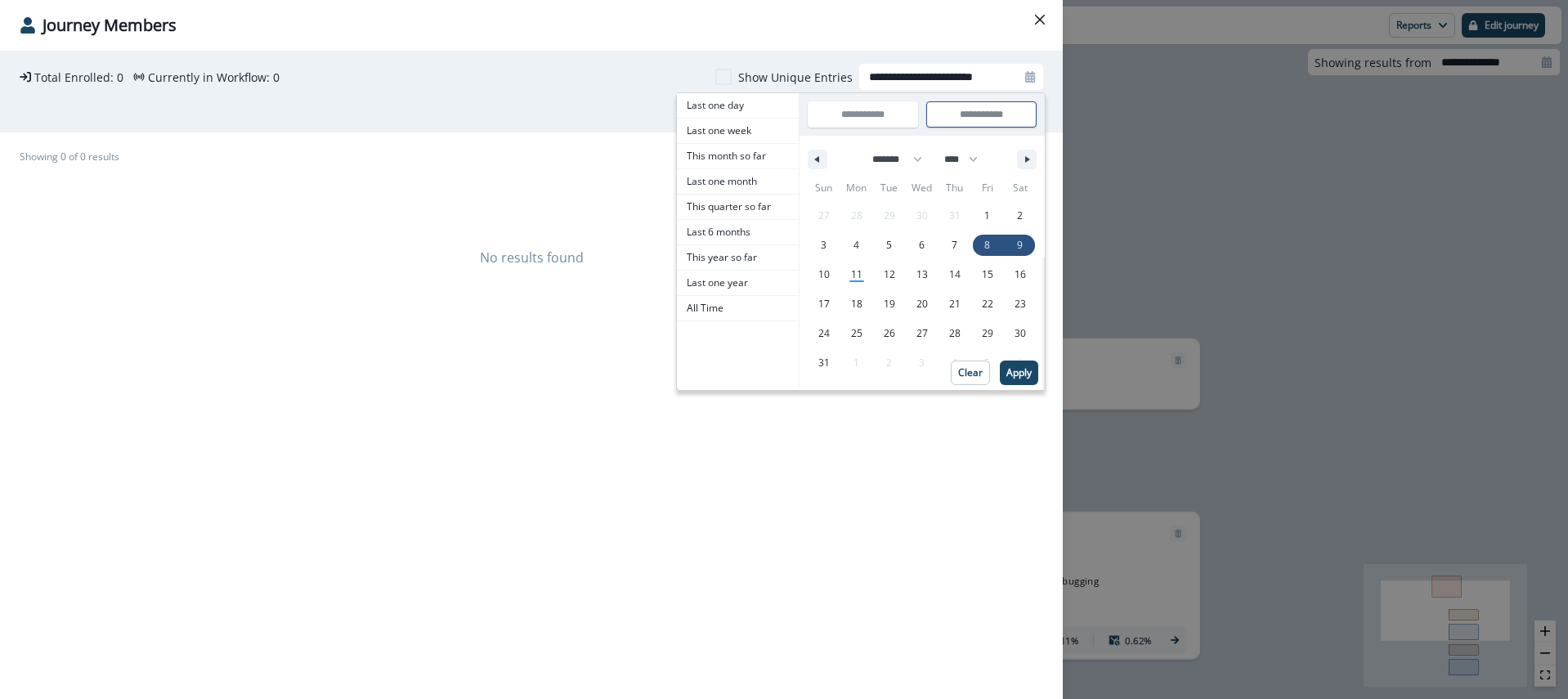
type input "**********"
click at [1011, 370] on p "Apply" at bounding box center [1019, 372] width 25 height 11
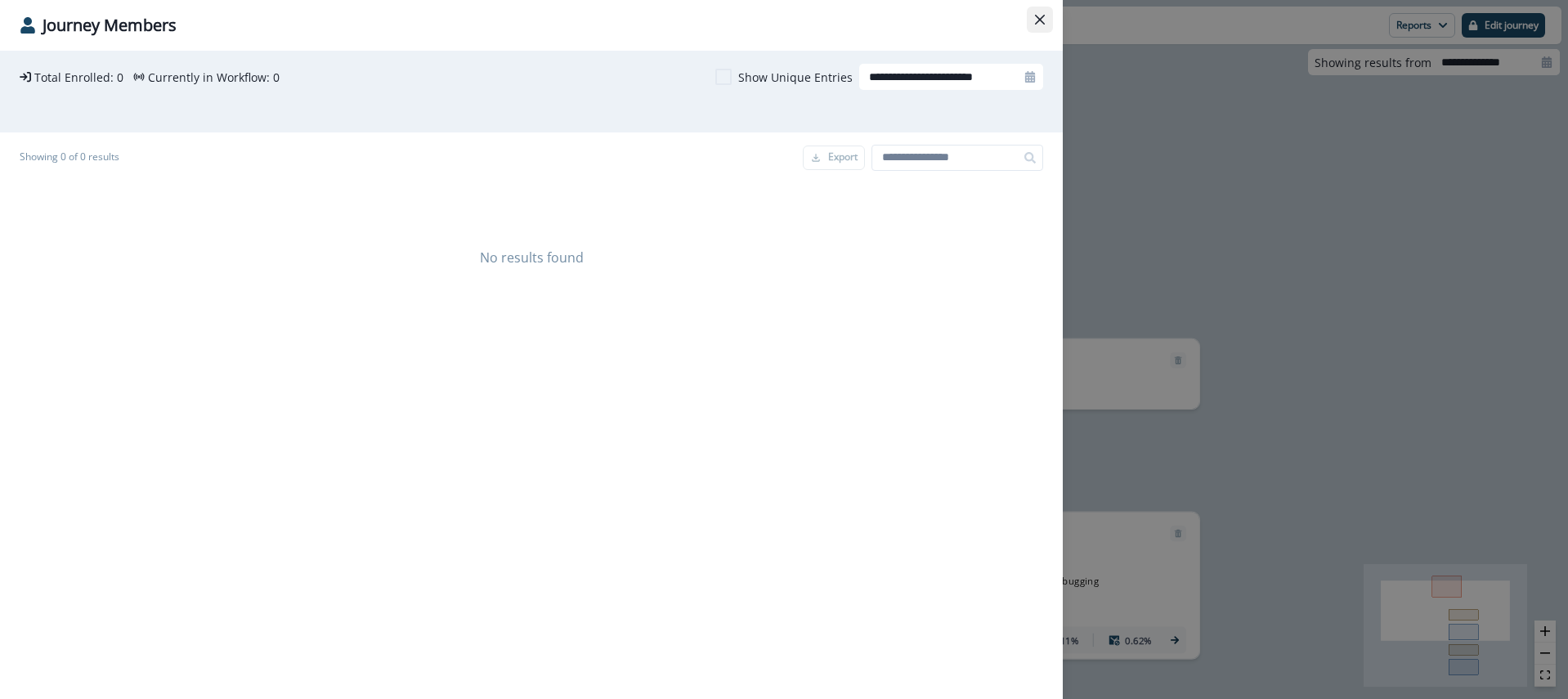
click at [1037, 19] on icon "Close" at bounding box center [1040, 19] width 10 height 10
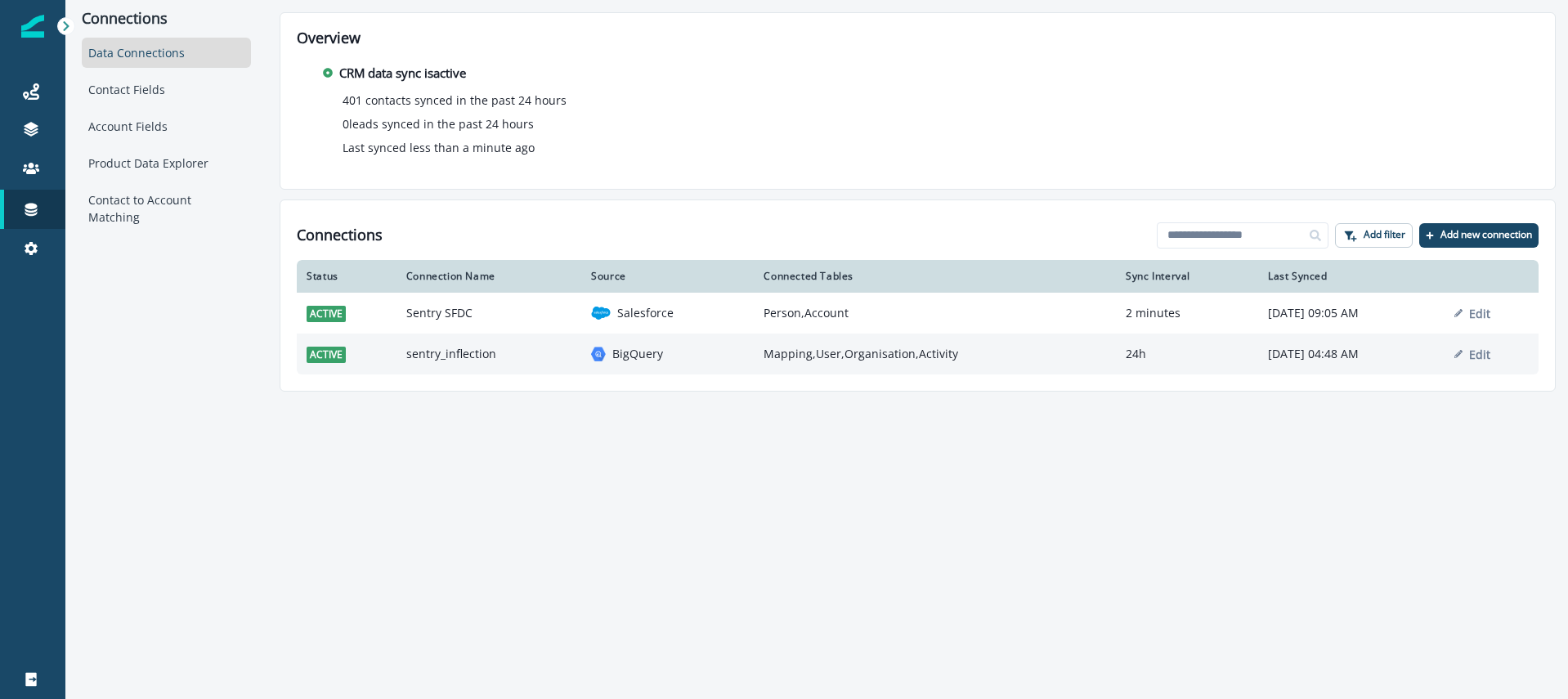
click at [522, 363] on td "sentry_inflection" at bounding box center [489, 354] width 185 height 41
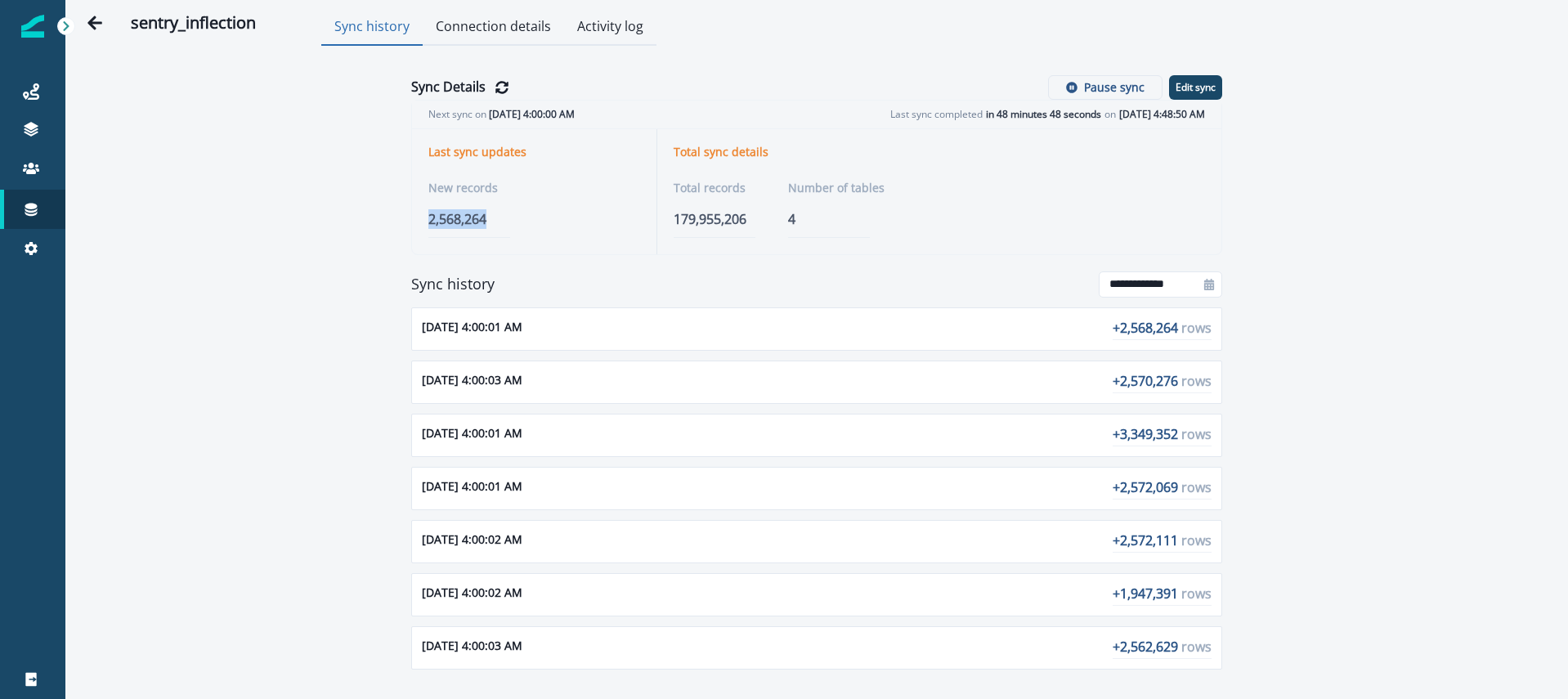
drag, startPoint x: 431, startPoint y: 221, endPoint x: 531, endPoint y: 220, distance: 100.0
click at [528, 221] on p "2,568,264" at bounding box center [534, 219] width 211 height 19
click at [504, 87] on icon "Refresh Details" at bounding box center [501, 87] width 13 height 13
click at [1070, 327] on div "Aug 11, 2025, 4:00:01 AM + 2,568,264 rows" at bounding box center [817, 329] width 811 height 44
click at [1152, 330] on p "+ 2,568,264 rows" at bounding box center [1162, 329] width 99 height 22
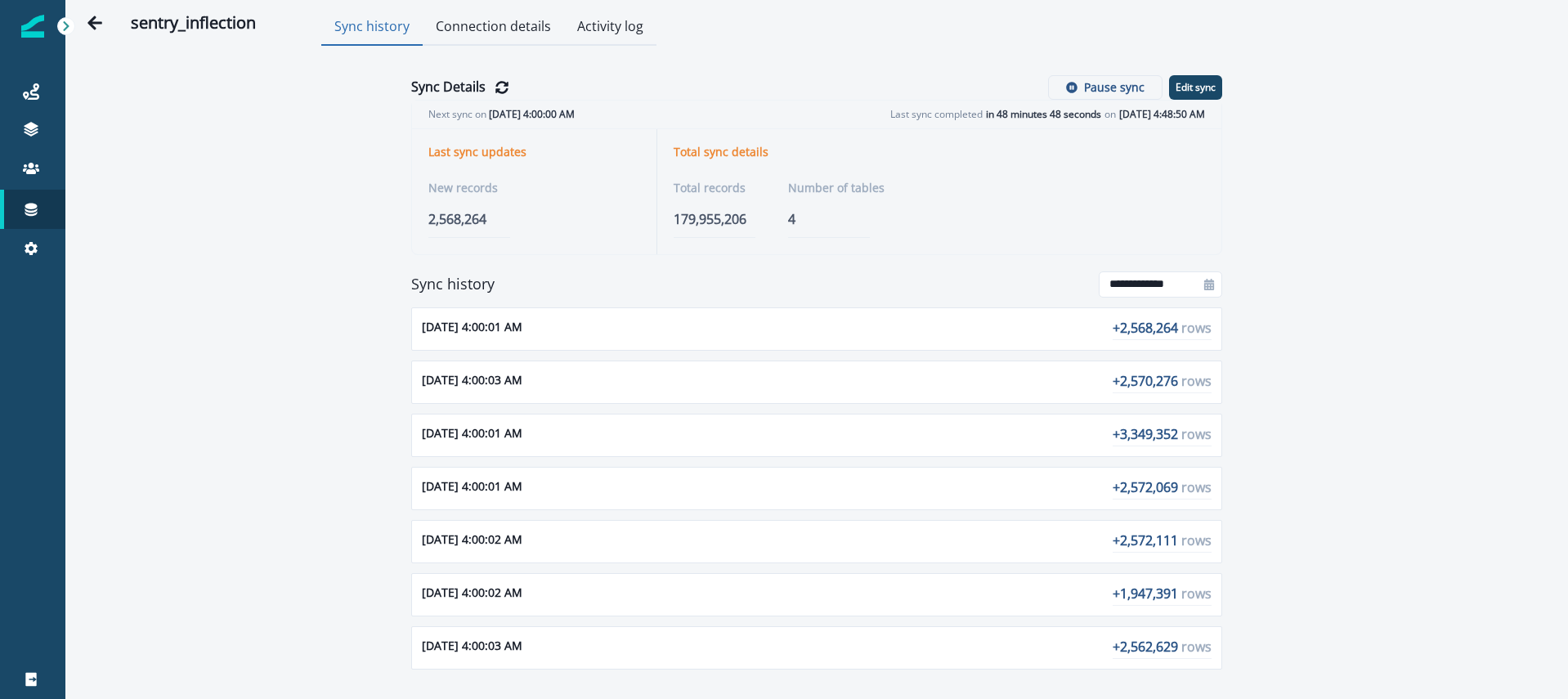
click at [587, 30] on button "Activity log" at bounding box center [611, 27] width 93 height 36
